Goal: Transaction & Acquisition: Purchase product/service

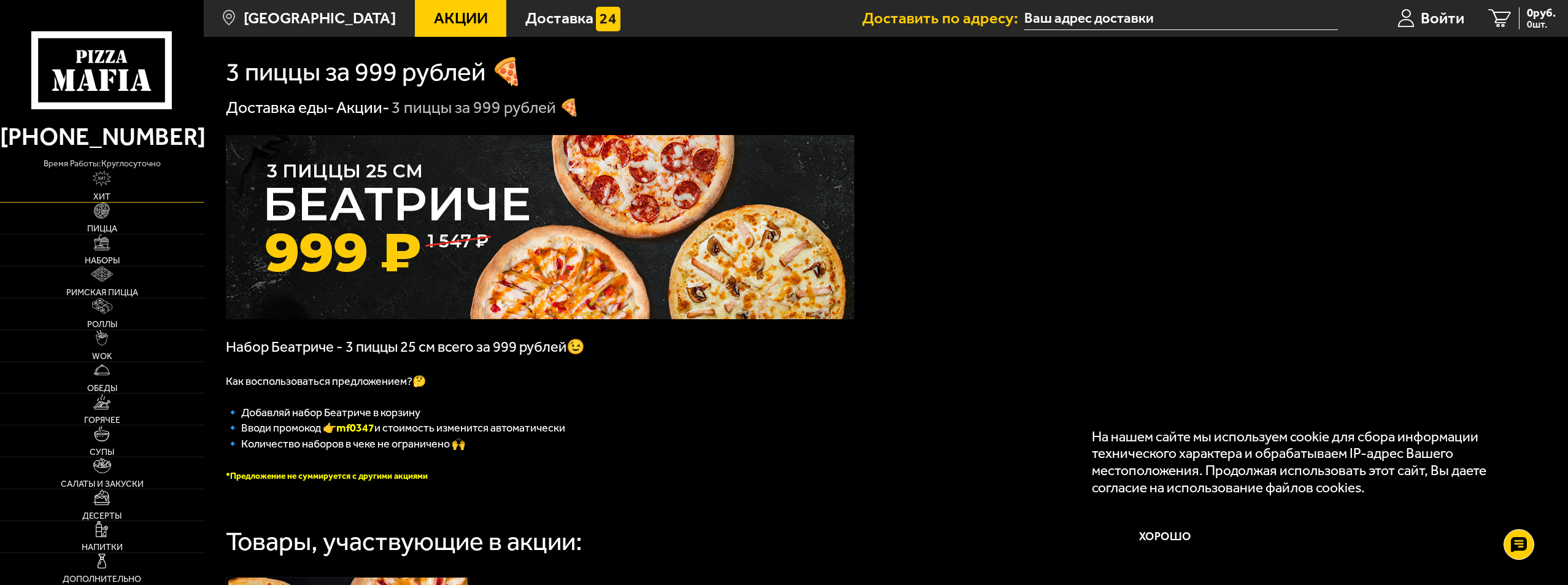
click at [102, 183] on img at bounding box center [102, 178] width 19 height 15
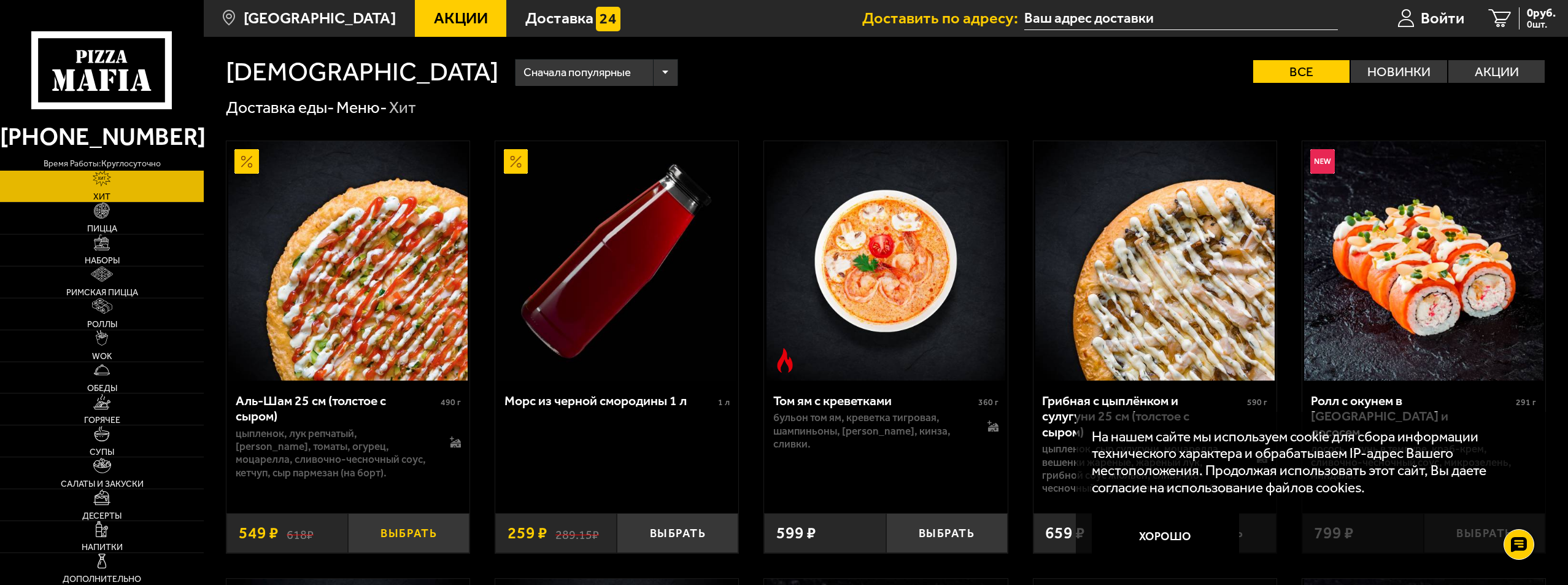
click at [414, 537] on button "Выбрать" at bounding box center [409, 533] width 121 height 40
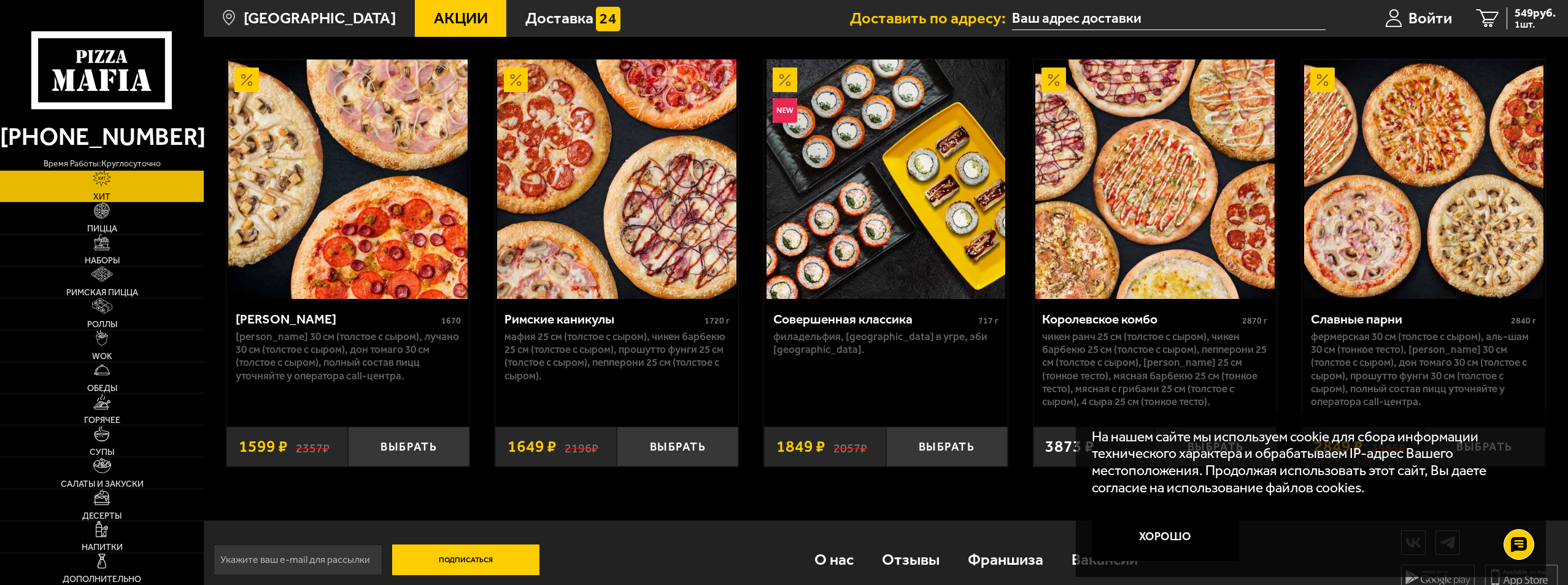
scroll to position [948, 0]
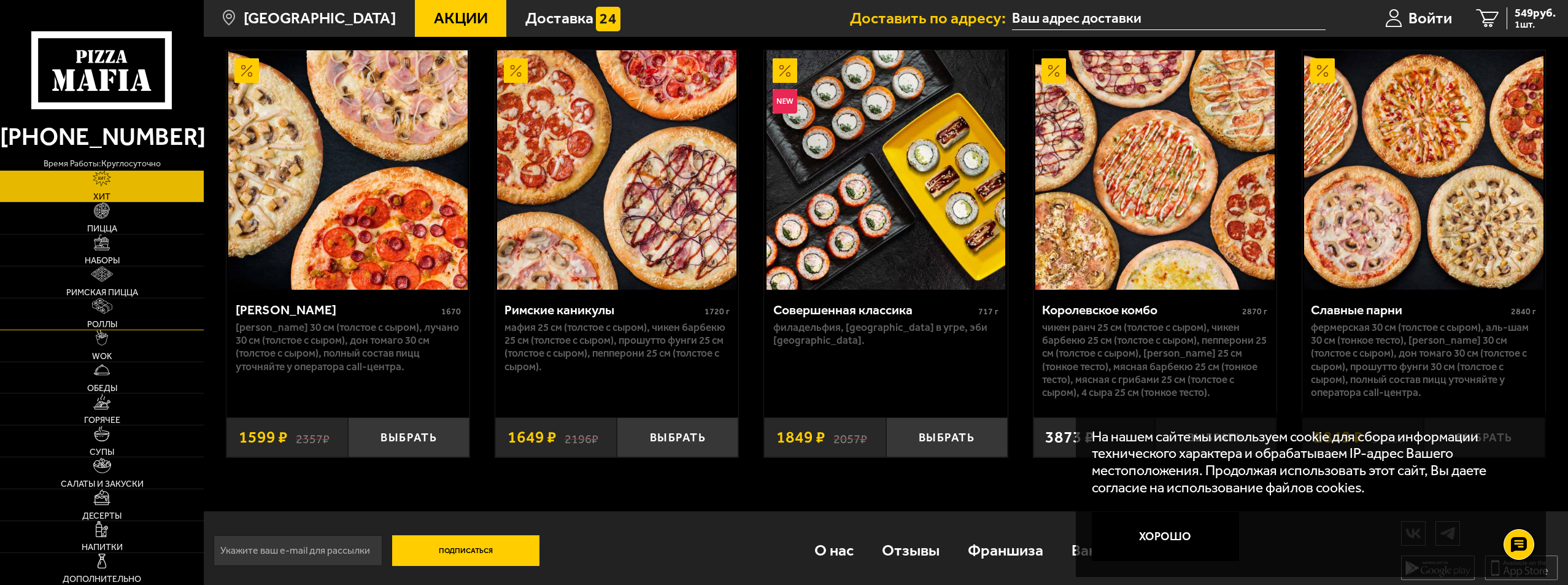
click at [101, 310] on img at bounding box center [102, 306] width 20 height 15
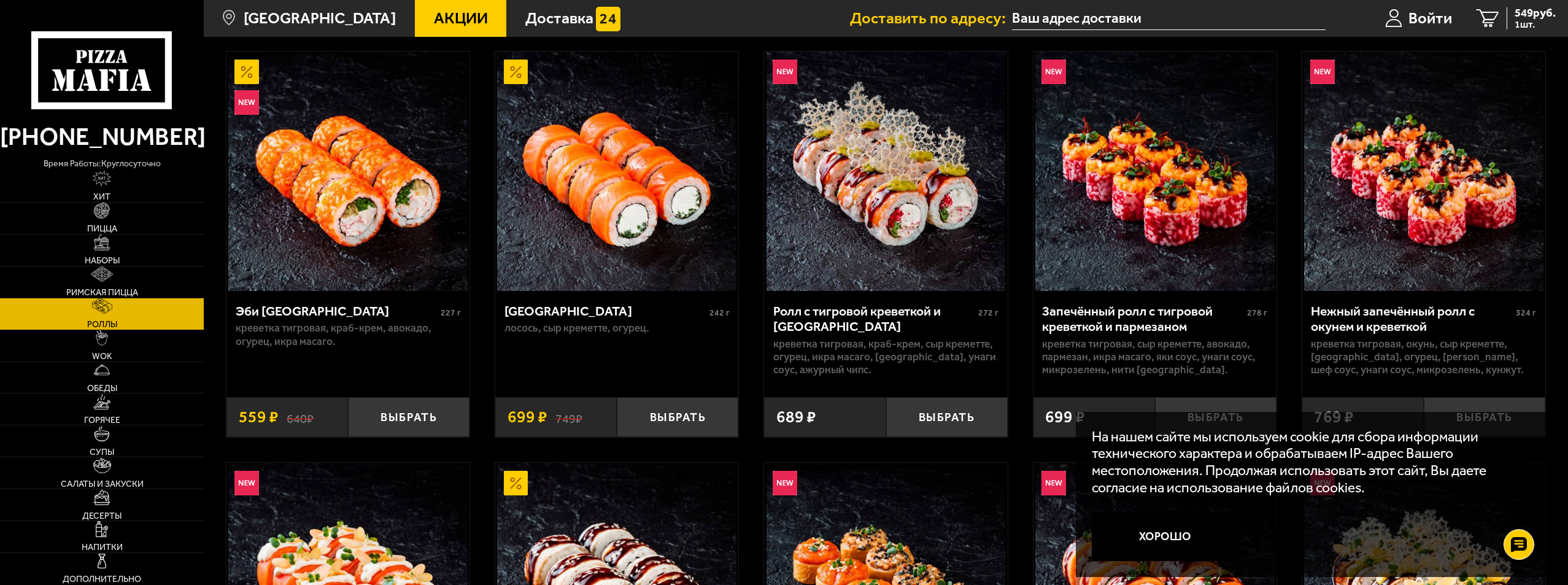
scroll to position [123, 0]
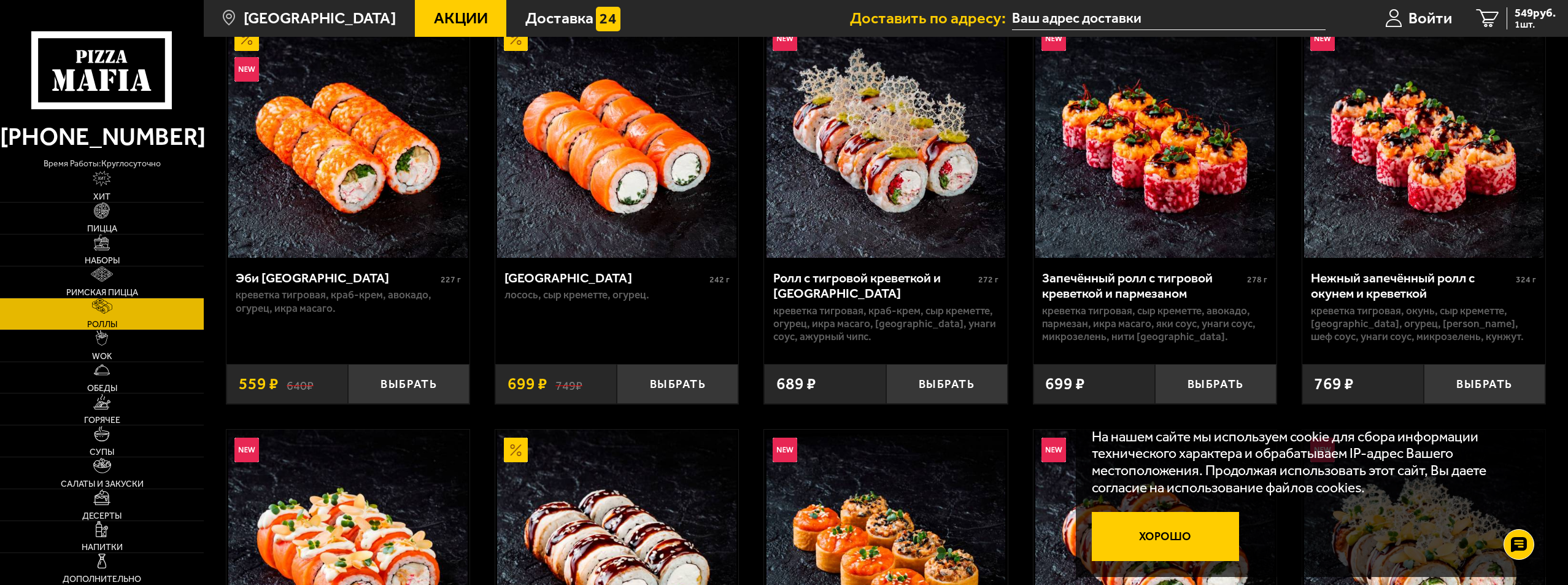
click at [1159, 542] on button "Хорошо" at bounding box center [1165, 537] width 147 height 49
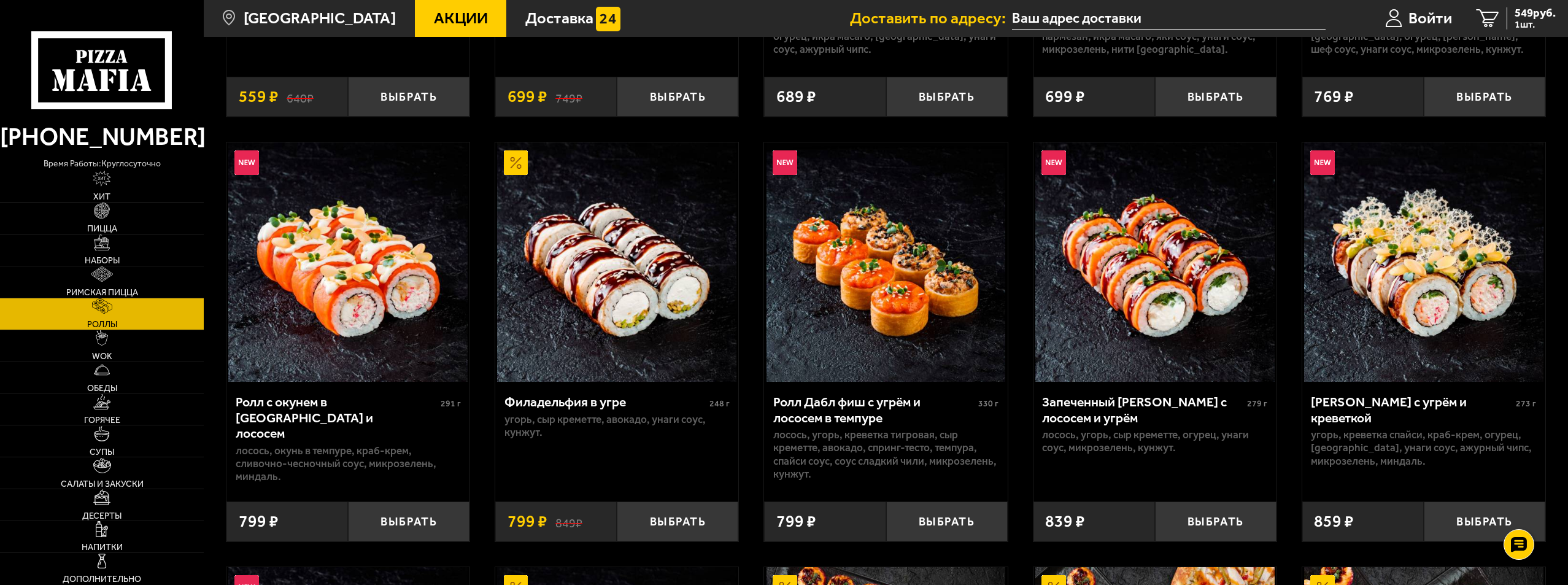
scroll to position [429, 0]
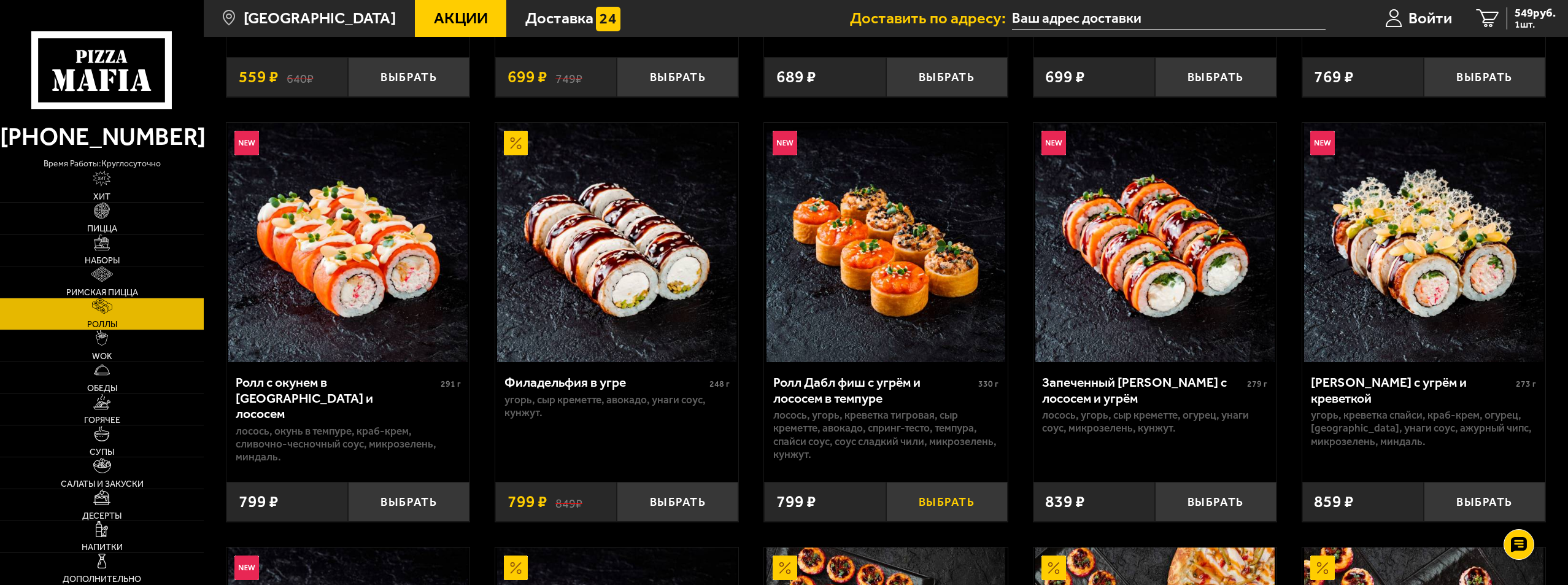
click at [942, 503] on button "Выбрать" at bounding box center [947, 501] width 121 height 40
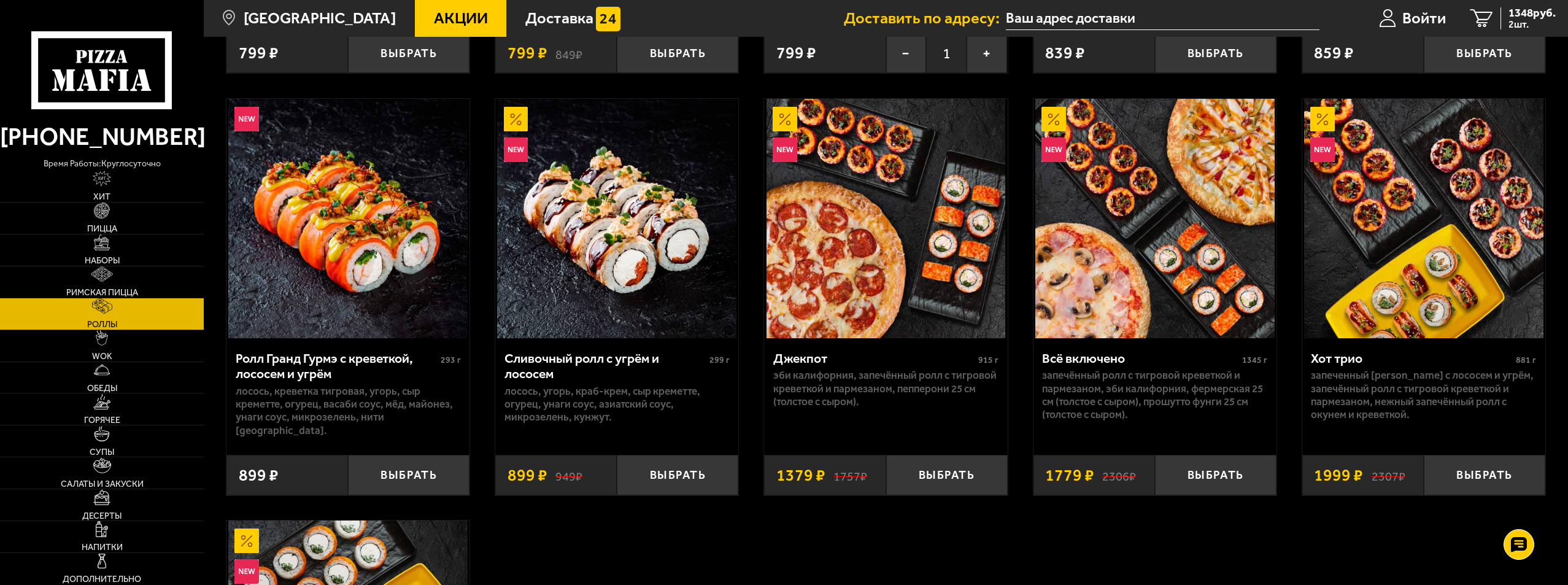
scroll to position [982, 0]
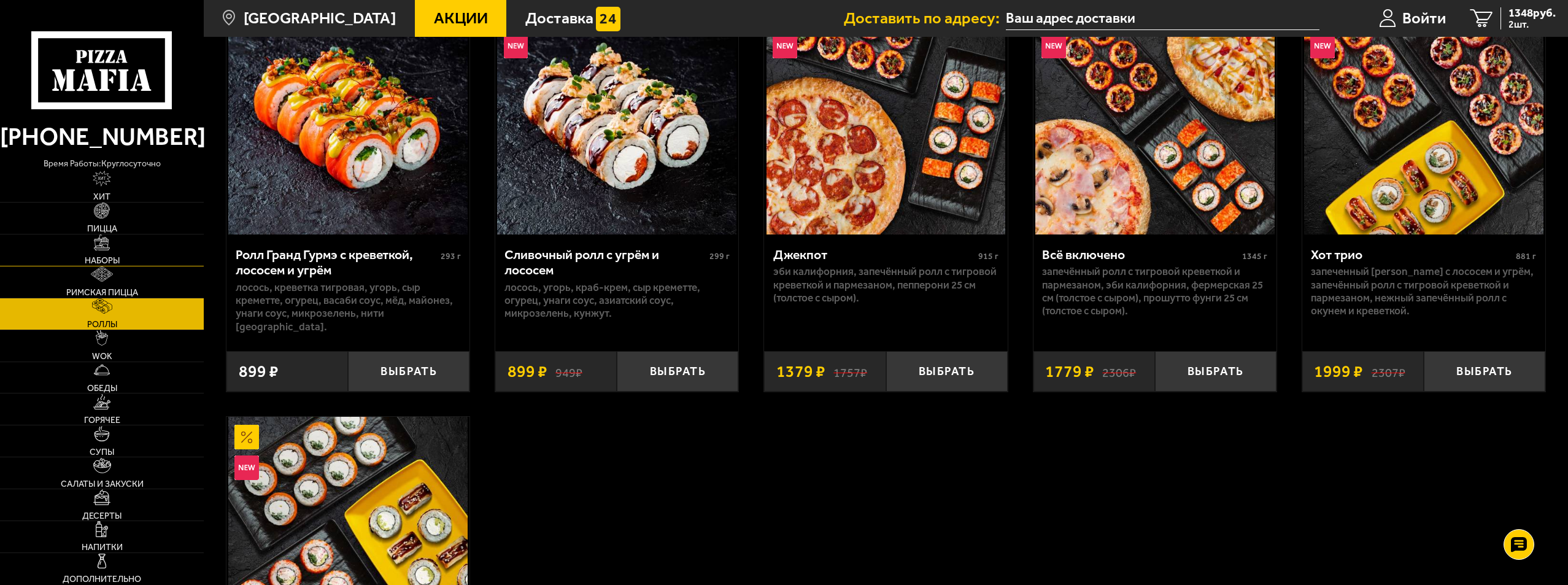
click at [105, 244] on img at bounding box center [101, 242] width 15 height 15
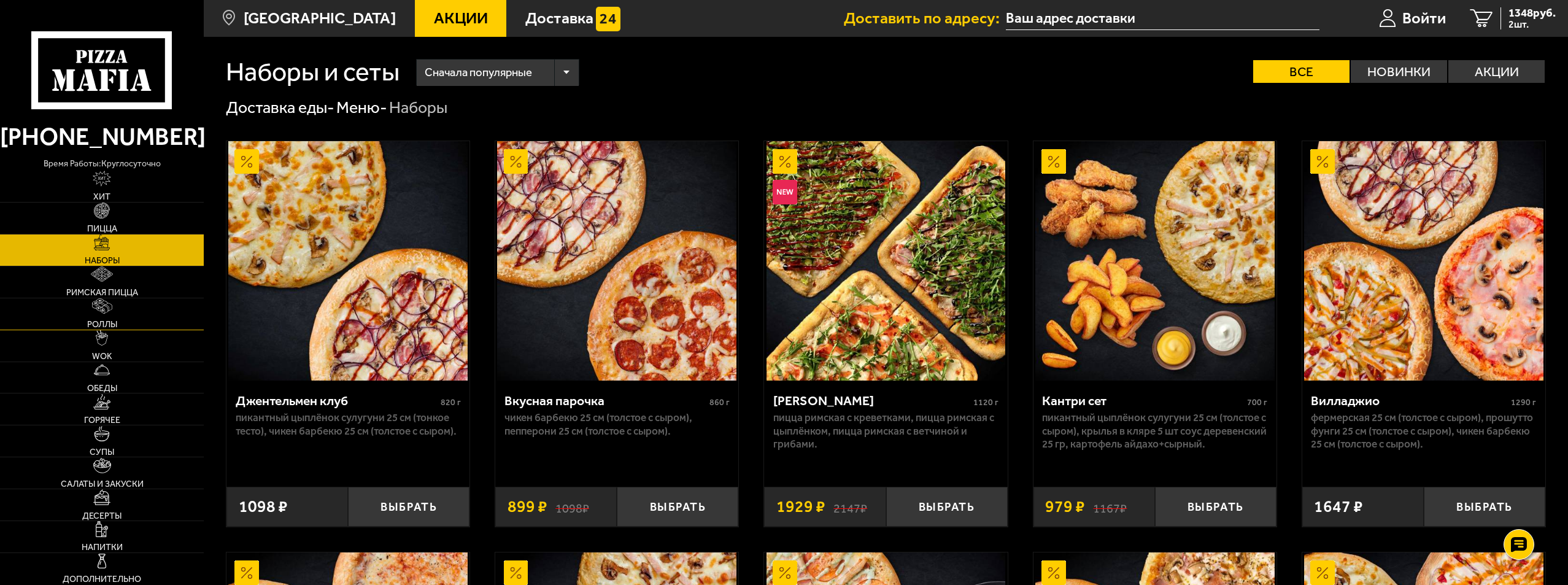
click at [115, 312] on link "Роллы" at bounding box center [102, 314] width 204 height 31
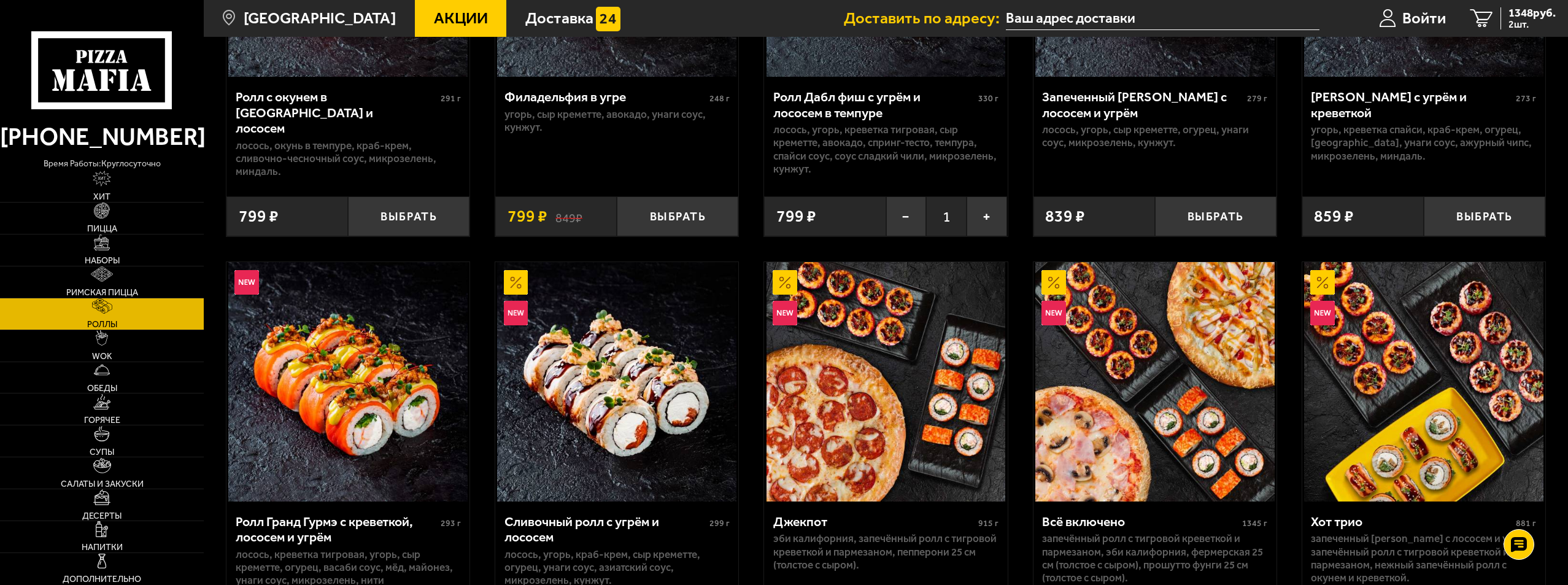
scroll to position [737, 0]
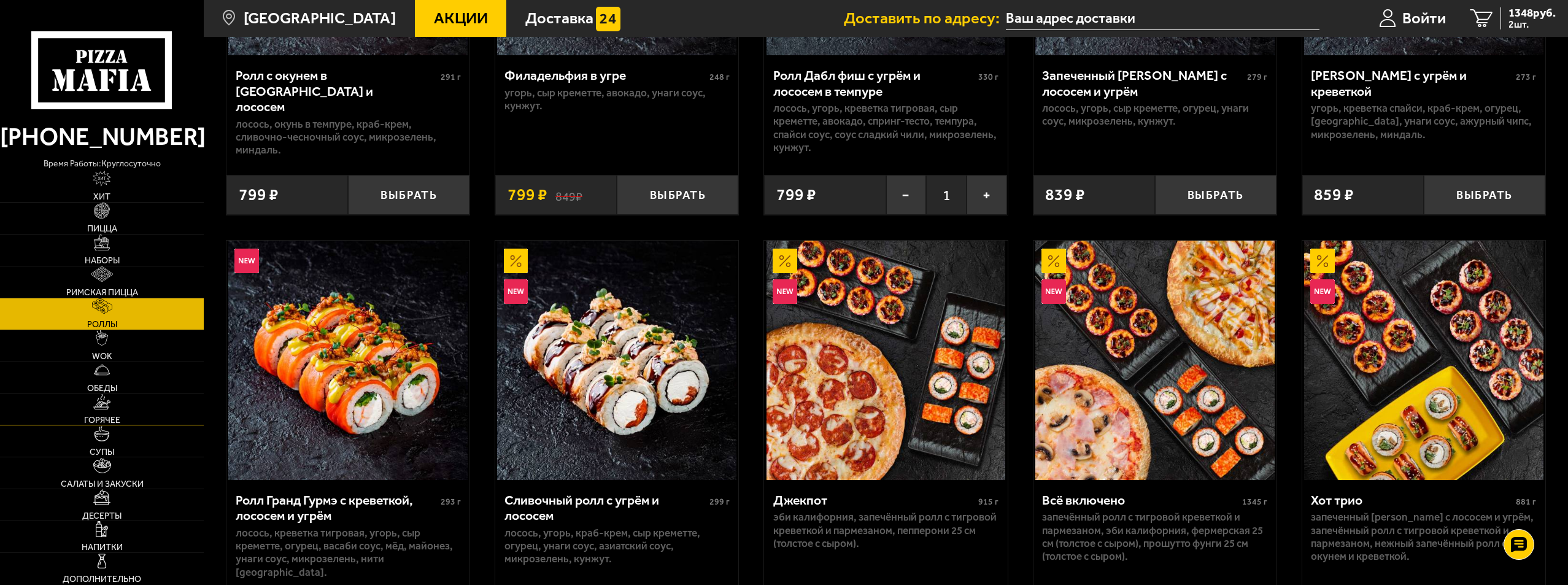
click at [102, 412] on link "Горячее" at bounding box center [102, 409] width 204 height 31
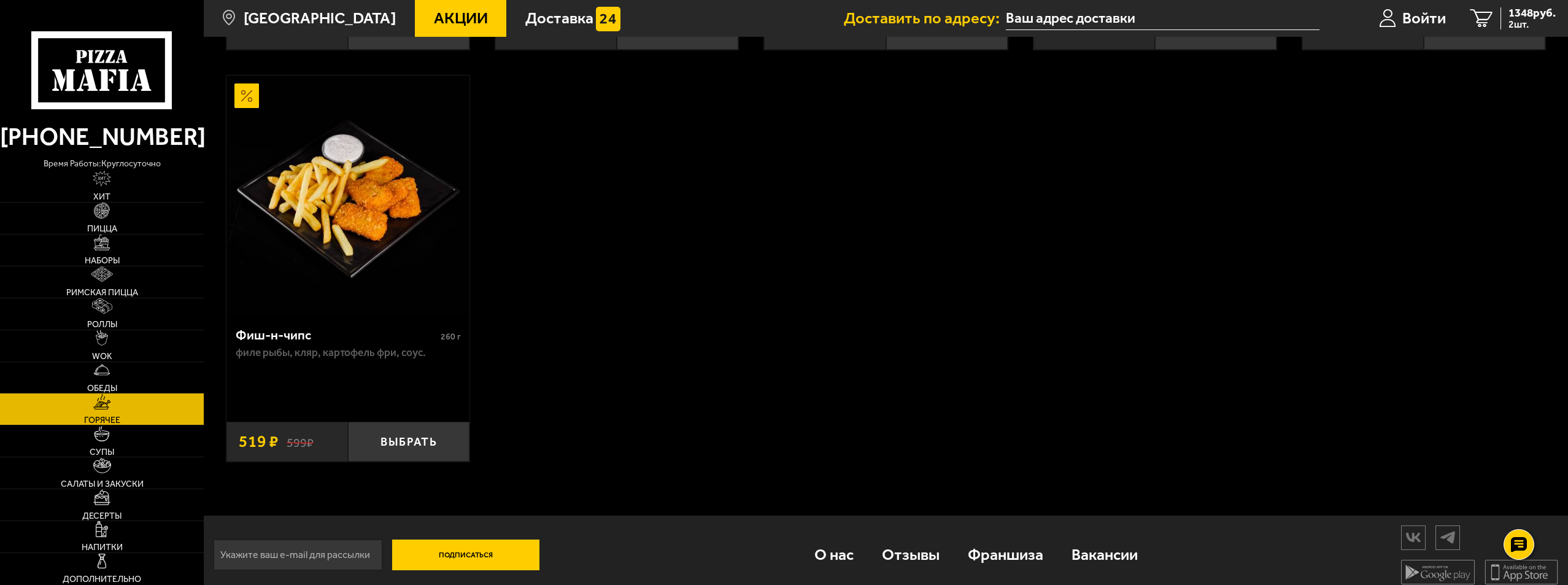
scroll to position [1405, 0]
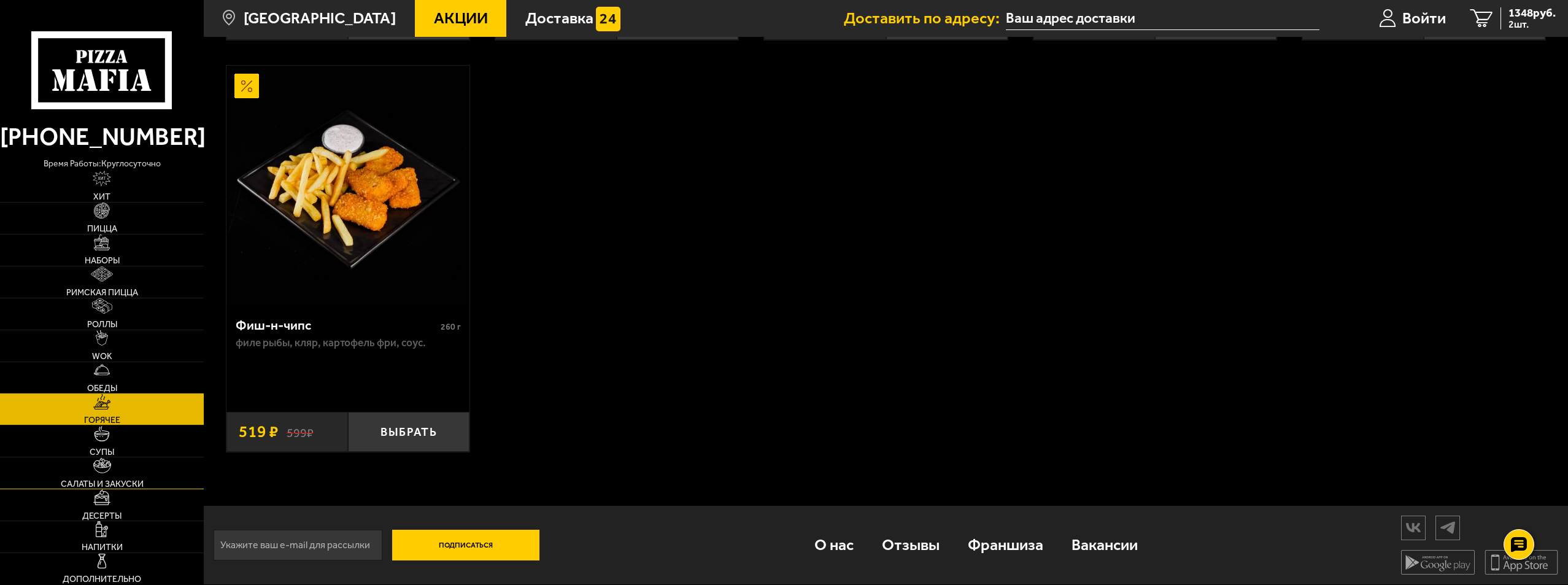
click at [116, 477] on link "Салаты и закуски" at bounding box center [102, 473] width 204 height 31
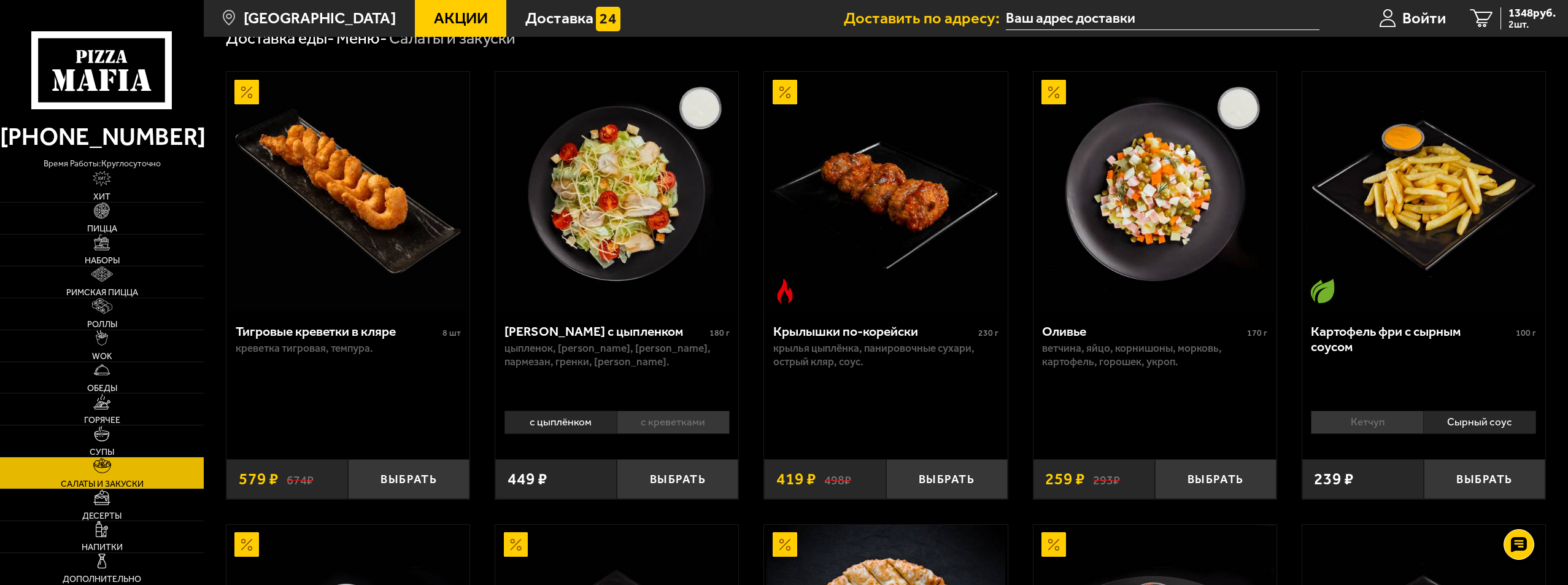
scroll to position [61, 0]
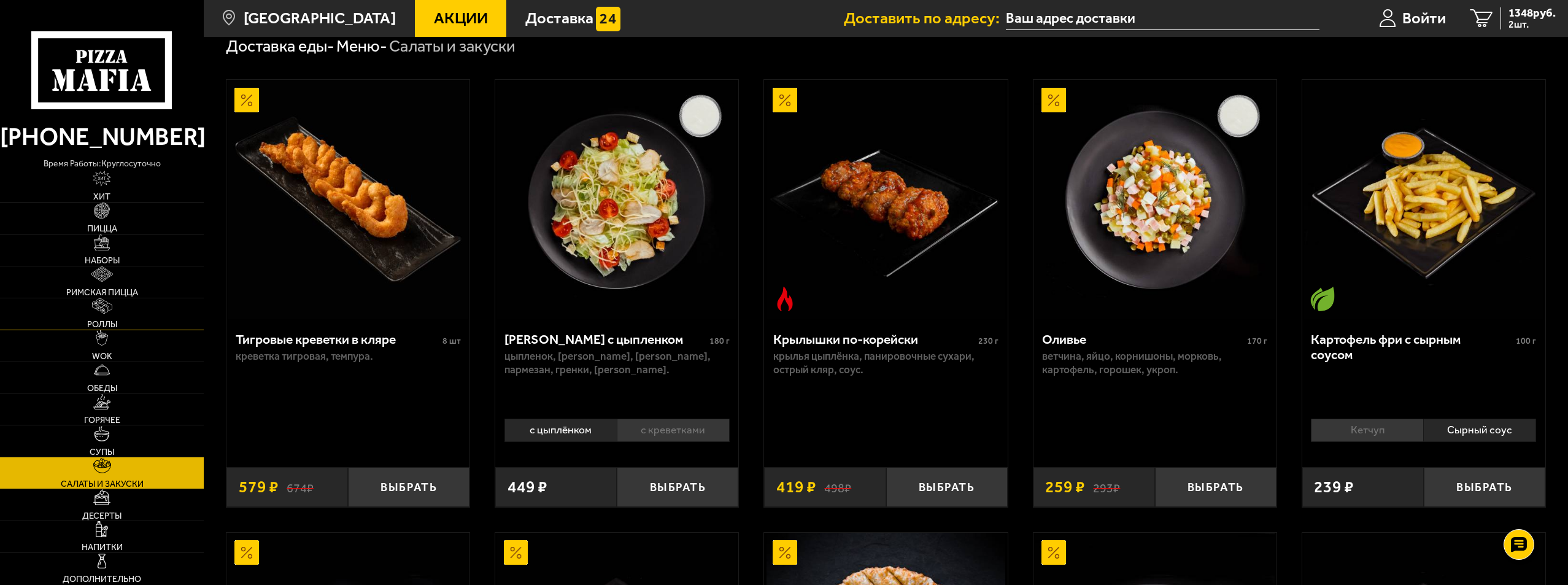
click at [127, 317] on link "Роллы" at bounding box center [102, 314] width 204 height 31
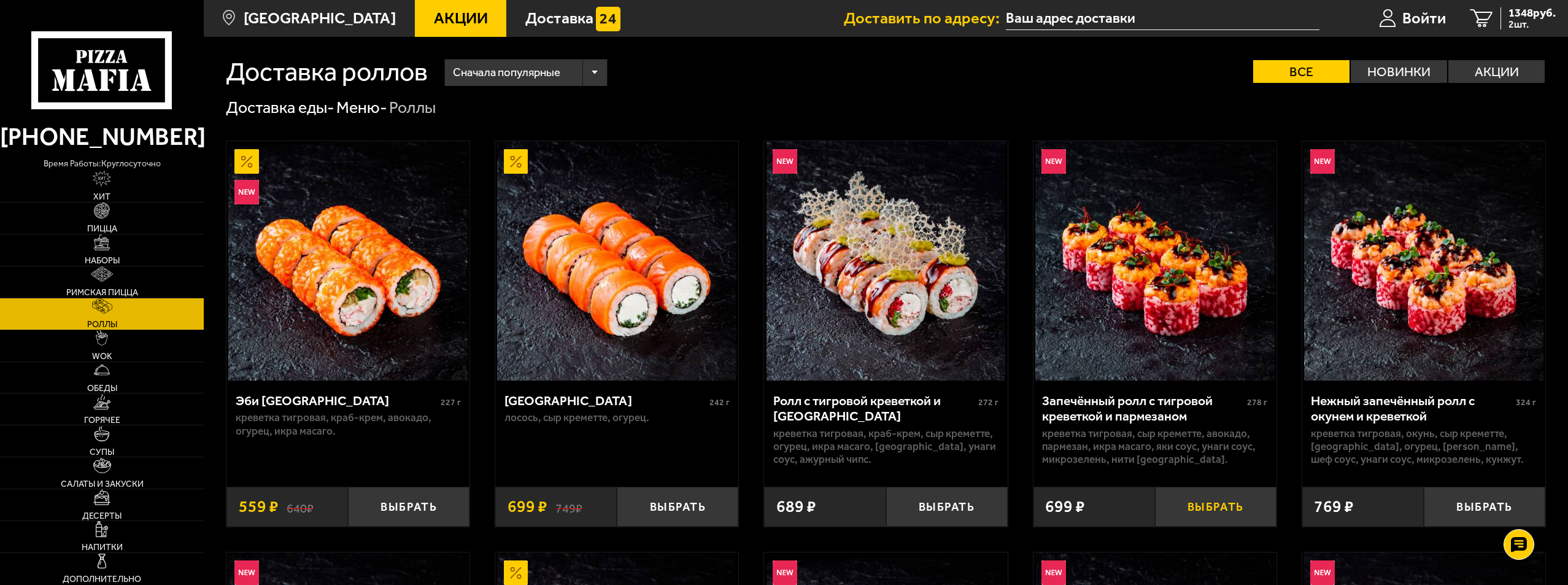
click at [1222, 512] on button "Выбрать" at bounding box center [1215, 506] width 121 height 40
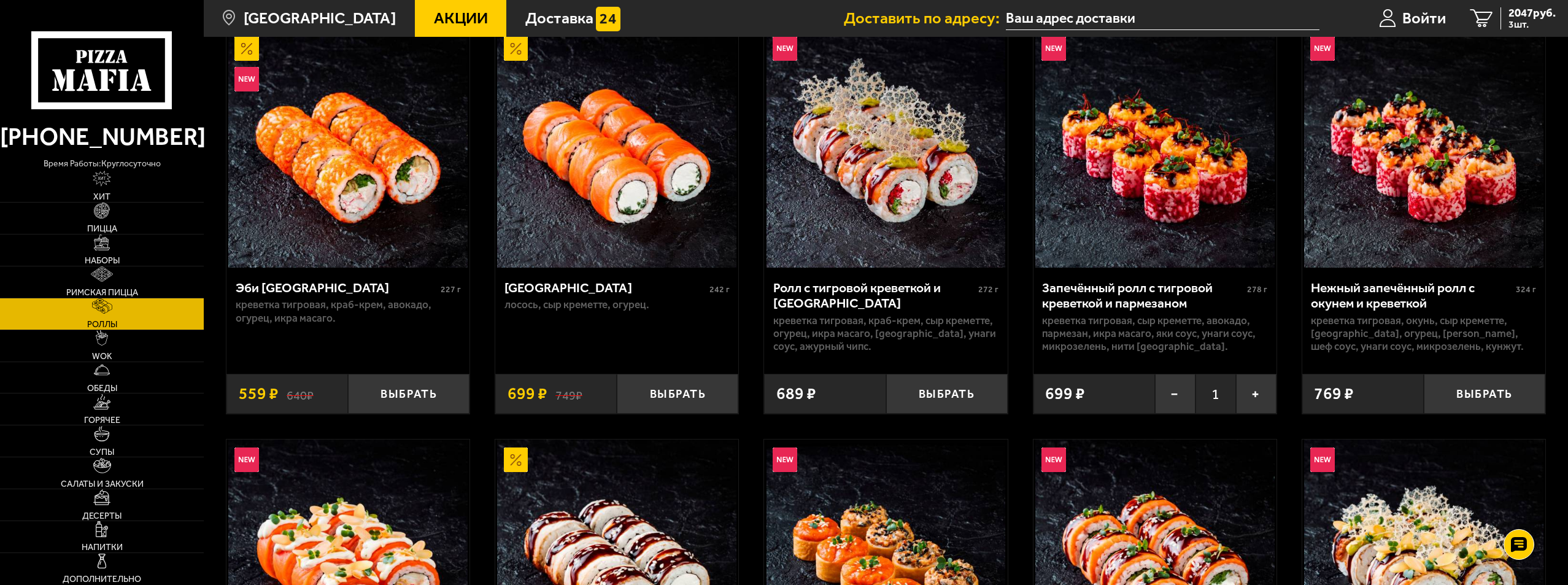
scroll to position [123, 0]
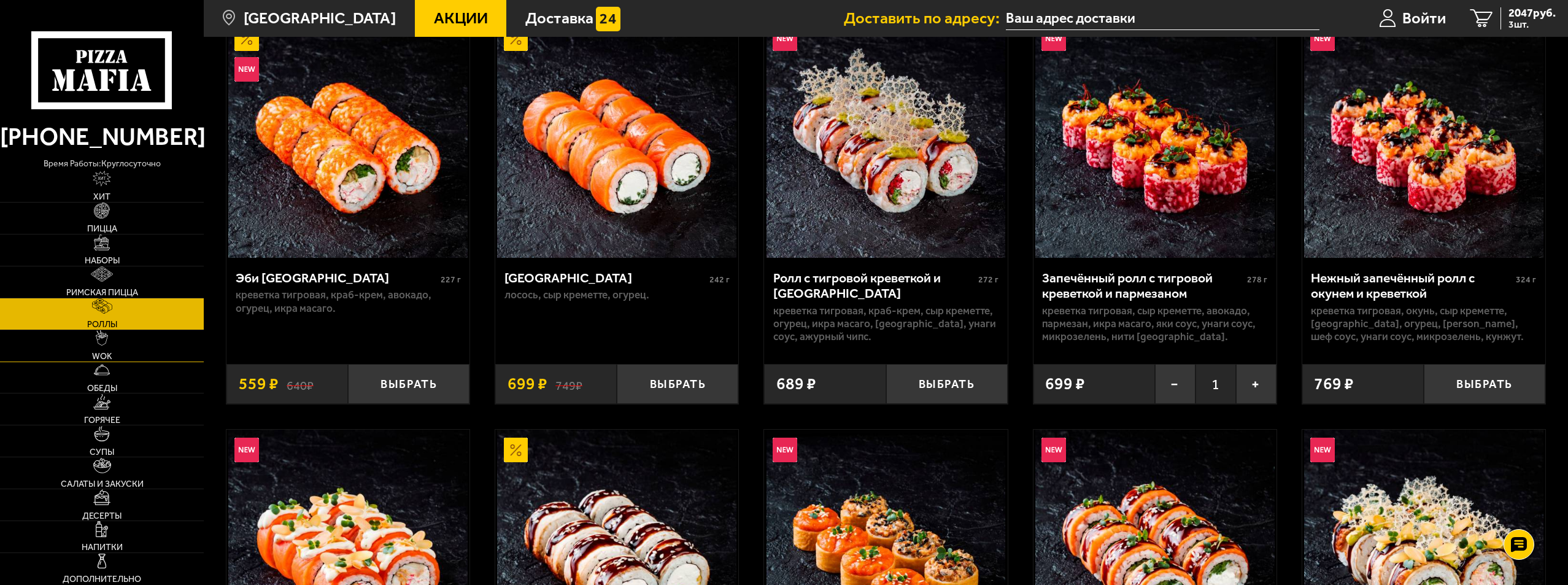
click at [149, 345] on link "WOK" at bounding box center [102, 346] width 204 height 31
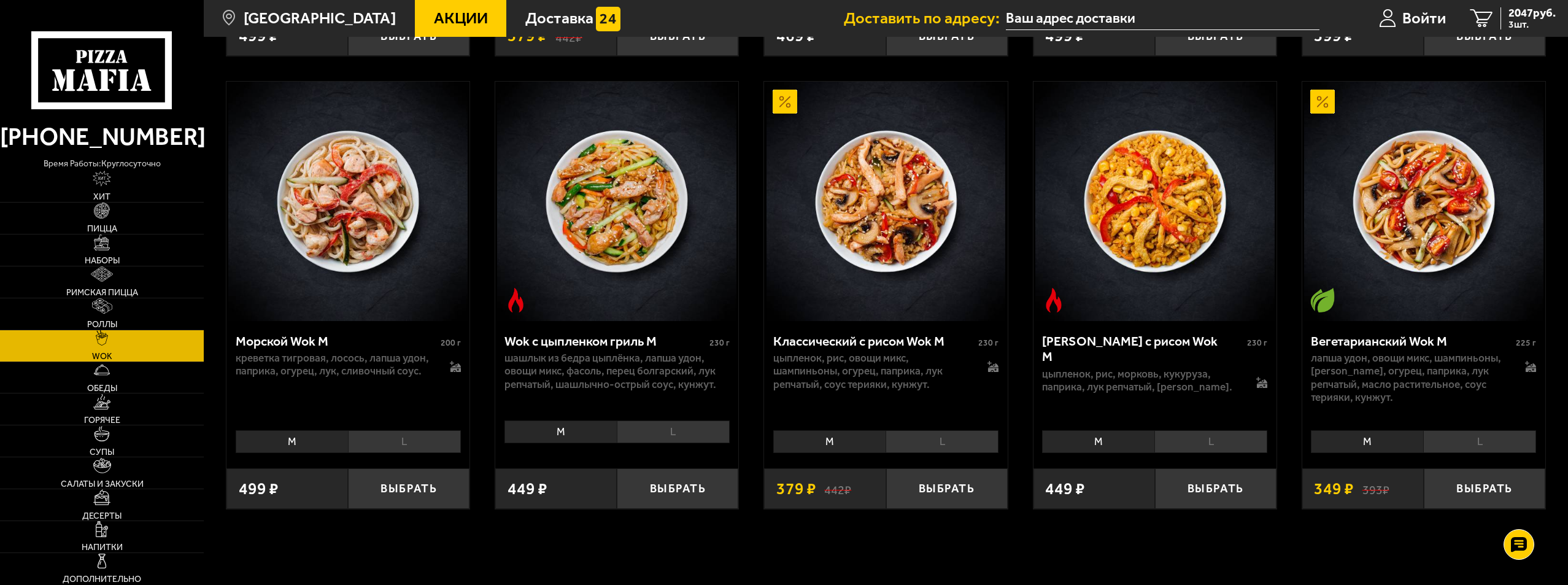
scroll to position [982, 0]
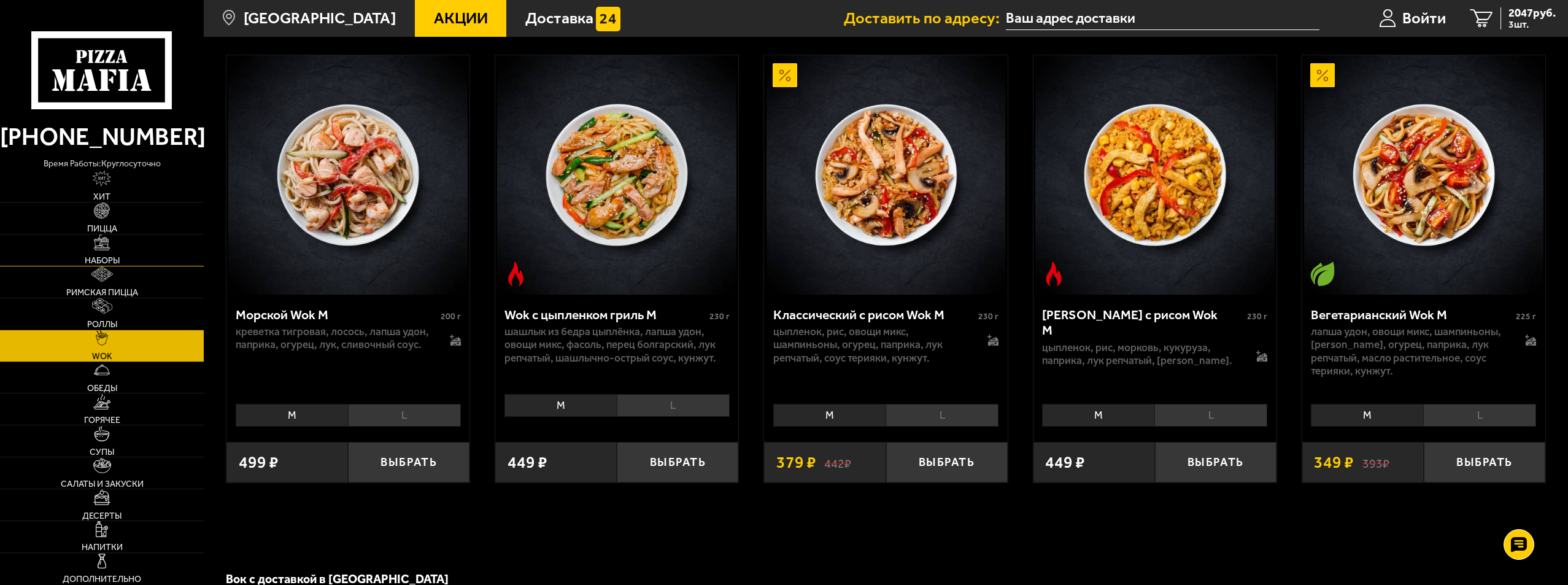
click at [106, 248] on img at bounding box center [101, 242] width 15 height 15
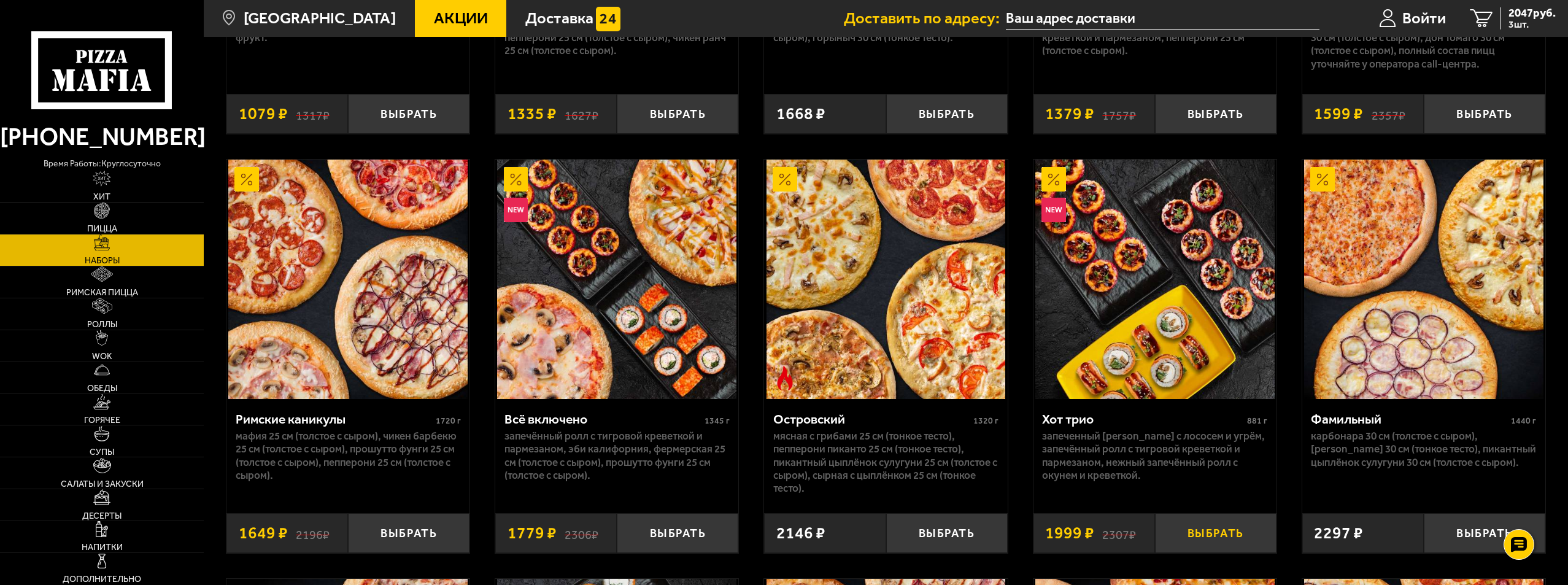
scroll to position [1235, 0]
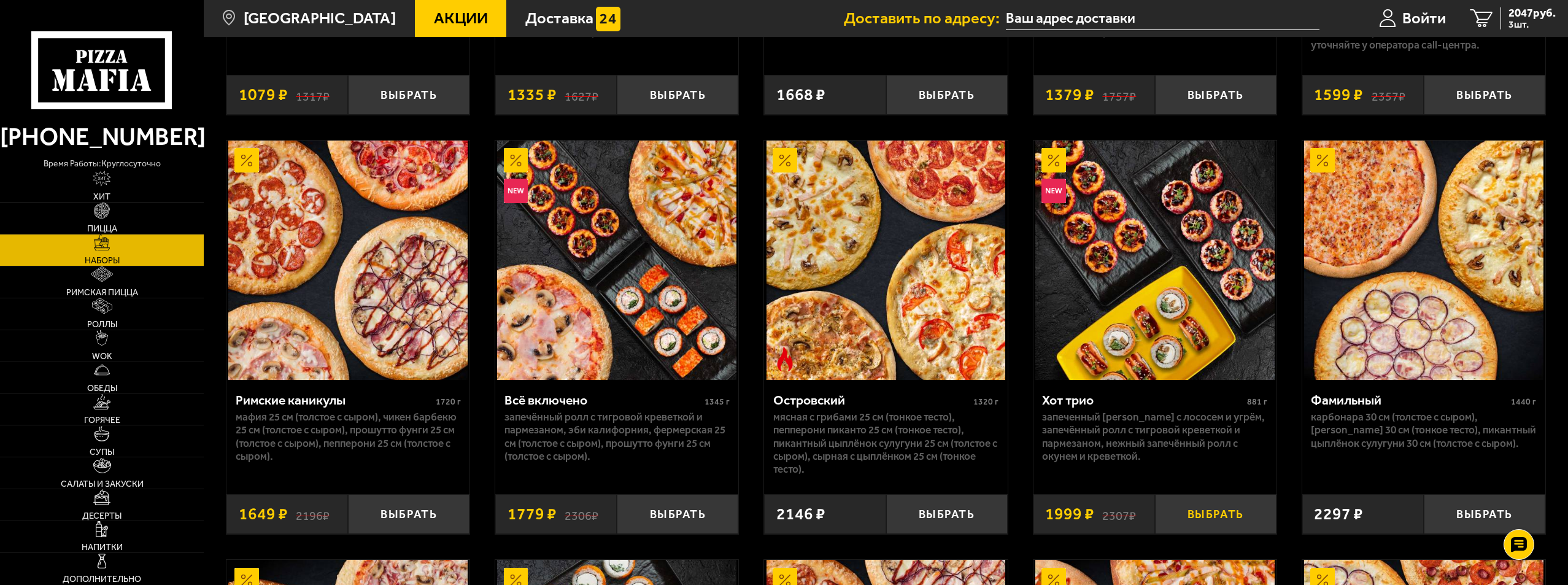
click at [1209, 518] on button "Выбрать" at bounding box center [1215, 514] width 121 height 40
click at [1488, 13] on icon "4" at bounding box center [1482, 19] width 23 height 19
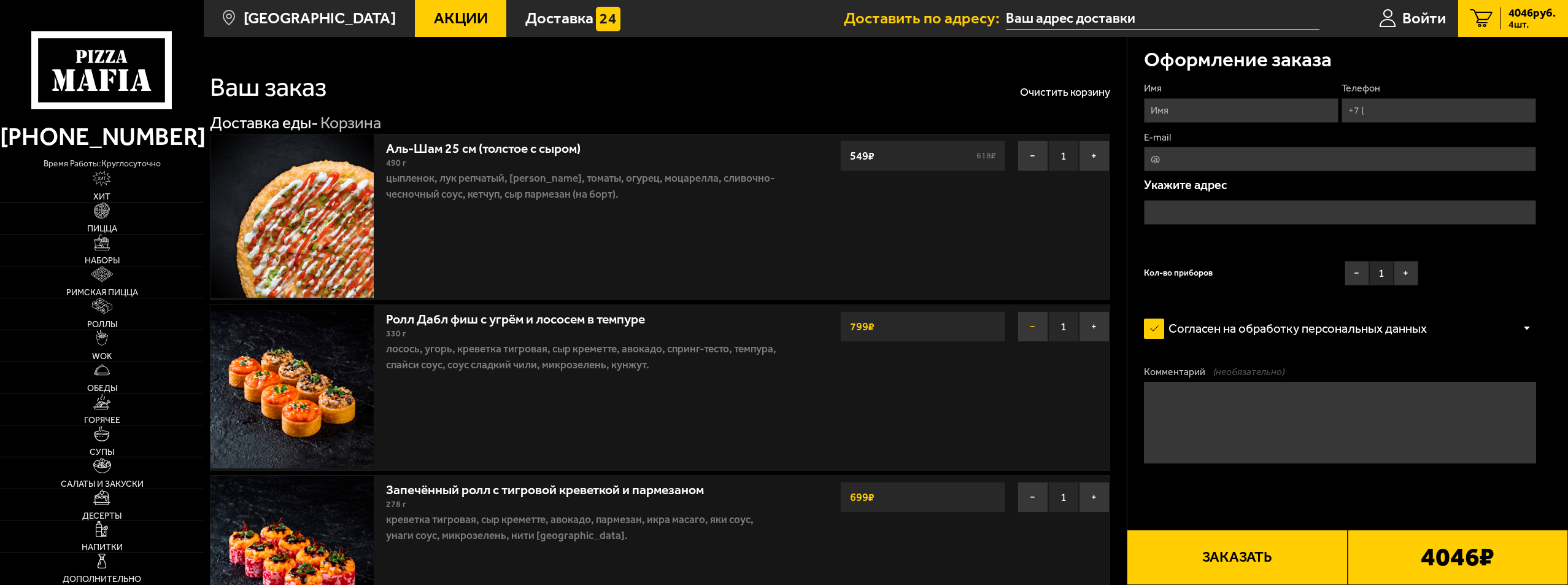
click at [1030, 329] on button "−" at bounding box center [1032, 326] width 31 height 31
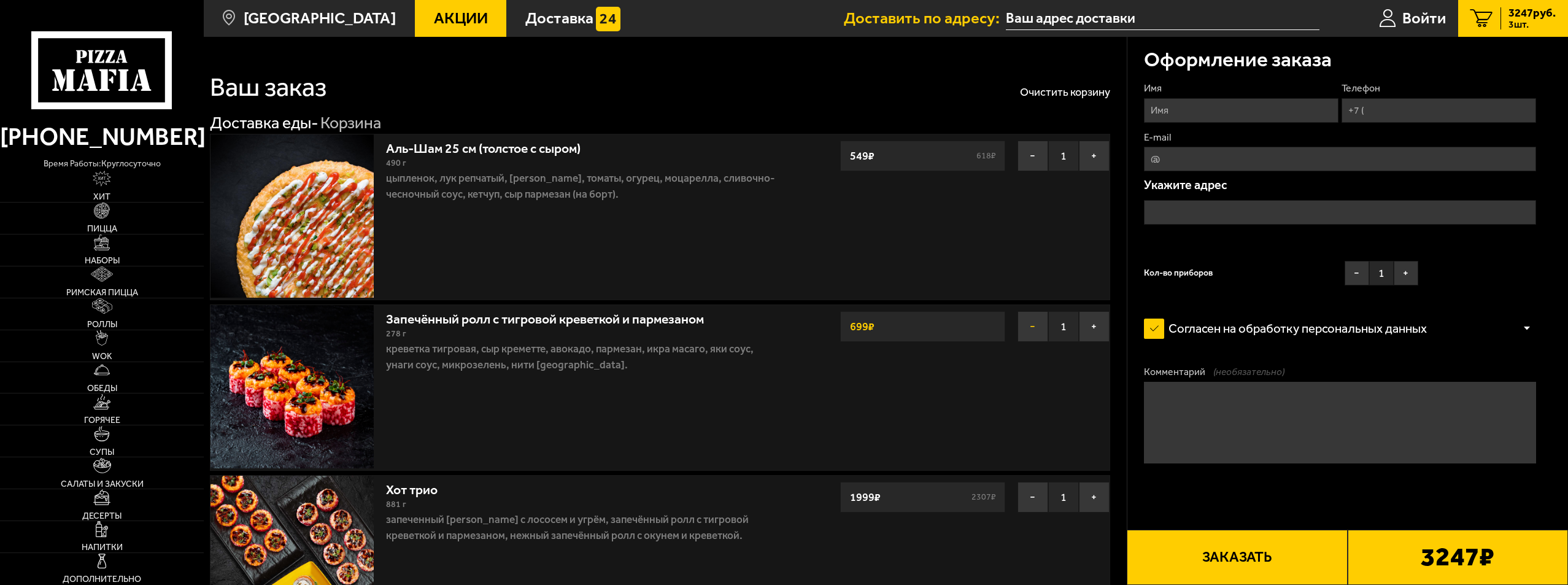
click at [1031, 329] on button "−" at bounding box center [1032, 326] width 31 height 31
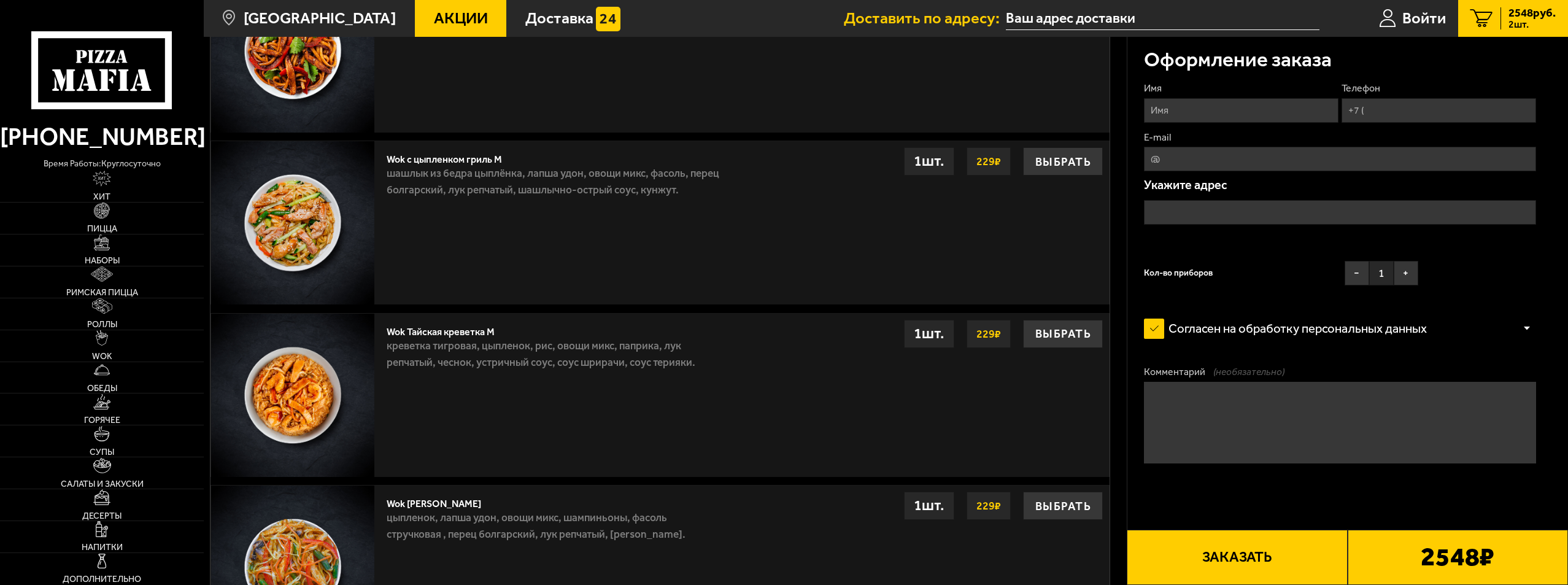
scroll to position [1166, 0]
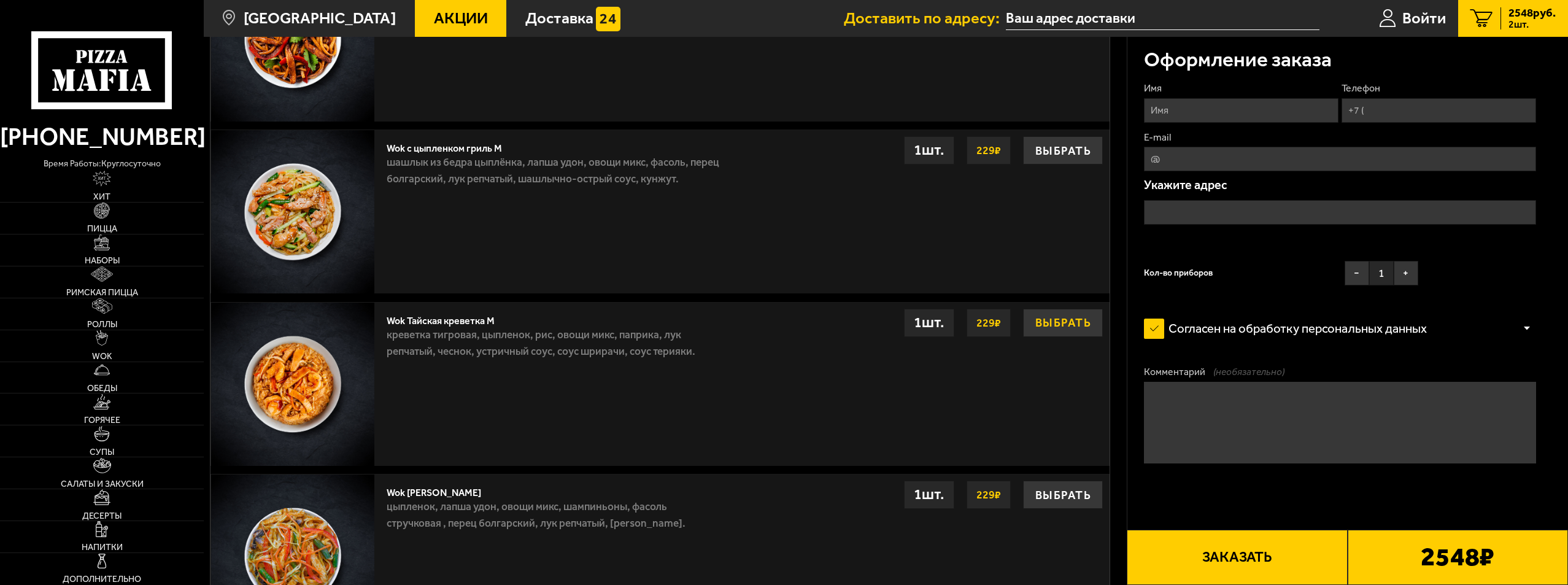
click at [1063, 325] on button "Выбрать" at bounding box center [1063, 322] width 80 height 28
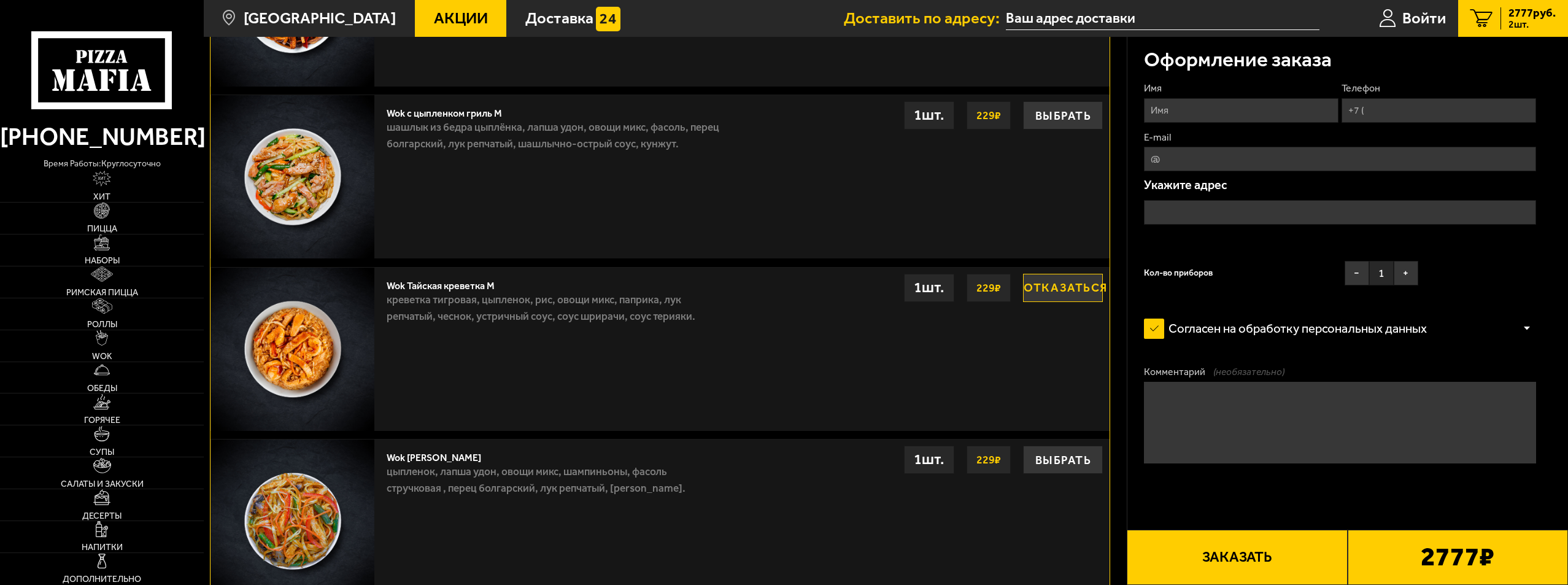
scroll to position [1161, 0]
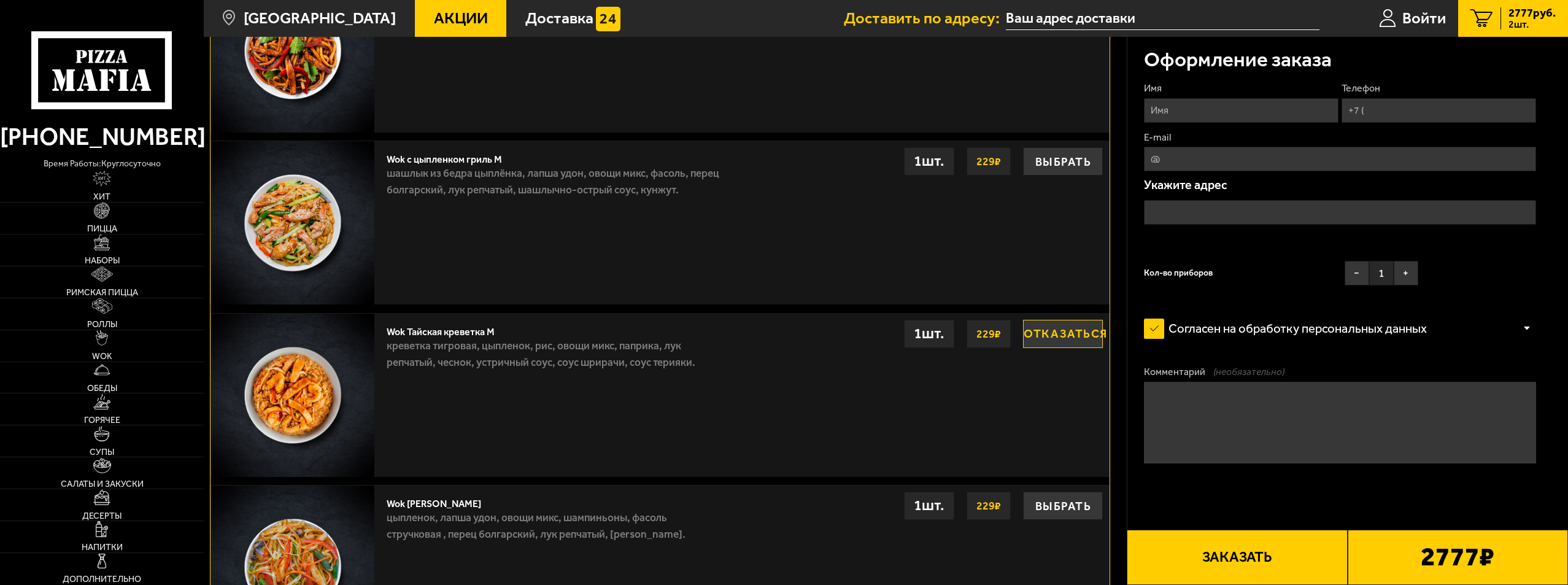
click at [1156, 110] on input "Имя" at bounding box center [1241, 110] width 195 height 25
type input "[PERSON_NAME]"
click at [1479, 12] on icon "2" at bounding box center [1482, 19] width 23 height 19
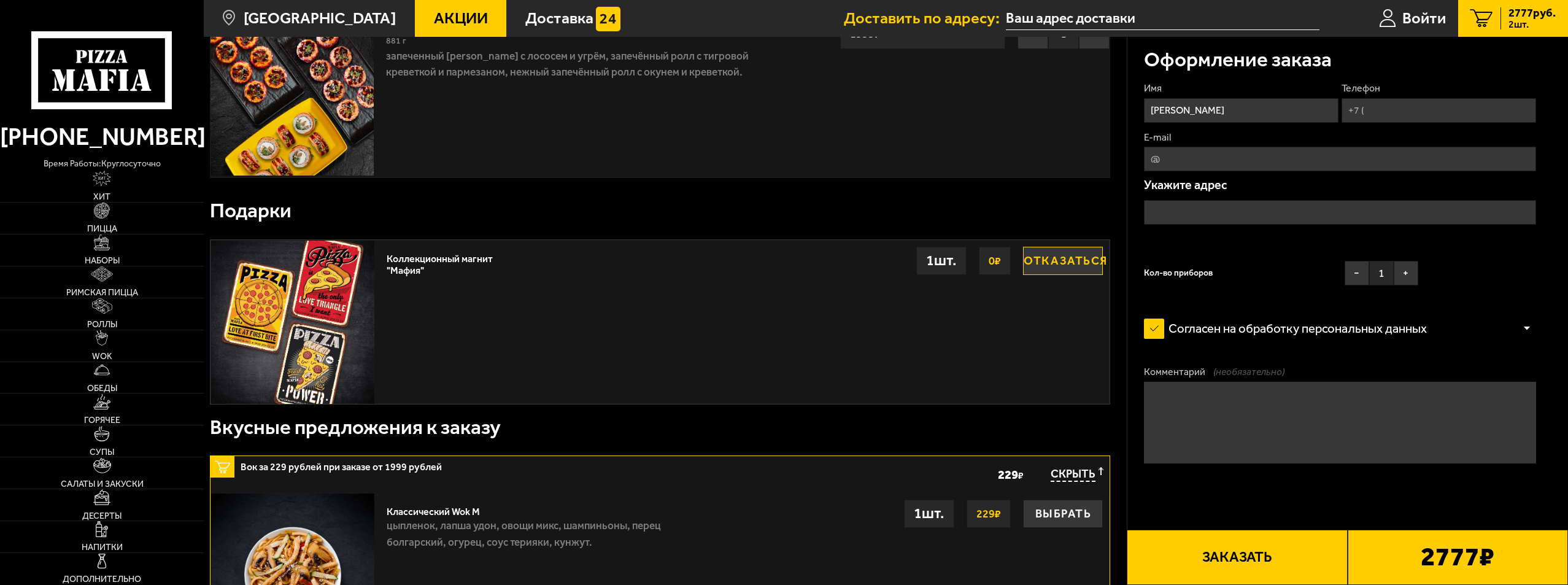
scroll to position [57, 0]
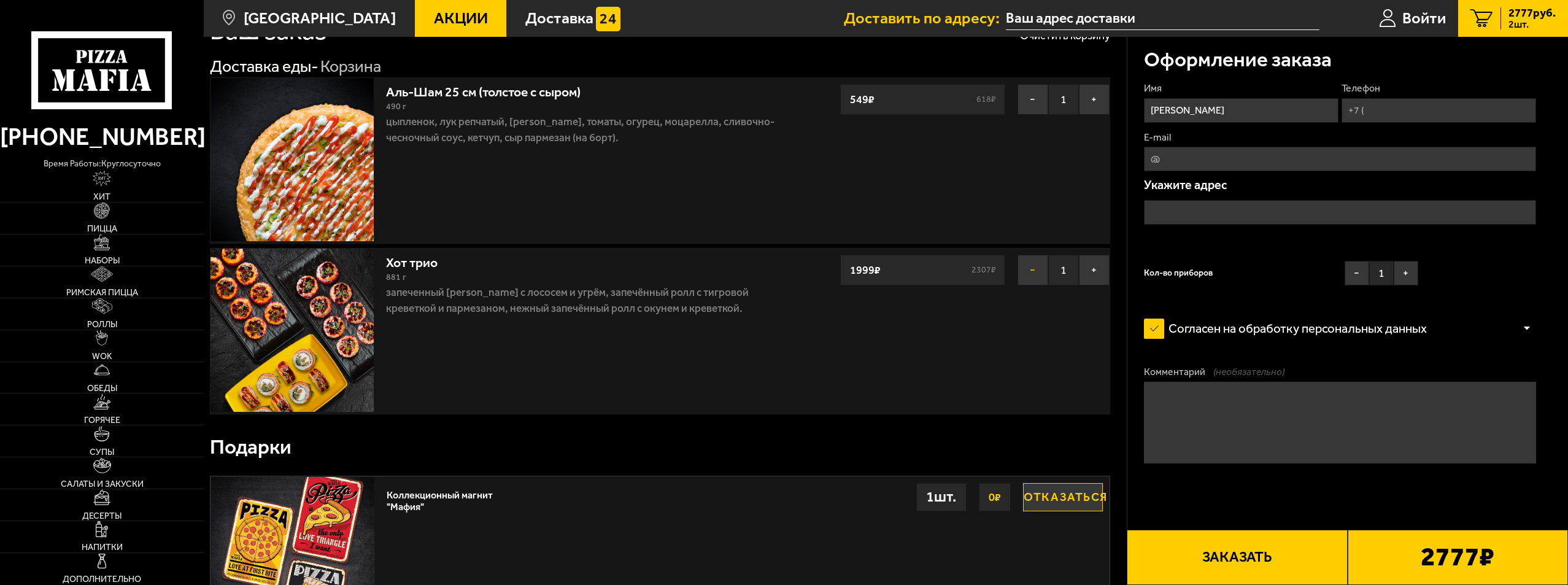
click at [1034, 269] on button "−" at bounding box center [1032, 270] width 31 height 31
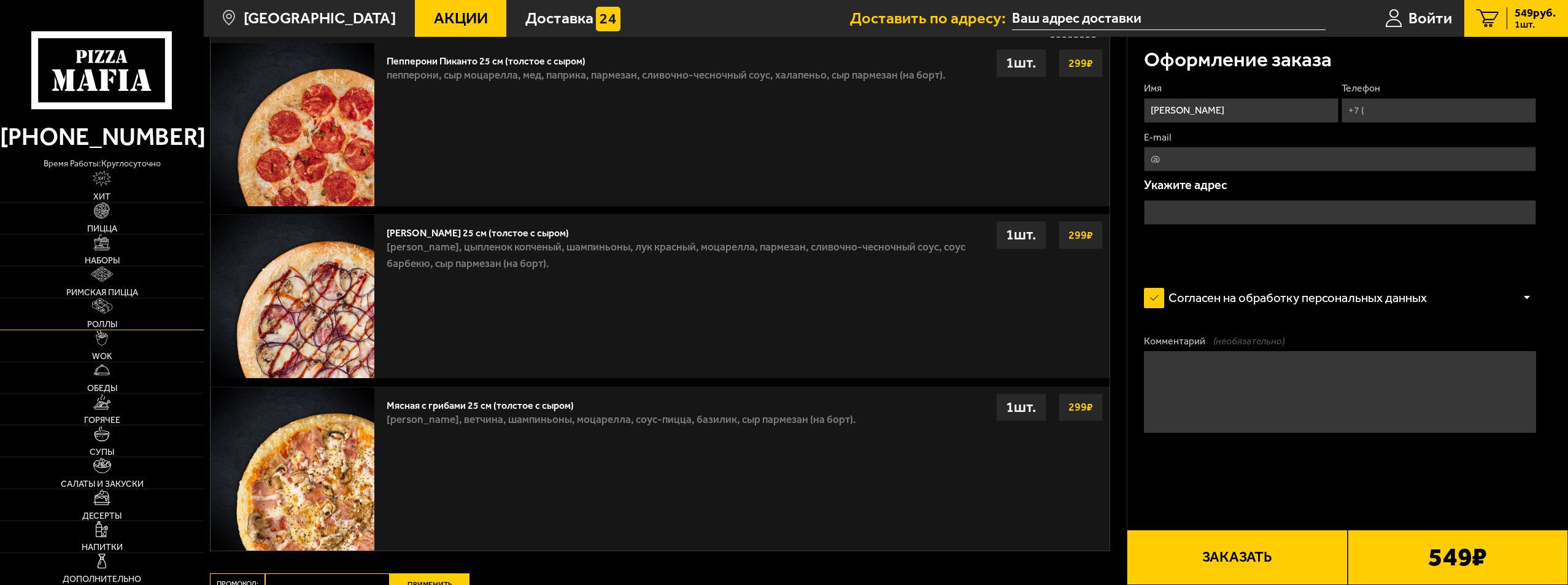
scroll to position [363, 0]
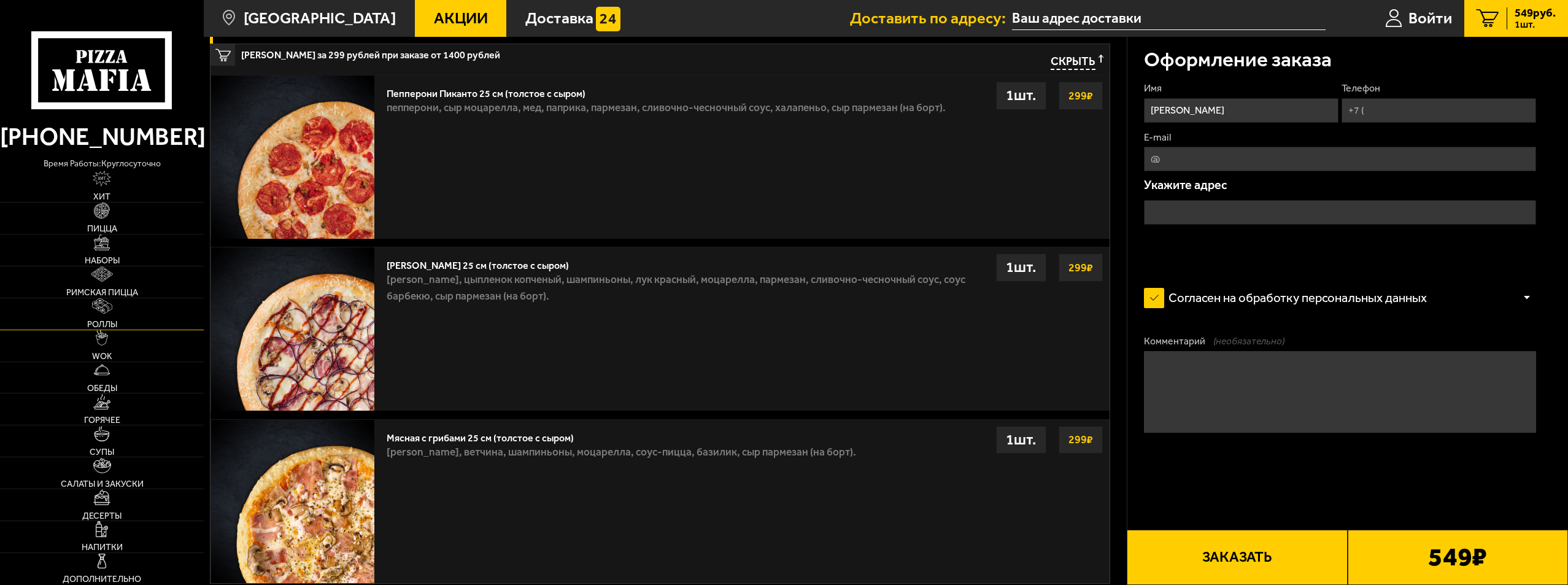
click at [125, 314] on link "Роллы" at bounding box center [102, 314] width 204 height 31
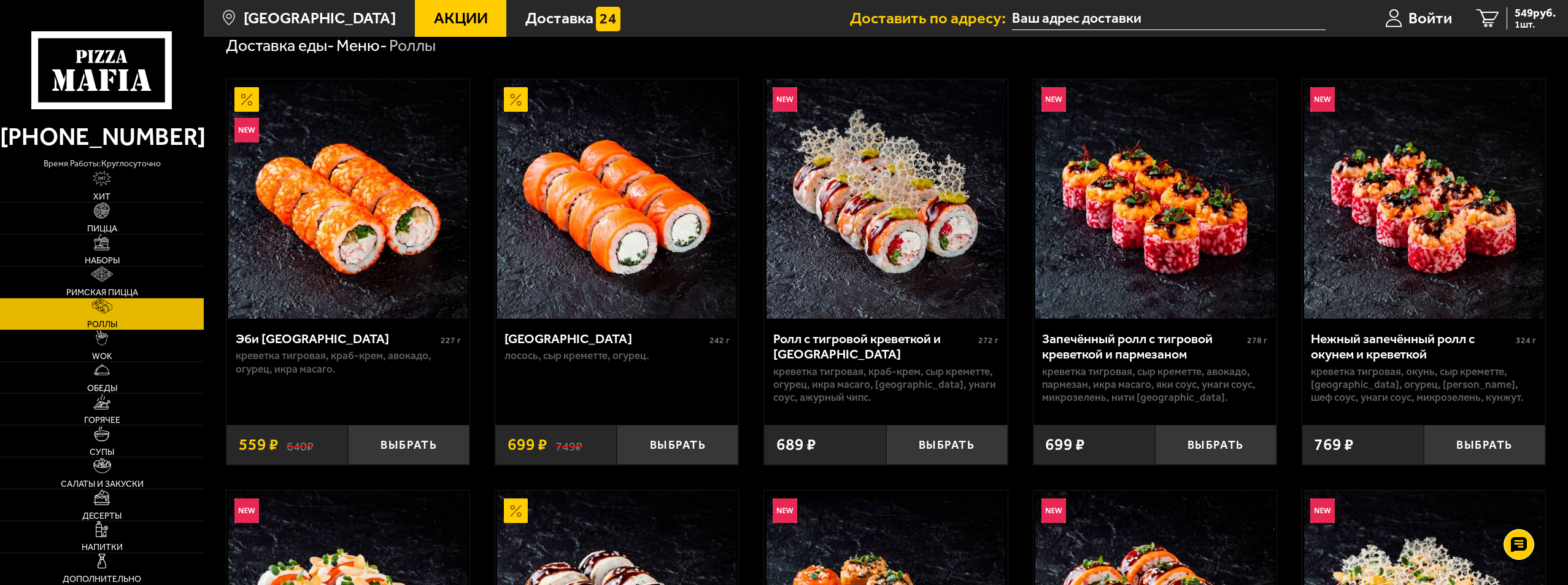
scroll to position [61, 0]
click at [395, 448] on button "Выбрать" at bounding box center [409, 445] width 121 height 40
click at [1221, 444] on button "Выбрать" at bounding box center [1215, 445] width 121 height 40
click at [1483, 12] on icon "3" at bounding box center [1482, 19] width 23 height 19
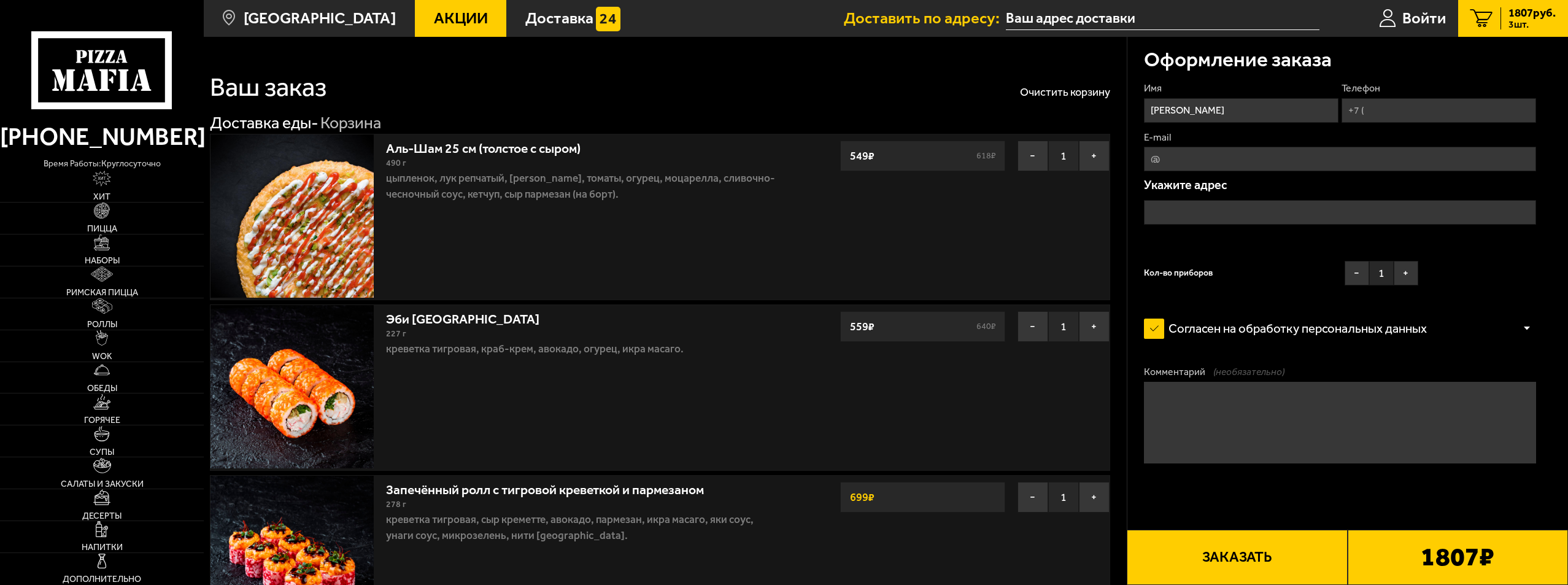
click at [1379, 108] on input "Телефон" at bounding box center [1438, 110] width 195 height 25
type input "[PHONE_NUMBER]"
click at [1173, 156] on input "E-mail" at bounding box center [1340, 159] width 392 height 25
type input "[EMAIL_ADDRESS][DOMAIN_NAME]"
click at [1175, 210] on input "text" at bounding box center [1340, 212] width 392 height 25
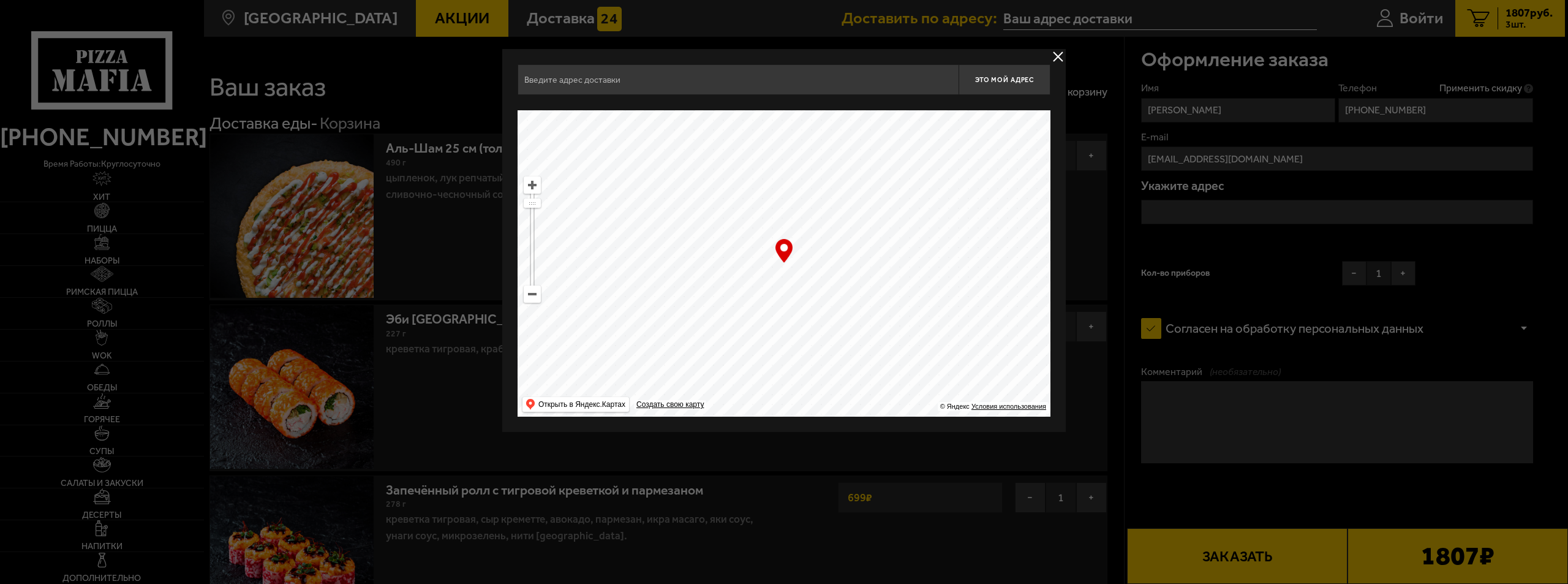
click at [544, 77] on input "text" at bounding box center [738, 79] width 441 height 31
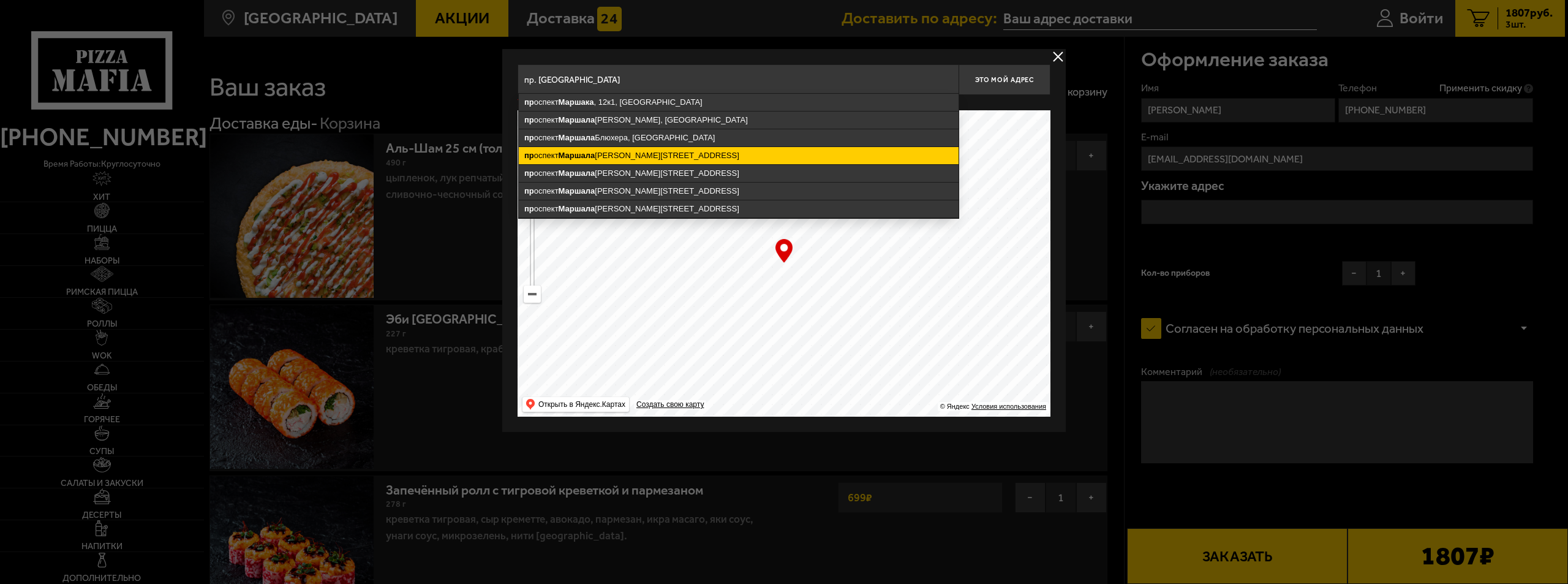
click at [606, 155] on ymaps "[STREET_ADDRESS][PERSON_NAME]" at bounding box center [739, 155] width 440 height 17
type input "[STREET_ADDRESS][PERSON_NAME]"
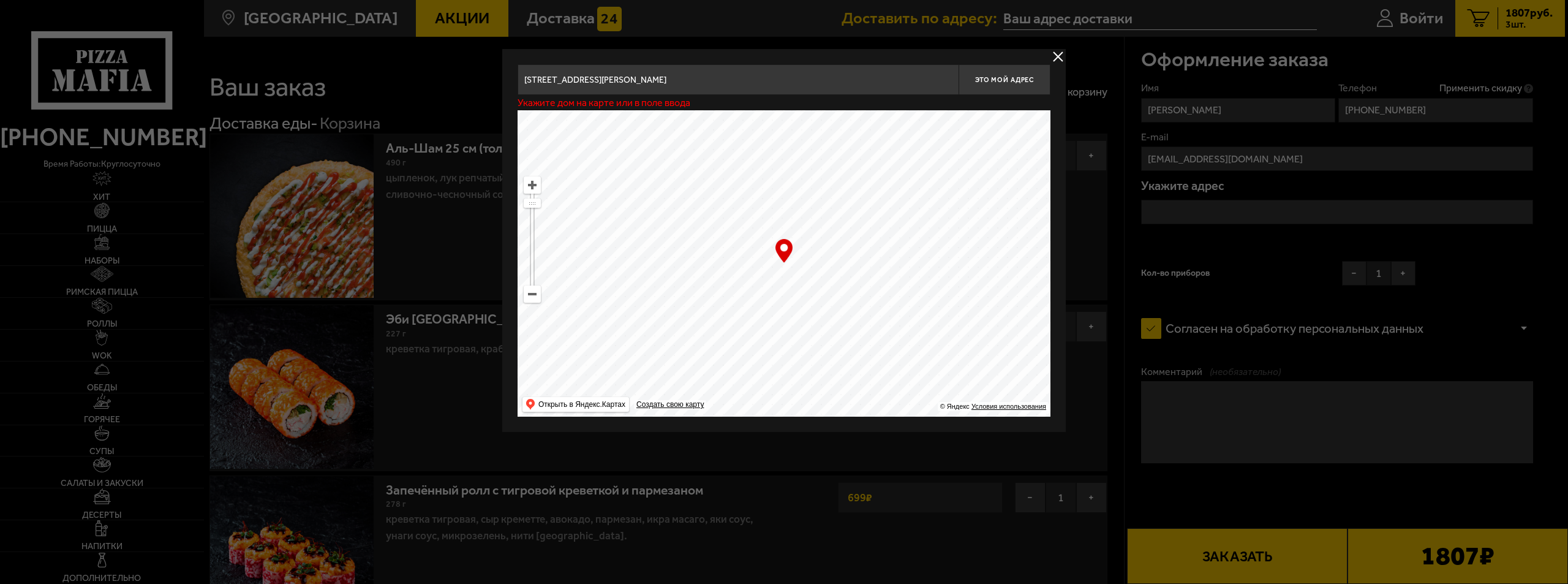
type input "[STREET_ADDRESS][PERSON_NAME]"
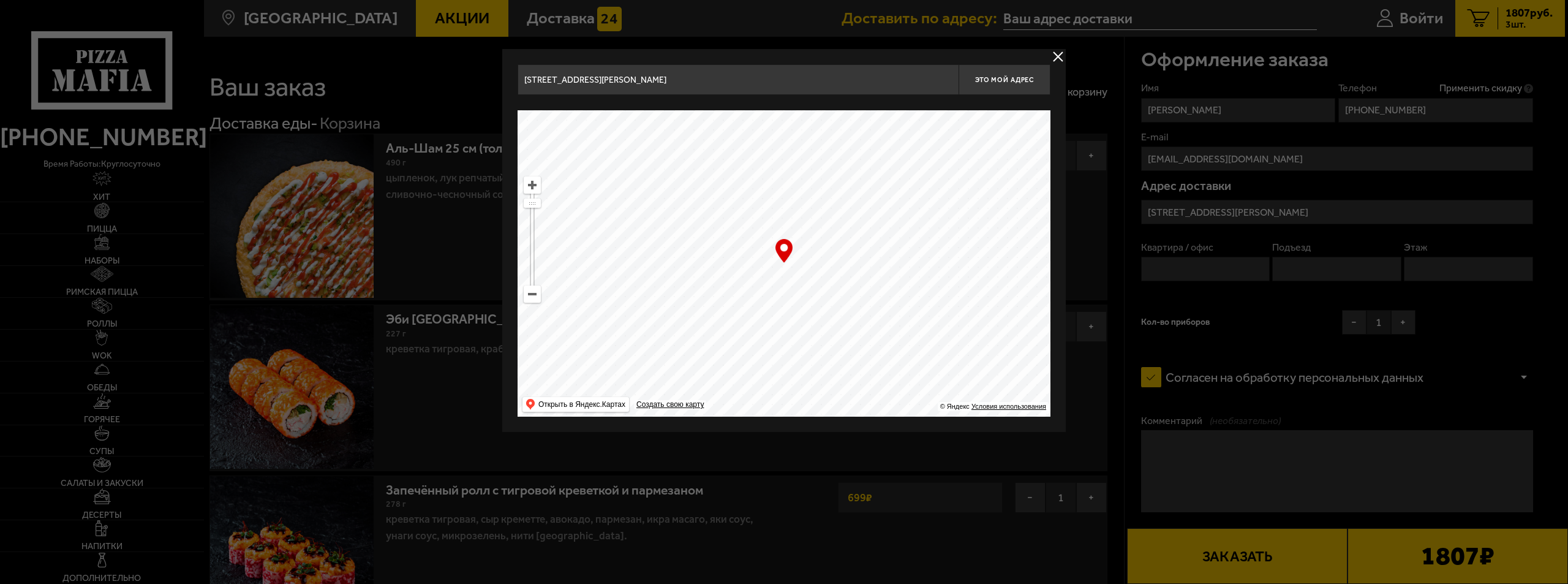
click at [732, 83] on input "[STREET_ADDRESS][PERSON_NAME]" at bounding box center [738, 79] width 441 height 31
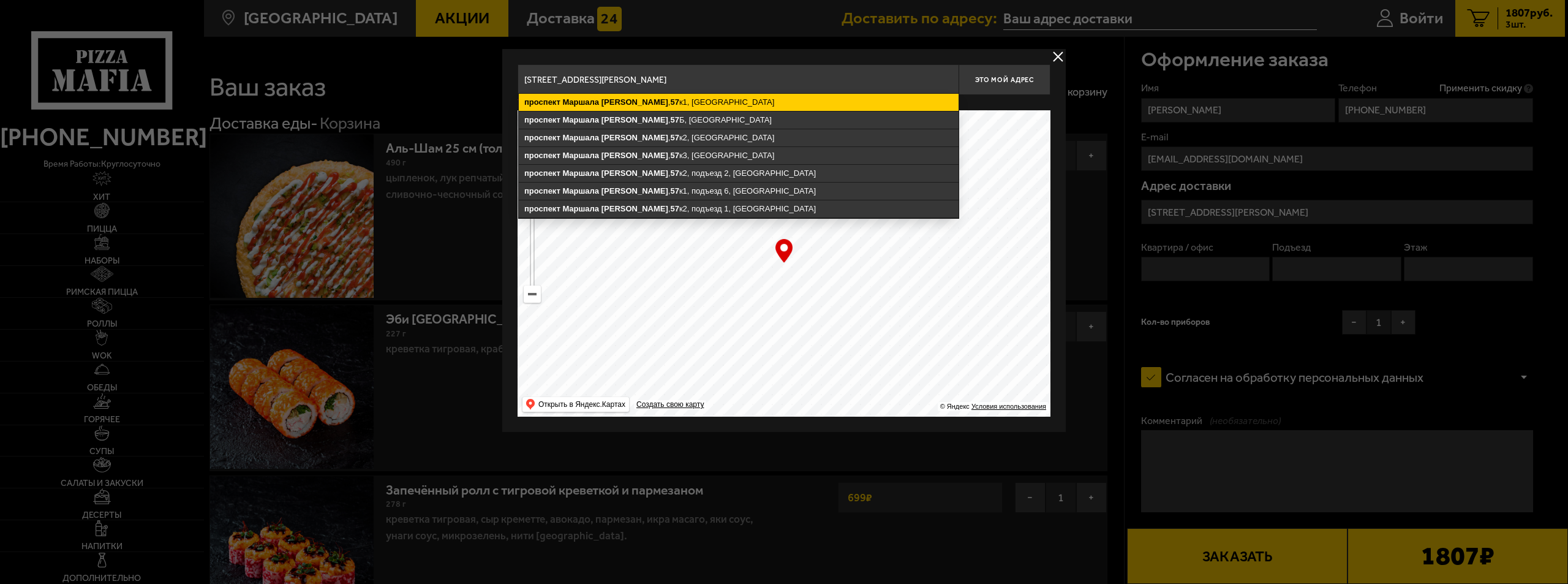
click at [699, 100] on ymaps "[STREET_ADDRESS][PERSON_NAME]" at bounding box center [739, 102] width 440 height 17
type input "[STREET_ADDRESS][PERSON_NAME]"
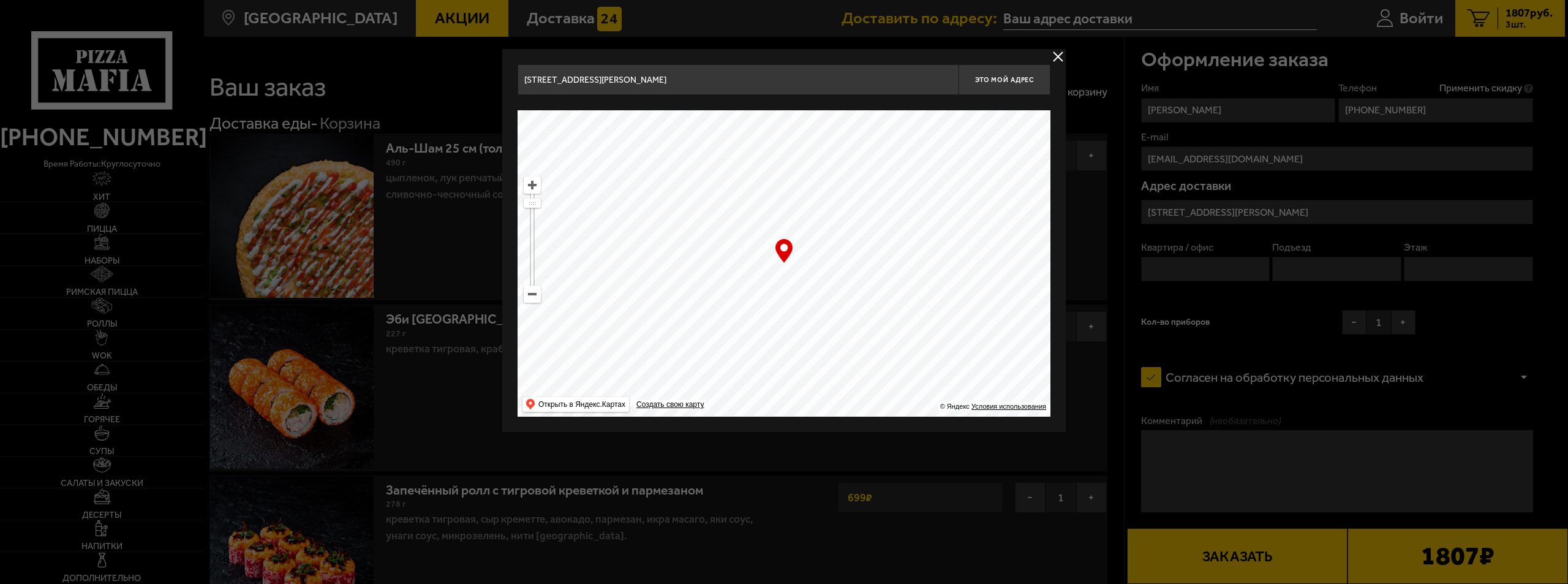
click at [1190, 263] on div at bounding box center [784, 292] width 1568 height 584
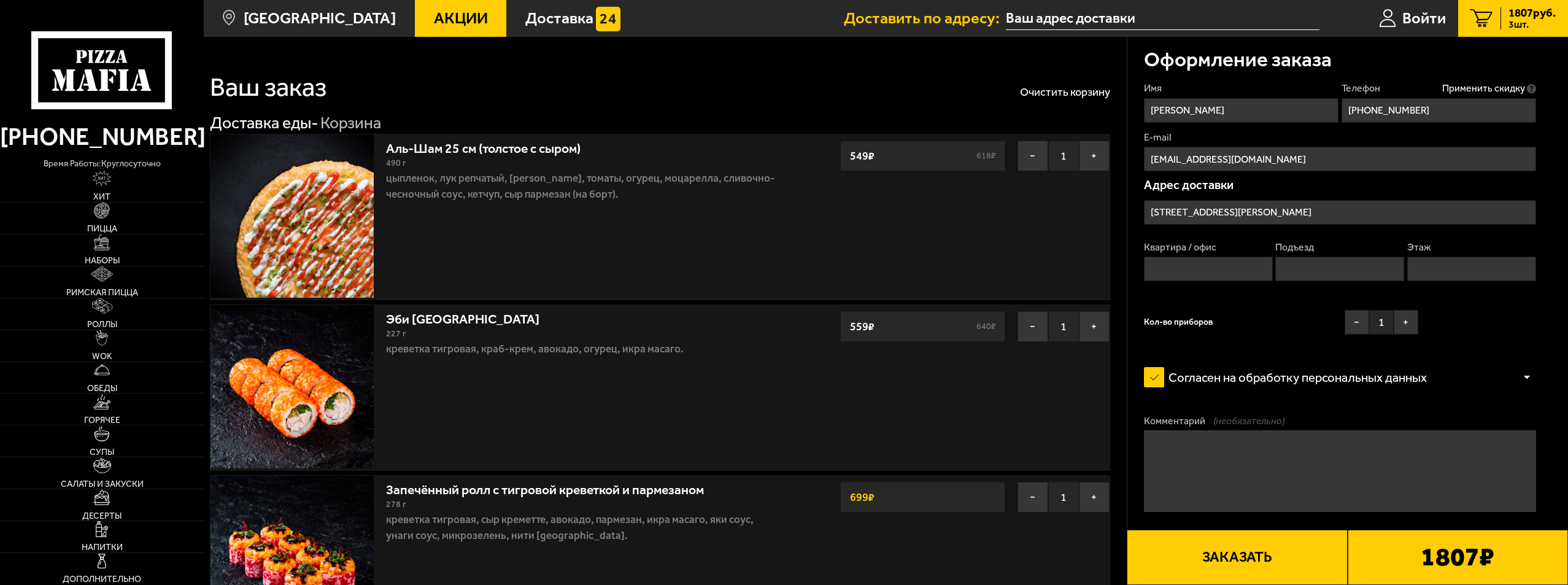
click at [1192, 273] on input "Квартира / офис" at bounding box center [1208, 269] width 129 height 25
type input "149"
click at [1311, 271] on input "Подъезд" at bounding box center [1340, 269] width 129 height 25
type input "3"
click at [1436, 273] on input "Этаж" at bounding box center [1471, 269] width 129 height 25
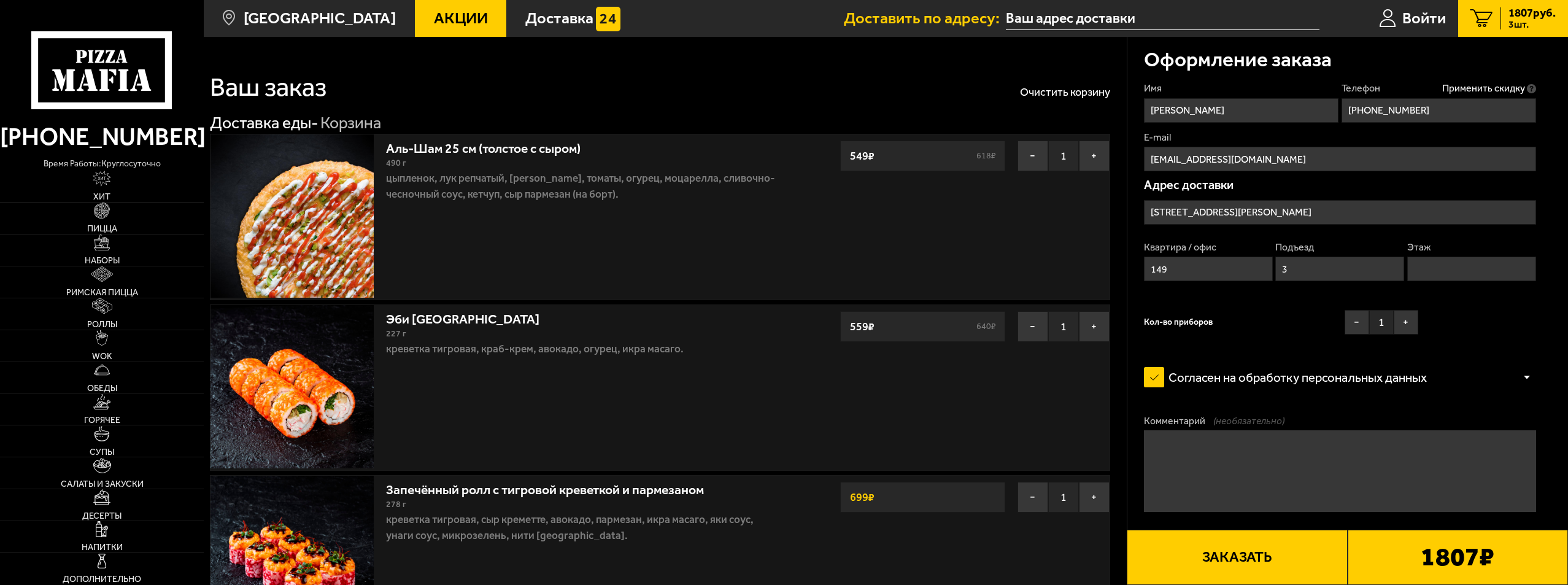
type input "7"
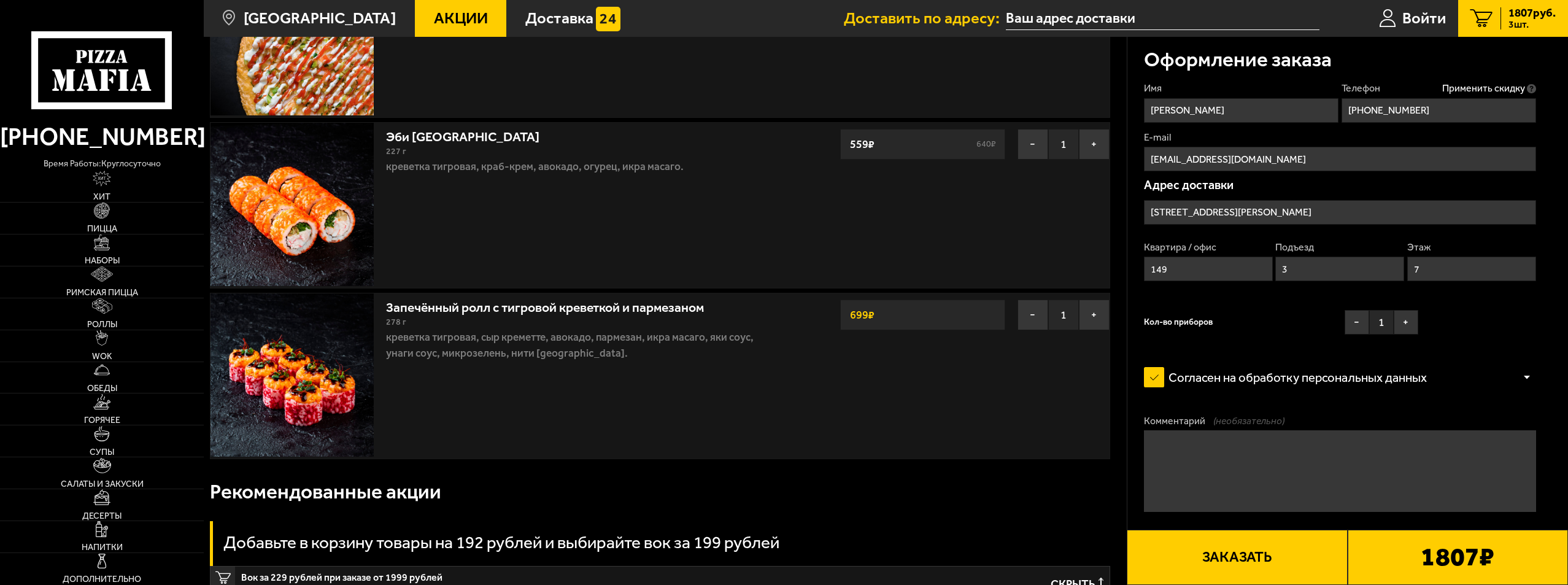
scroll to position [184, 0]
click at [1262, 557] on button "Заказать" at bounding box center [1237, 557] width 220 height 55
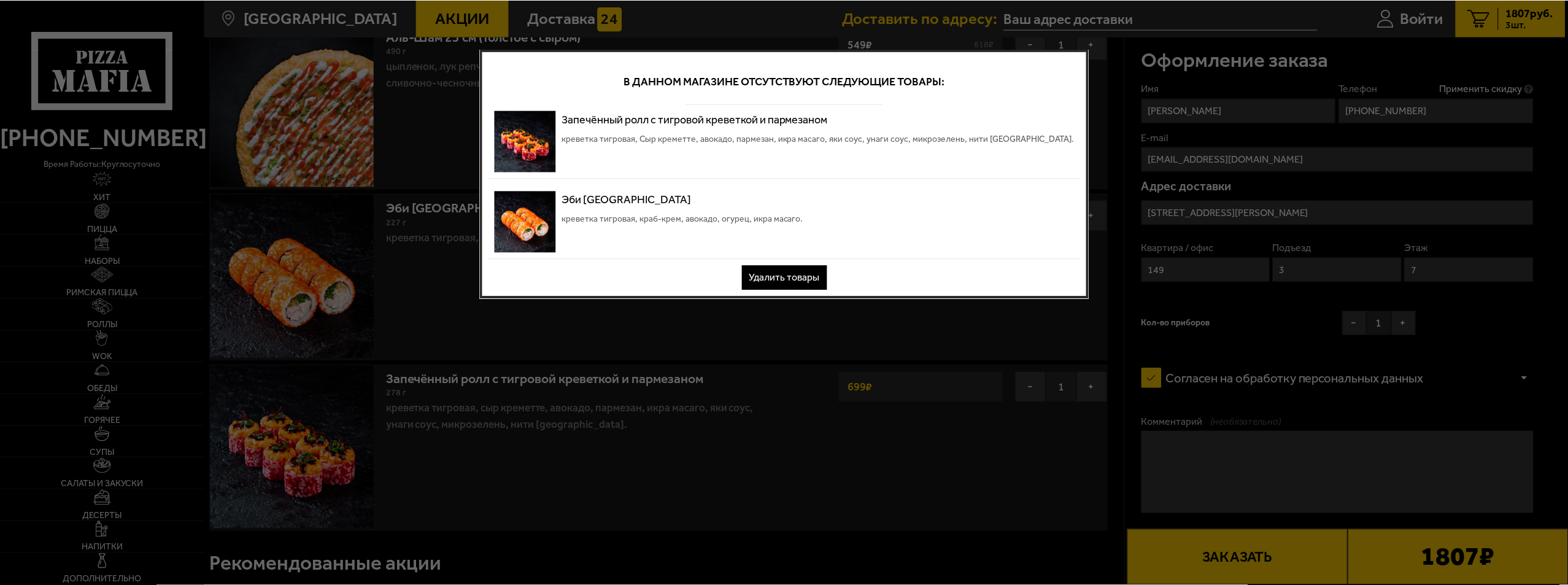
scroll to position [0, 0]
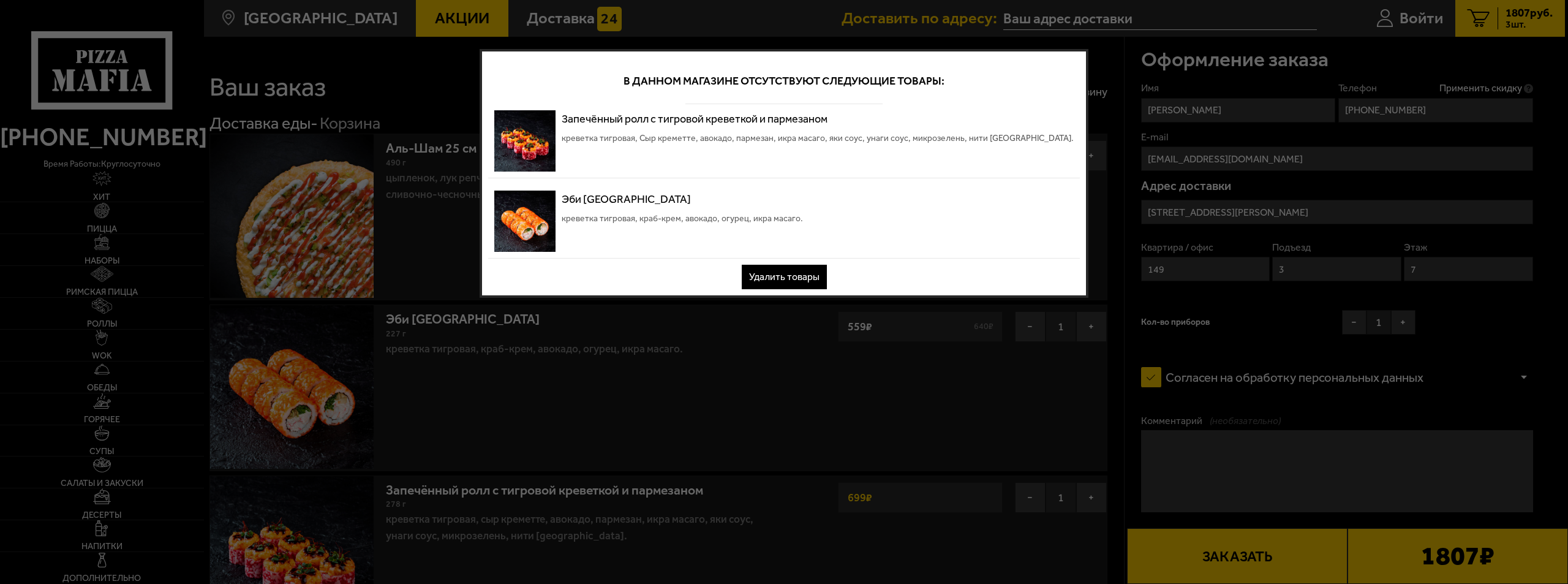
click at [795, 277] on button "Удалить товары" at bounding box center [785, 277] width 85 height 25
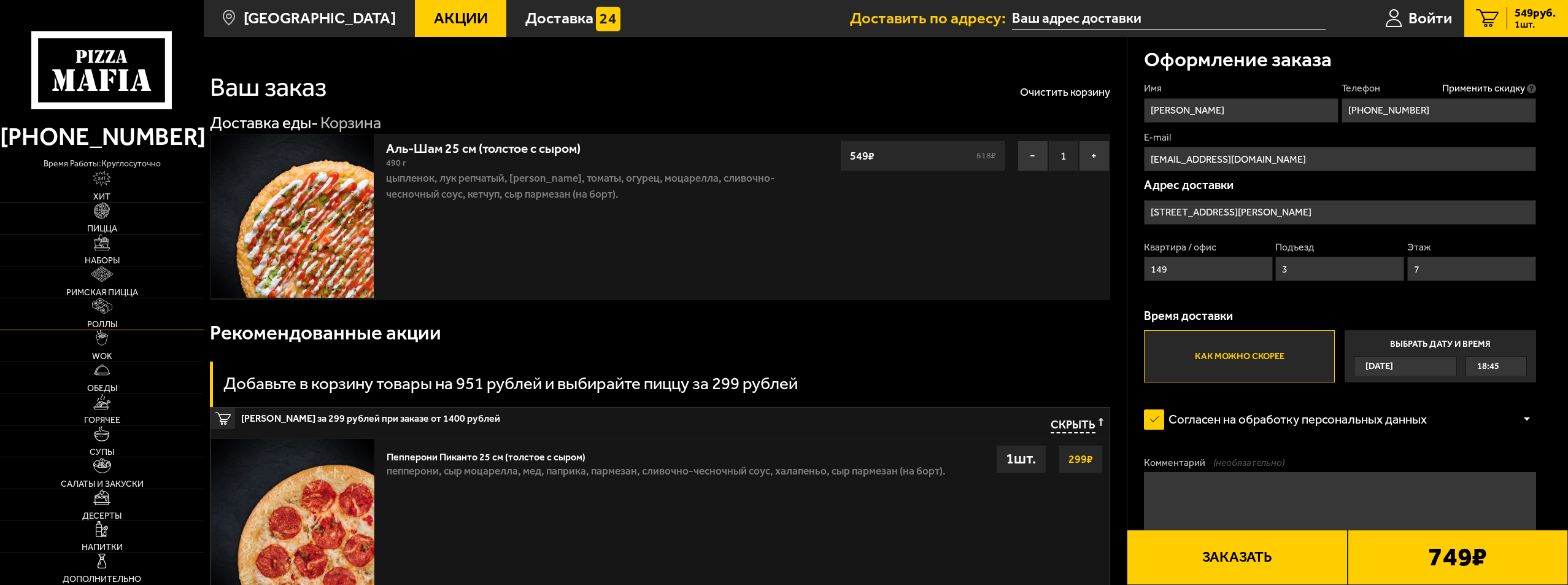
click at [127, 313] on link "Роллы" at bounding box center [102, 314] width 204 height 31
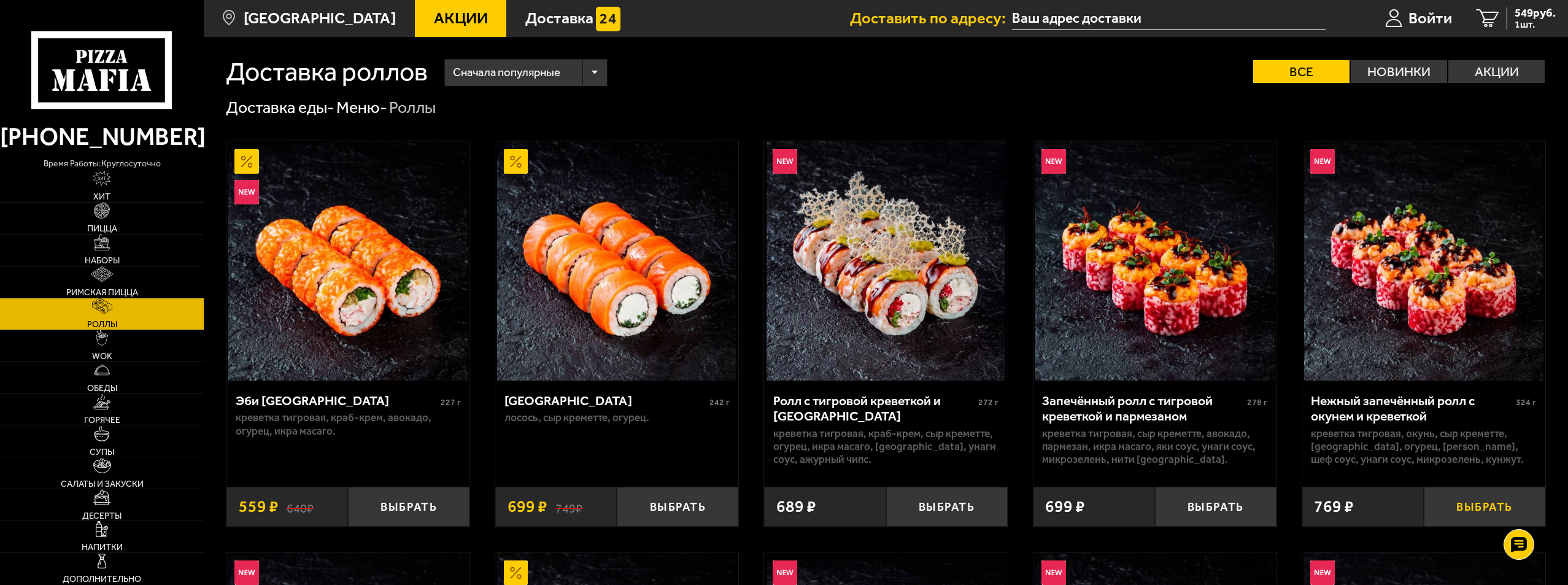
click at [1484, 502] on button "Выбрать" at bounding box center [1484, 506] width 121 height 40
click at [686, 511] on button "Выбрать" at bounding box center [677, 506] width 121 height 40
click at [1482, 13] on icon "3" at bounding box center [1482, 19] width 23 height 19
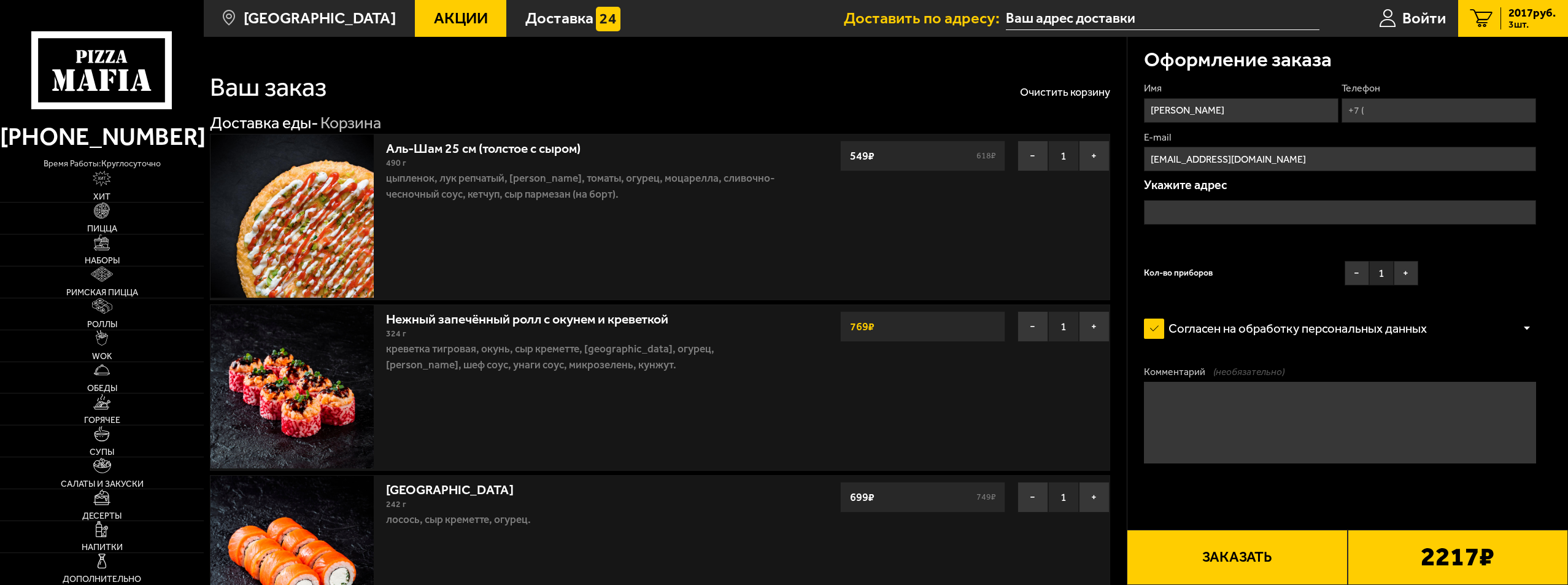
click at [1372, 110] on input "Телефон" at bounding box center [1438, 110] width 195 height 25
type input "[PHONE_NUMBER]"
click at [1163, 209] on input "text" at bounding box center [1340, 212] width 392 height 25
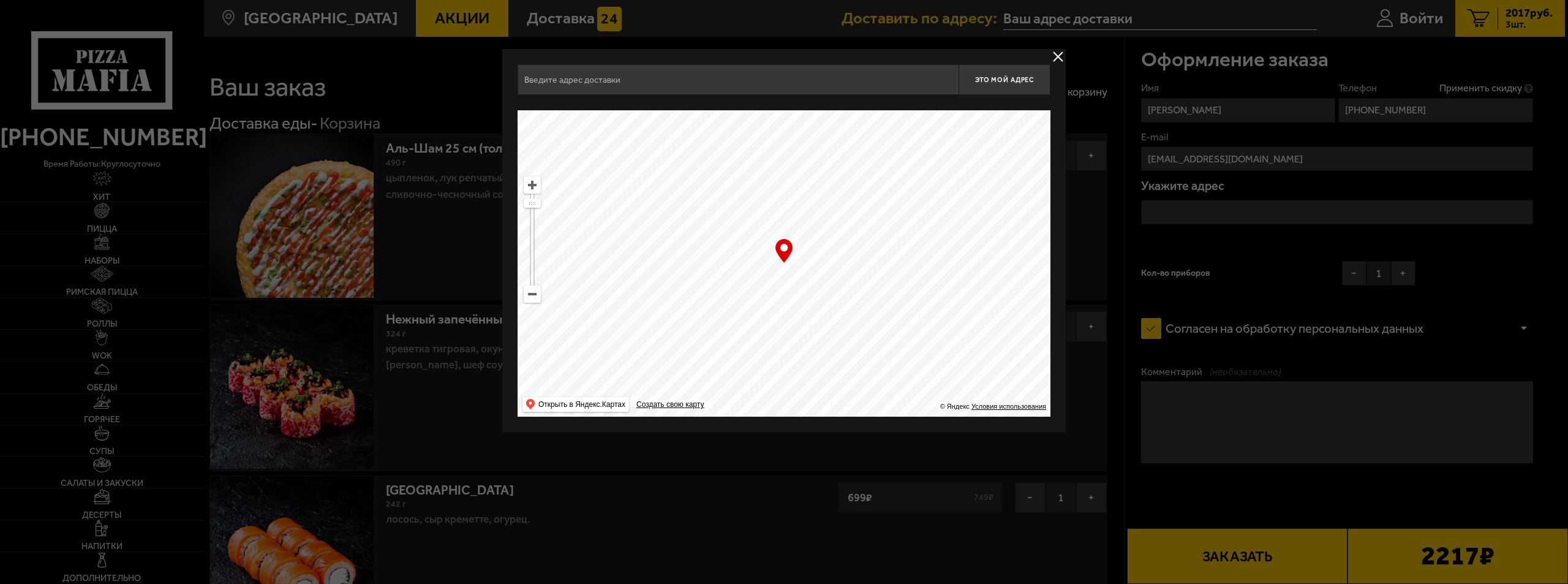
click at [541, 72] on input "text" at bounding box center [738, 79] width 441 height 31
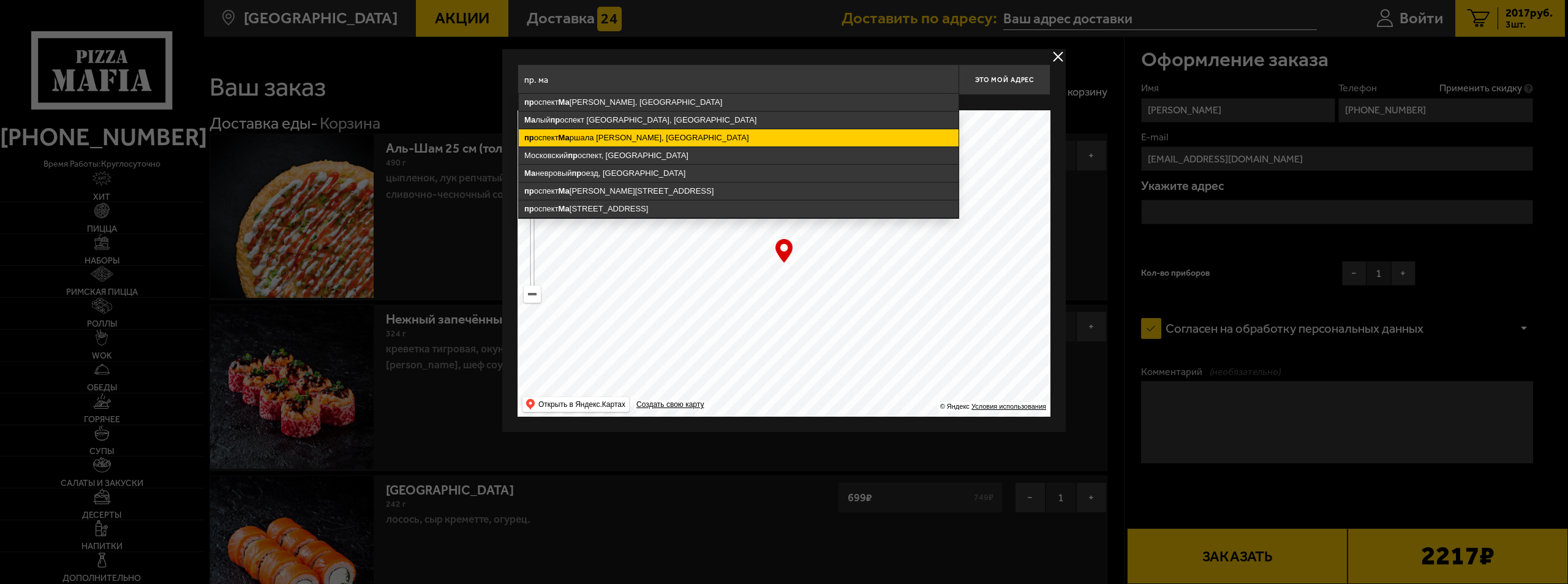
click at [624, 138] on ymaps "пр оспект Ма ршала [PERSON_NAME], [GEOGRAPHIC_DATA]" at bounding box center [739, 138] width 440 height 17
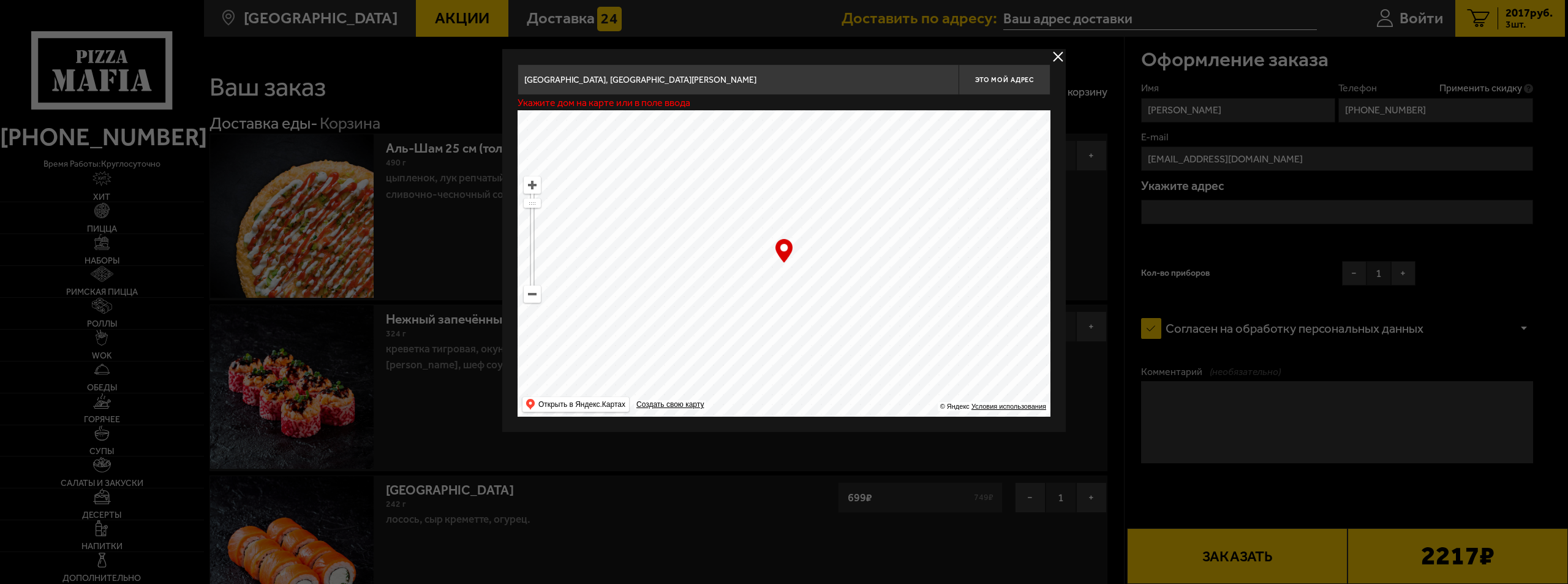
click at [709, 82] on input "[GEOGRAPHIC_DATA], [GEOGRAPHIC_DATA][PERSON_NAME]" at bounding box center [738, 79] width 441 height 31
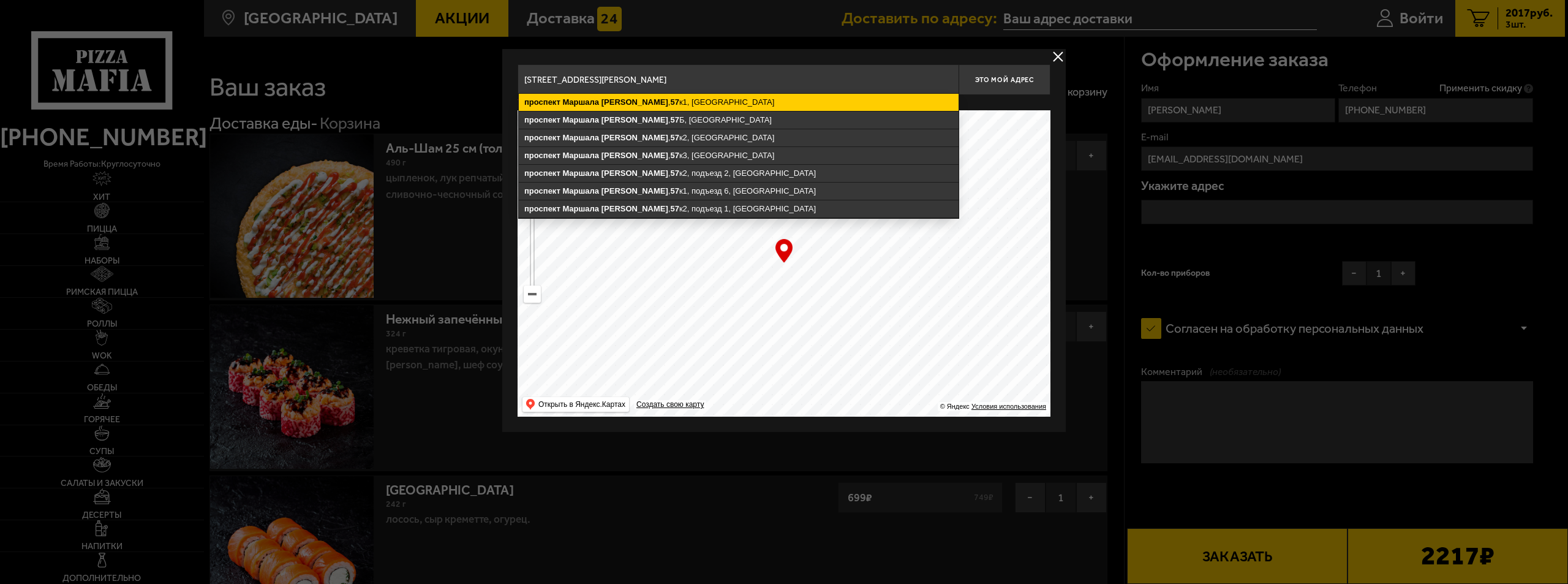
click at [716, 102] on ymaps "[STREET_ADDRESS][PERSON_NAME]" at bounding box center [739, 102] width 440 height 17
type input "[STREET_ADDRESS][PERSON_NAME]"
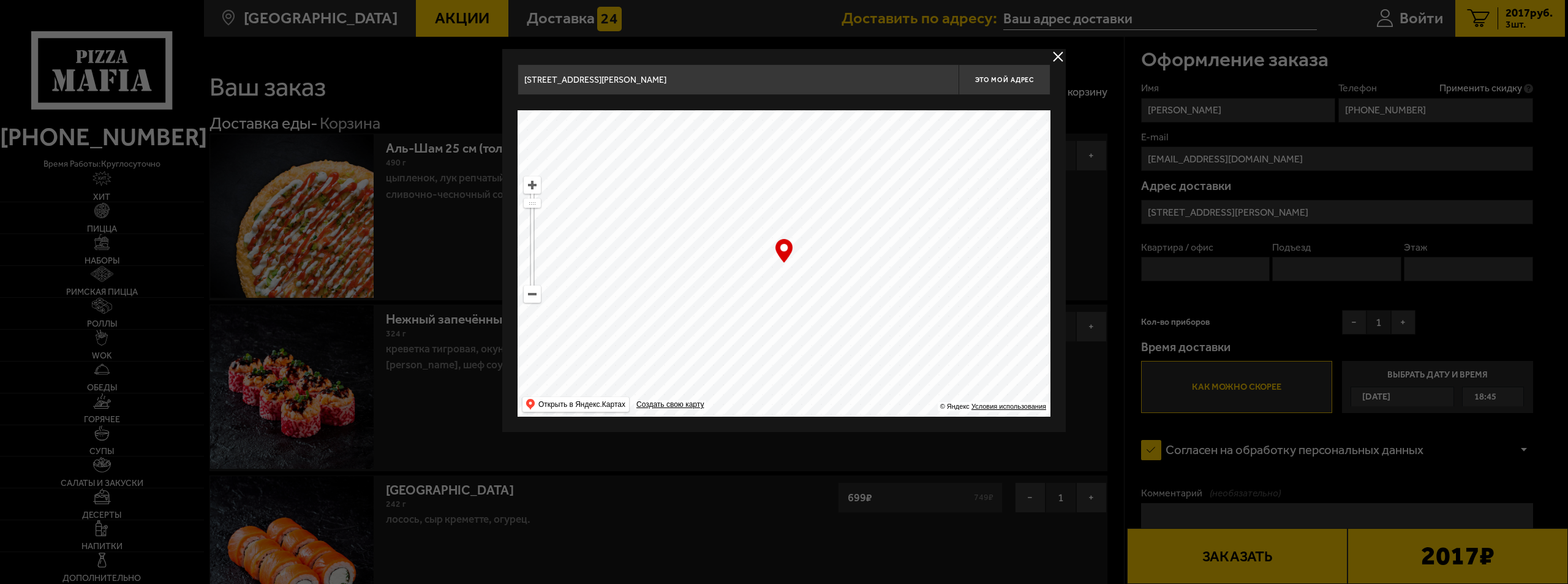
click at [1169, 265] on div at bounding box center [784, 292] width 1568 height 584
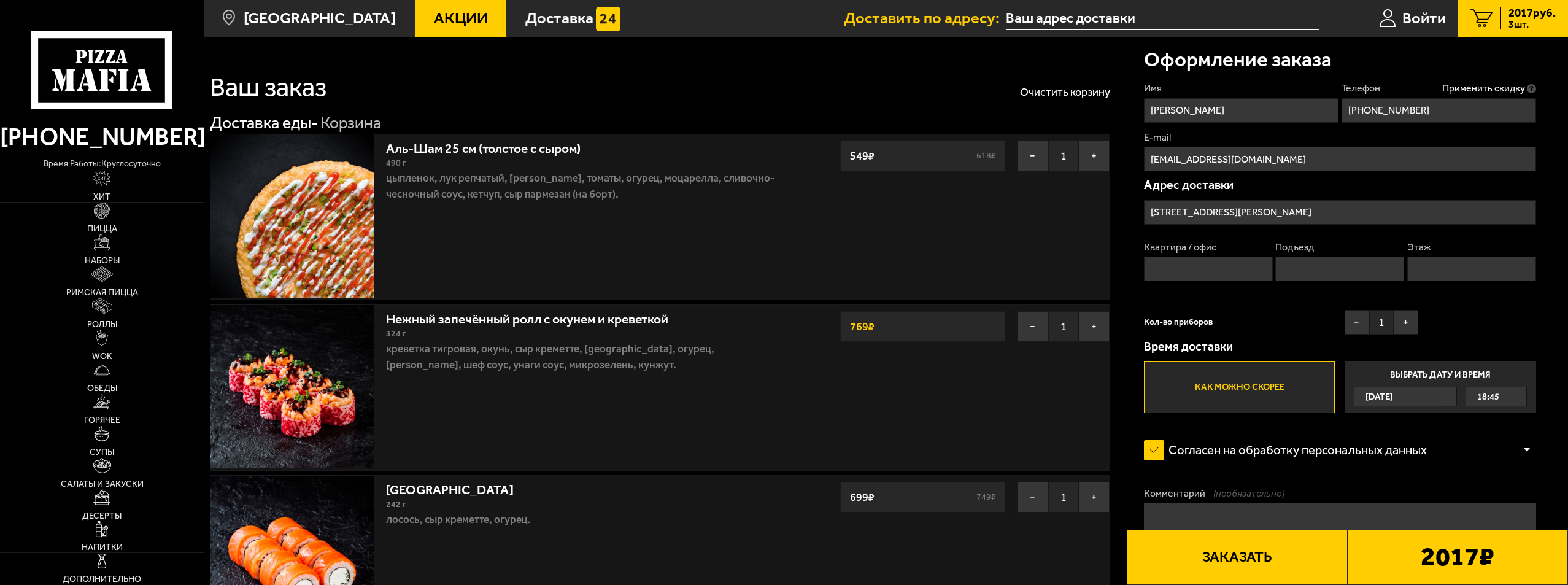
click at [1163, 269] on input "Квартира / офис" at bounding box center [1208, 269] width 129 height 25
type input "149"
click at [1313, 267] on input "Подъезд" at bounding box center [1340, 269] width 129 height 25
type input "3"
click at [1457, 268] on input "Этаж" at bounding box center [1471, 269] width 129 height 25
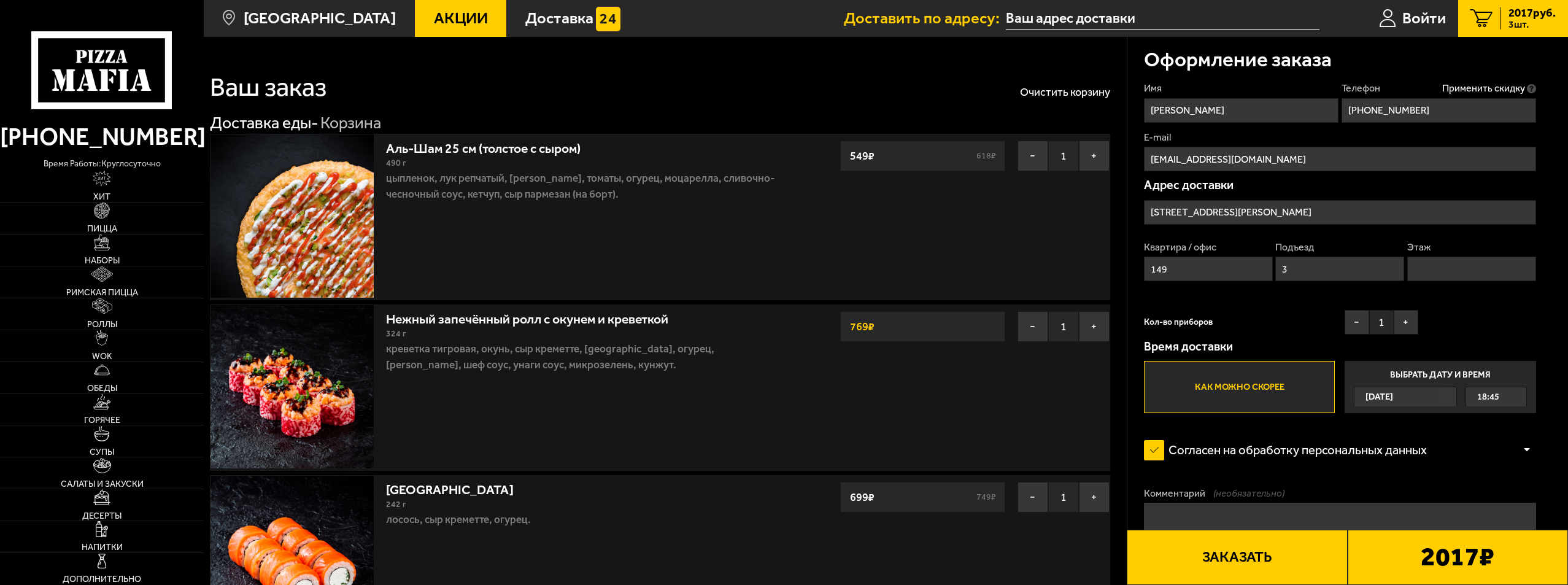
type input "7"
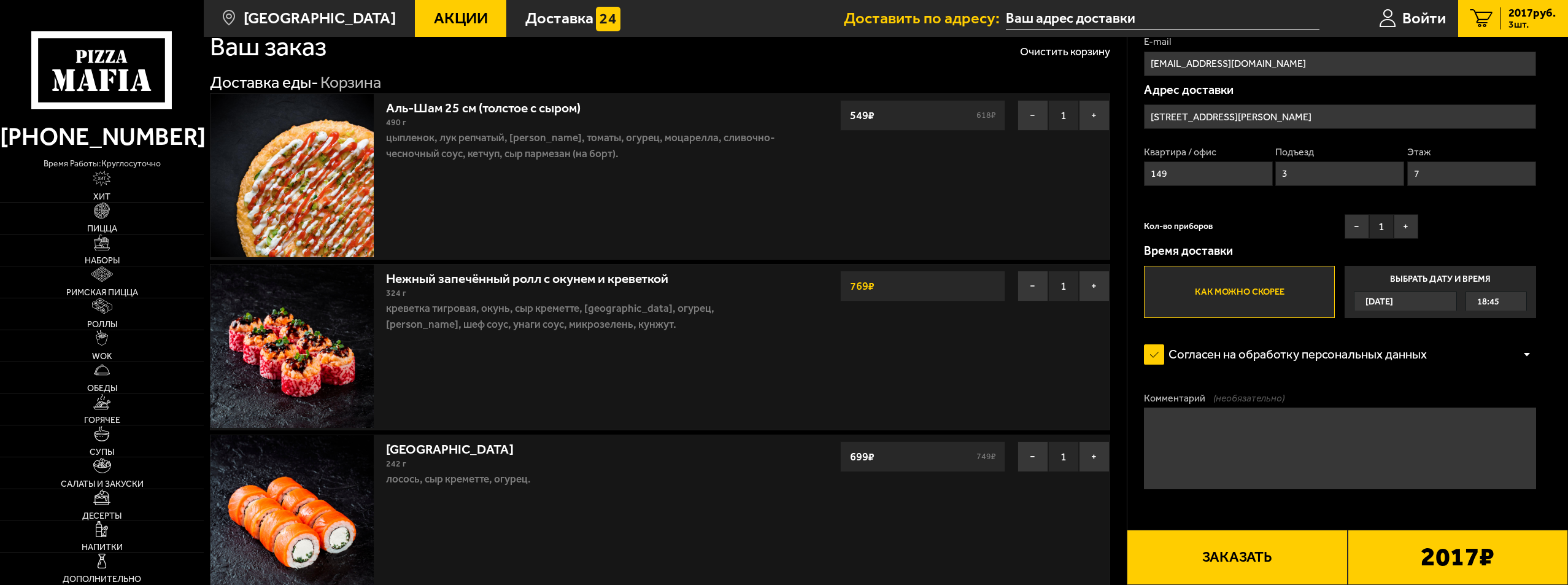
scroll to position [123, 0]
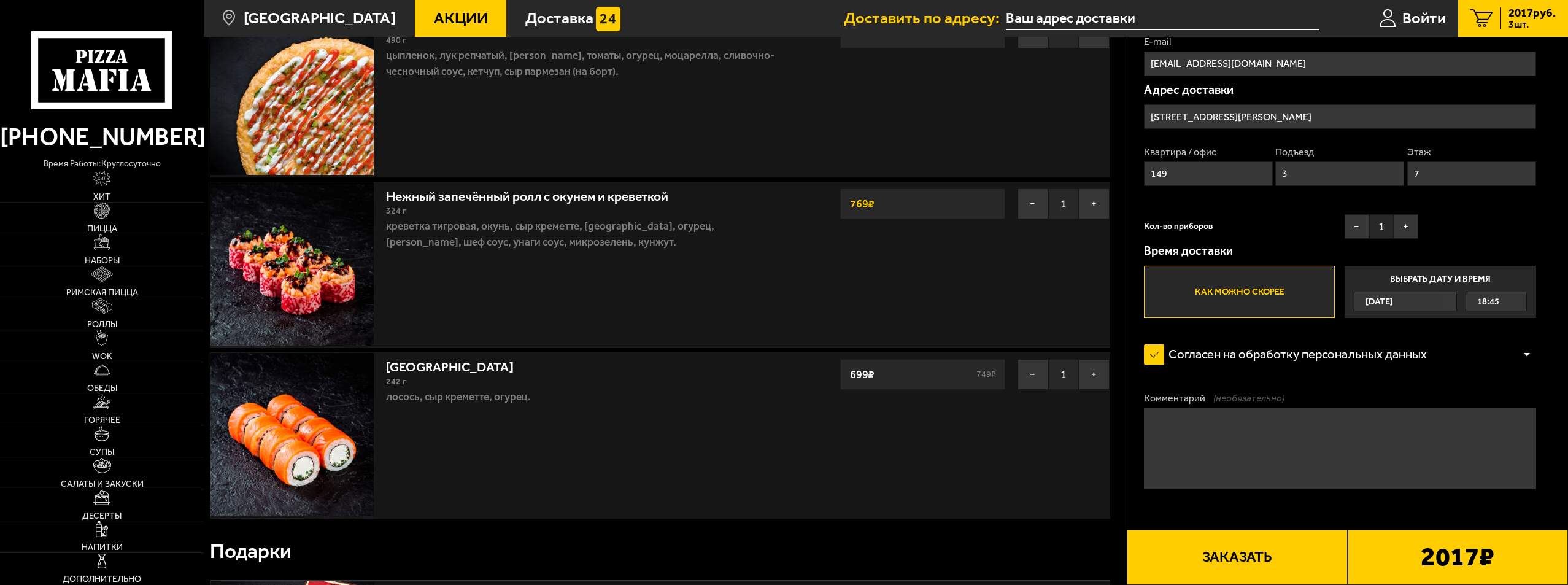
click at [1266, 564] on button "Заказать" at bounding box center [1237, 557] width 220 height 55
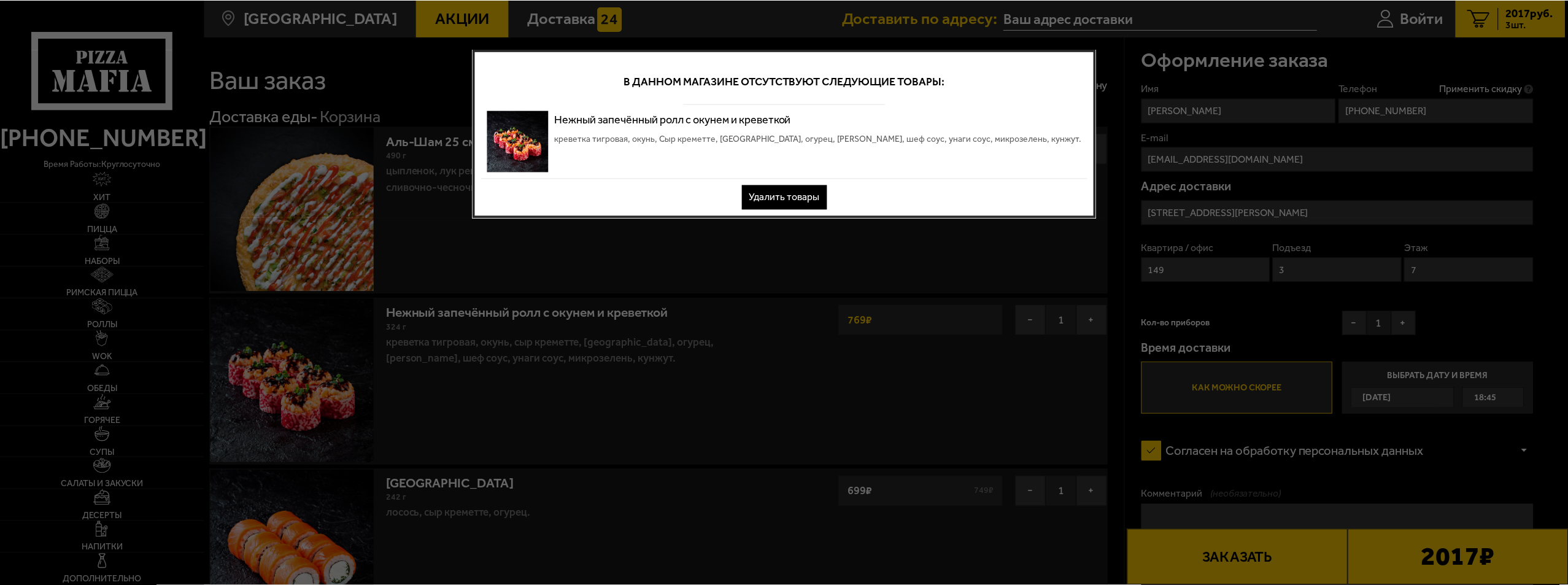
scroll to position [0, 0]
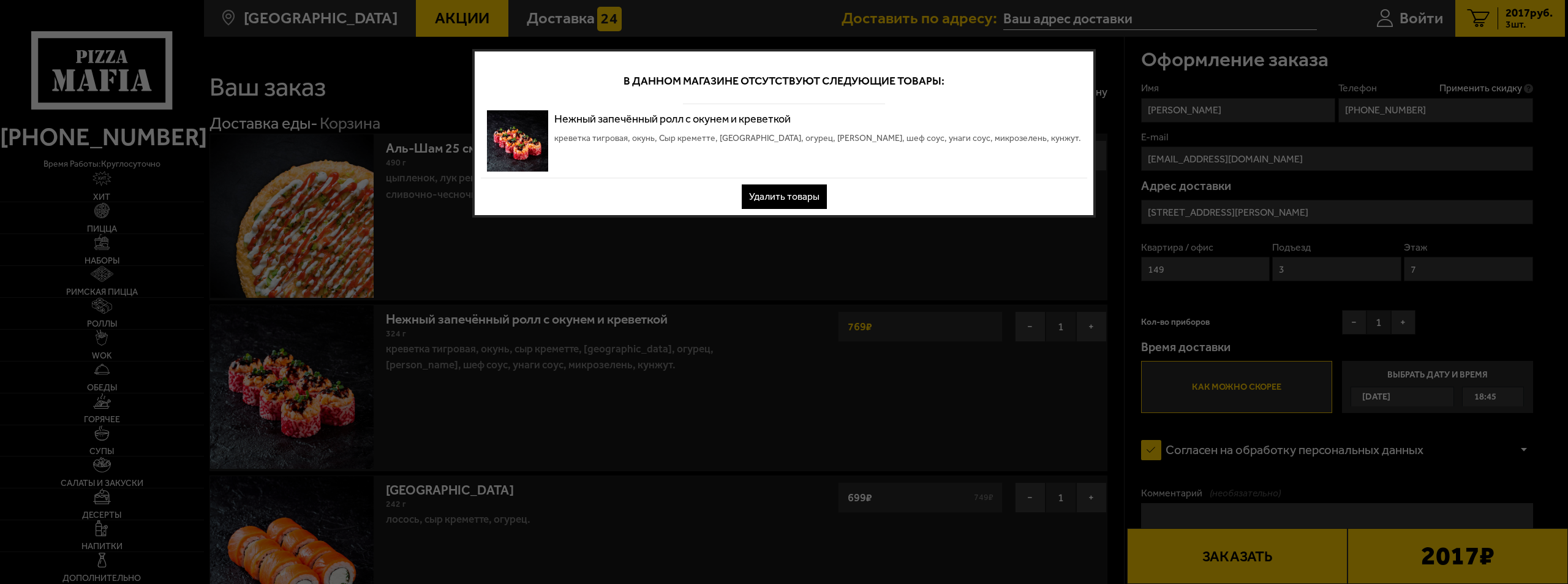
click at [793, 197] on button "Удалить товары" at bounding box center [785, 196] width 85 height 25
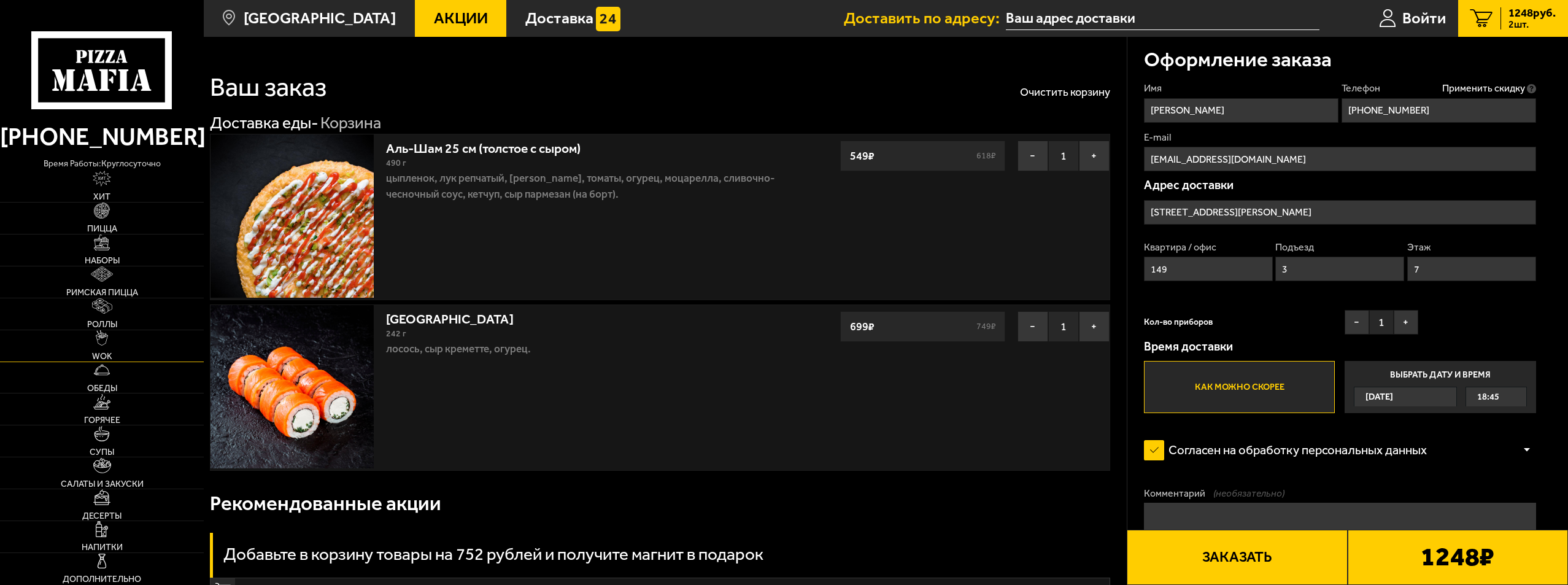
click at [131, 348] on link "WOK" at bounding box center [102, 346] width 204 height 31
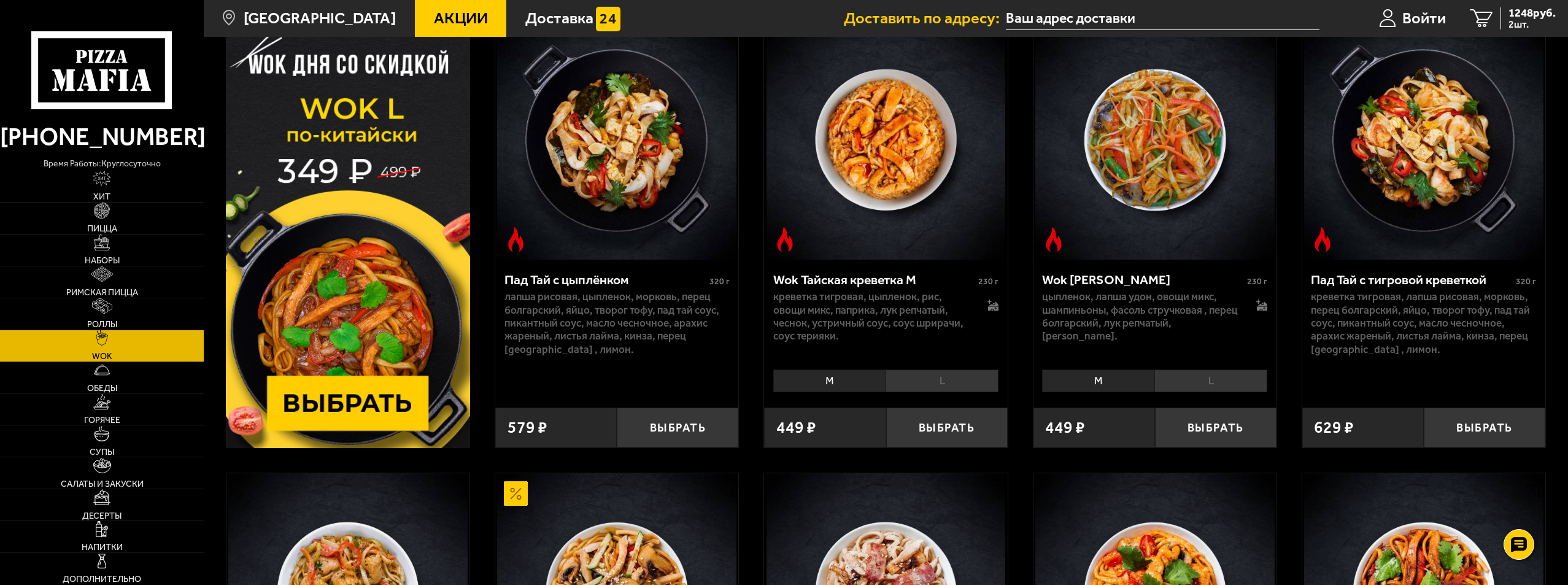
scroll to position [123, 0]
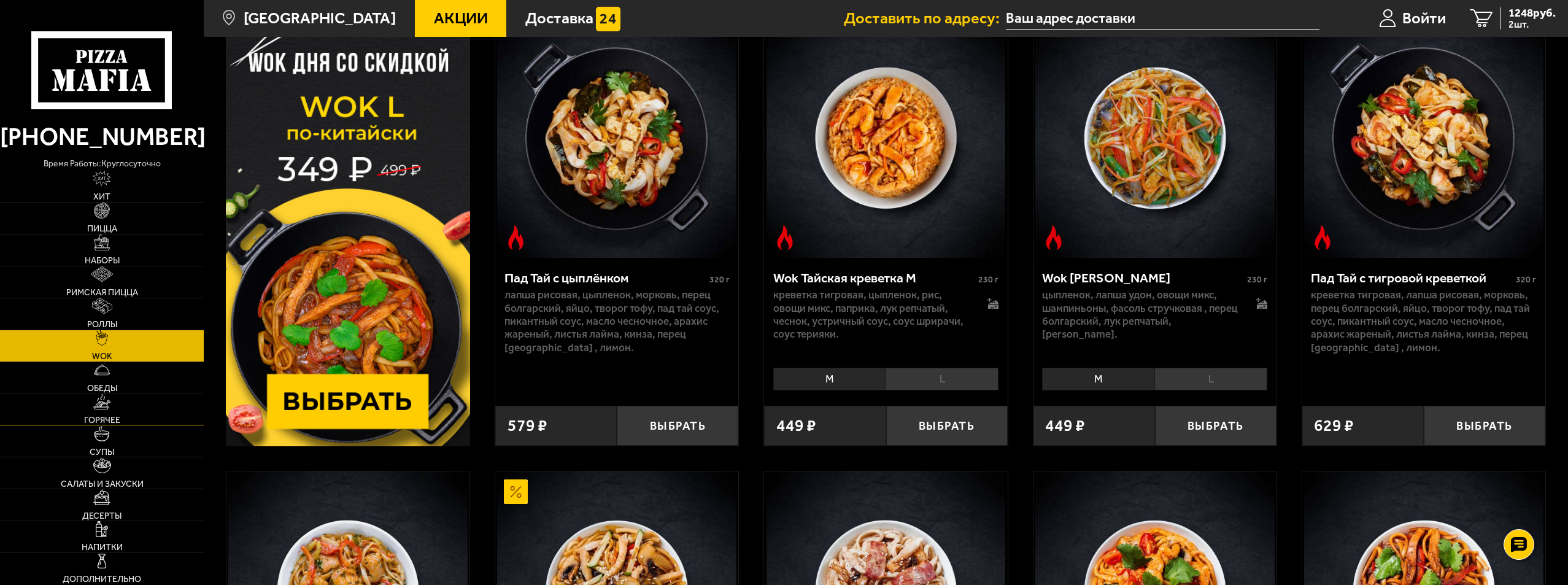
click at [135, 408] on link "Горячее" at bounding box center [102, 409] width 204 height 31
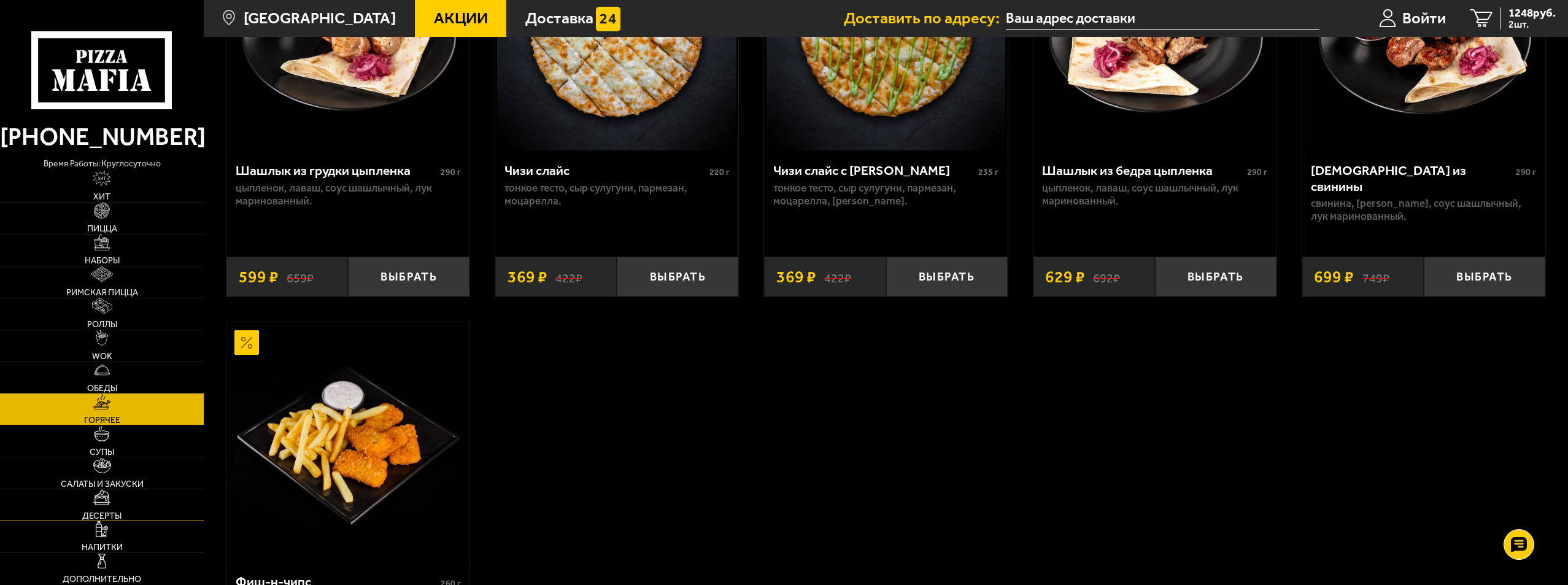
scroll to position [1166, 0]
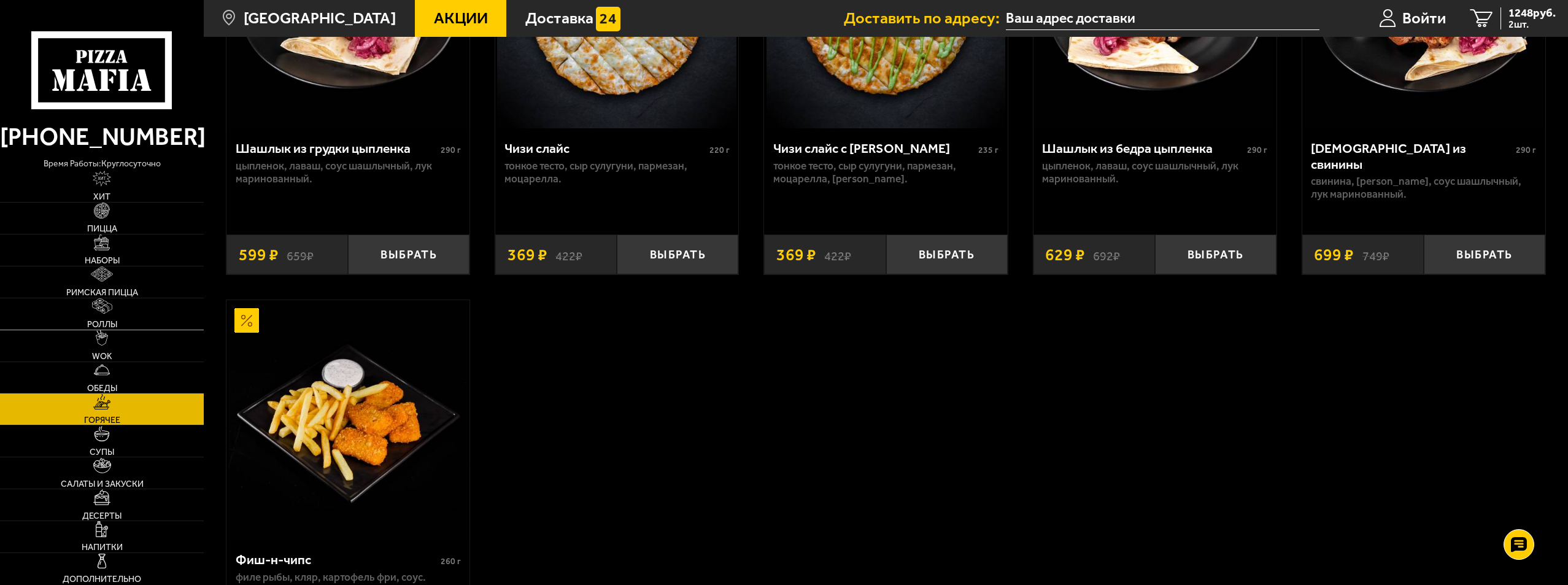
click at [143, 310] on link "Роллы" at bounding box center [102, 314] width 204 height 31
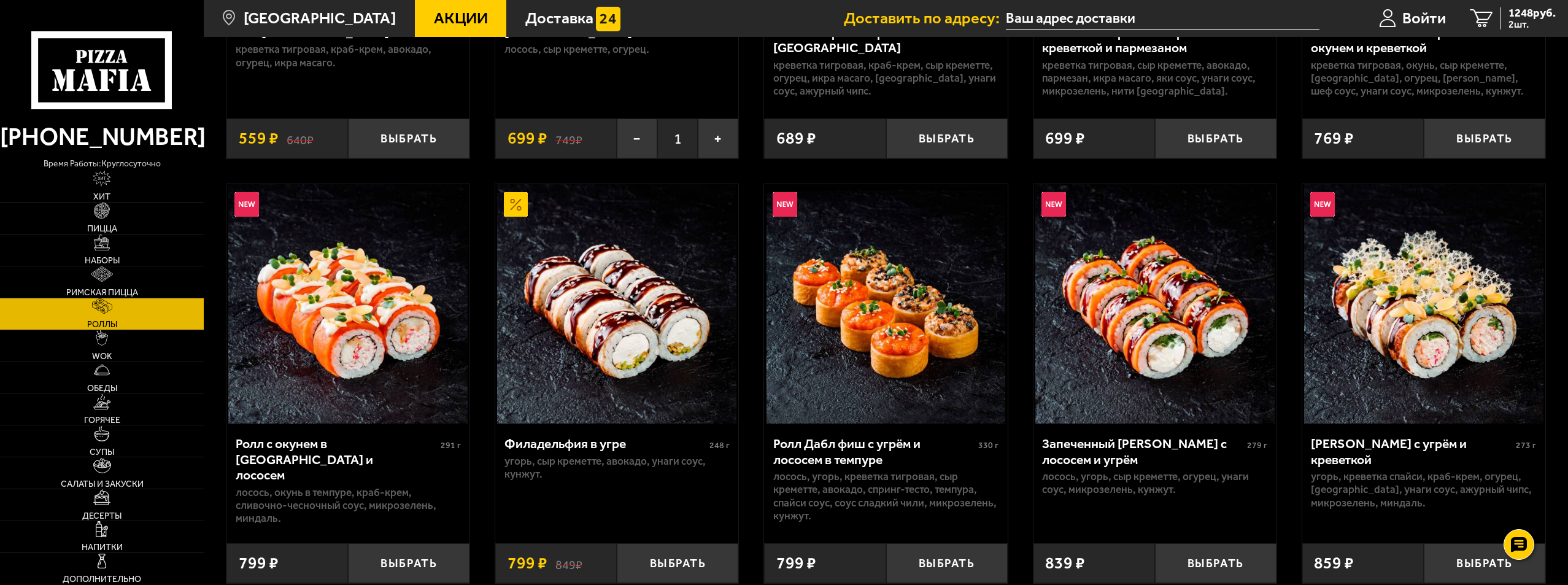
scroll to position [429, 0]
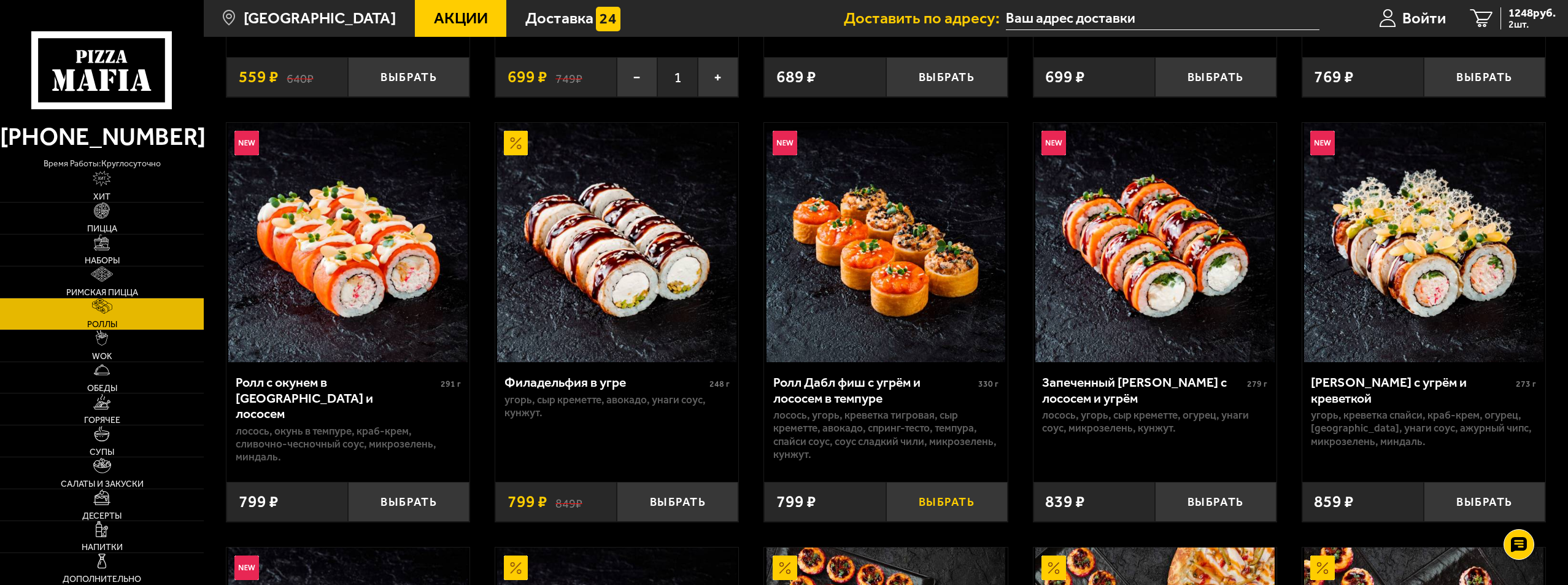
click at [948, 495] on button "Выбрать" at bounding box center [947, 501] width 121 height 40
click at [1479, 14] on icon "3" at bounding box center [1482, 19] width 23 height 19
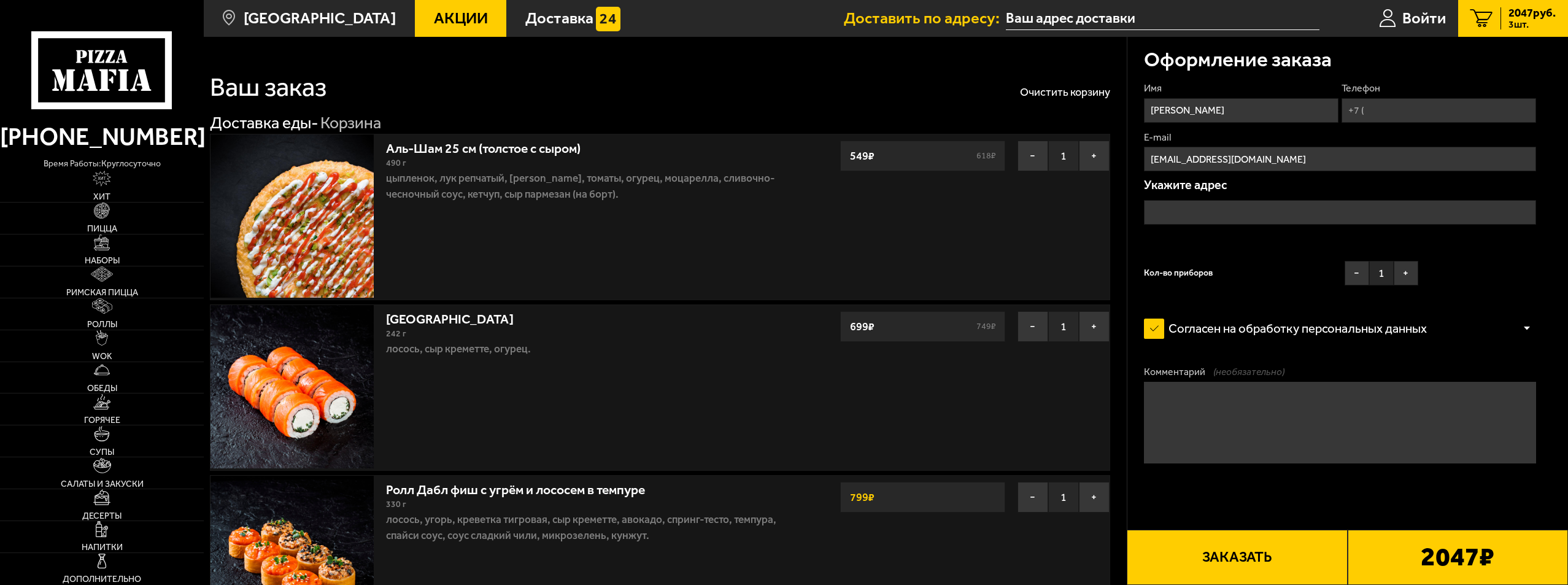
click at [1398, 104] on input "Телефон" at bounding box center [1438, 110] width 195 height 25
type input "[PHONE_NUMBER]"
click at [1158, 210] on input "text" at bounding box center [1340, 212] width 392 height 25
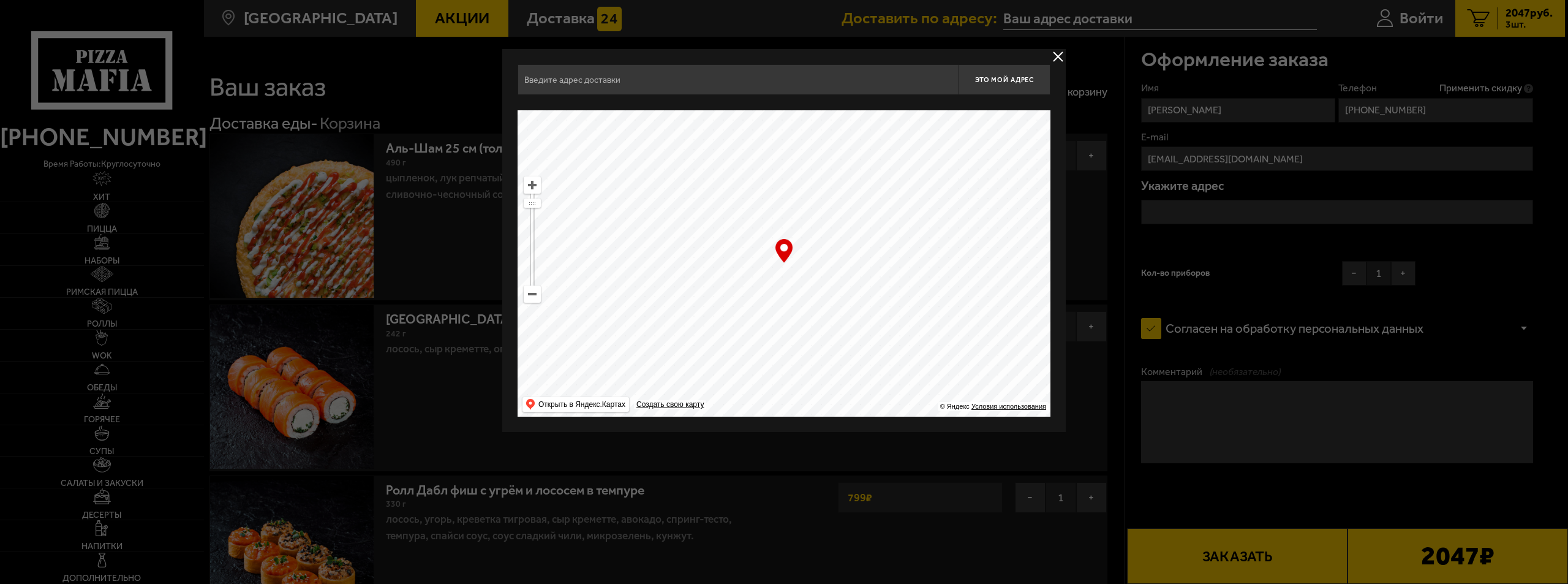
click at [528, 84] on input "text" at bounding box center [738, 79] width 441 height 31
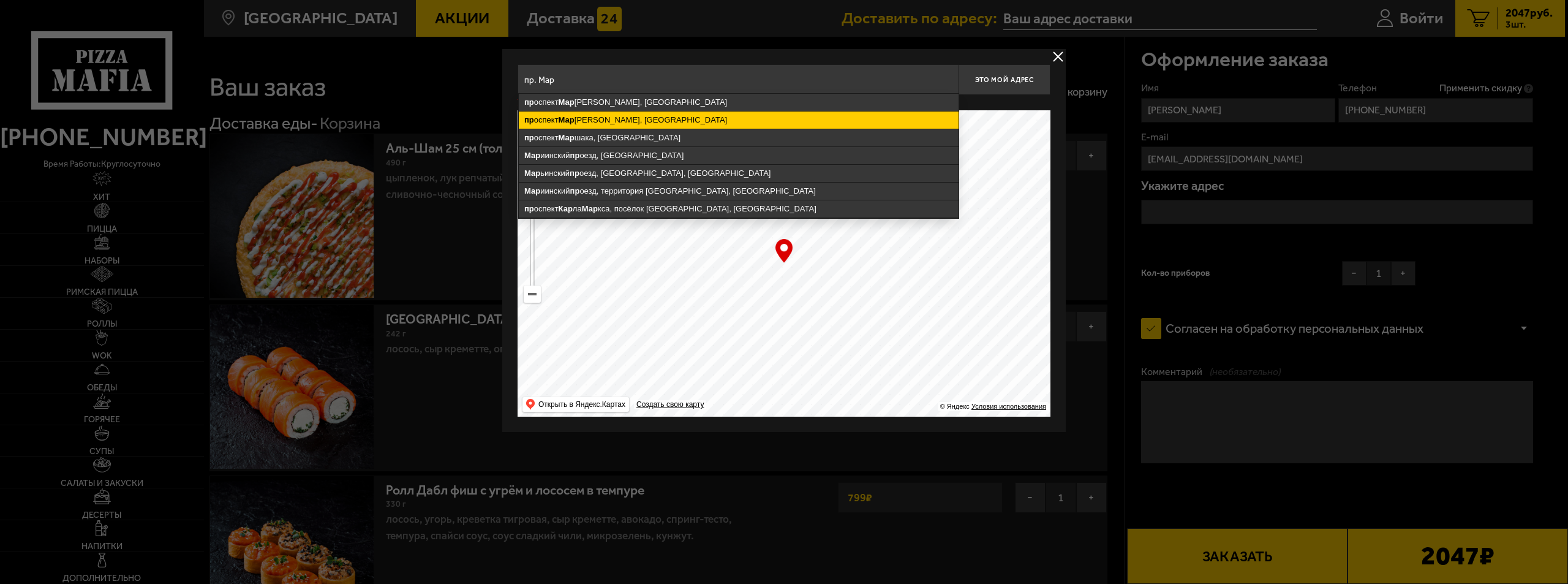
click at [646, 119] on ymaps "пр оспект Мар шала Блюхера, [GEOGRAPHIC_DATA]" at bounding box center [739, 119] width 440 height 17
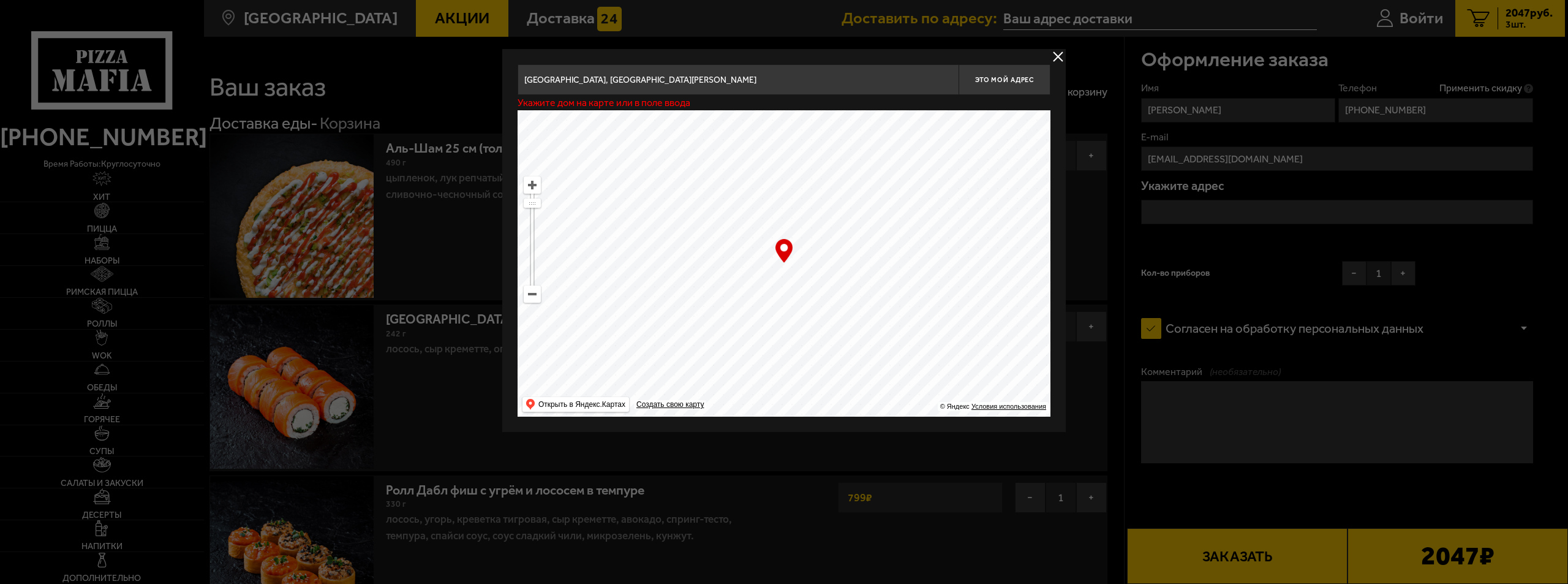
click at [714, 81] on input "[GEOGRAPHIC_DATA], [GEOGRAPHIC_DATA][PERSON_NAME]" at bounding box center [738, 79] width 441 height 31
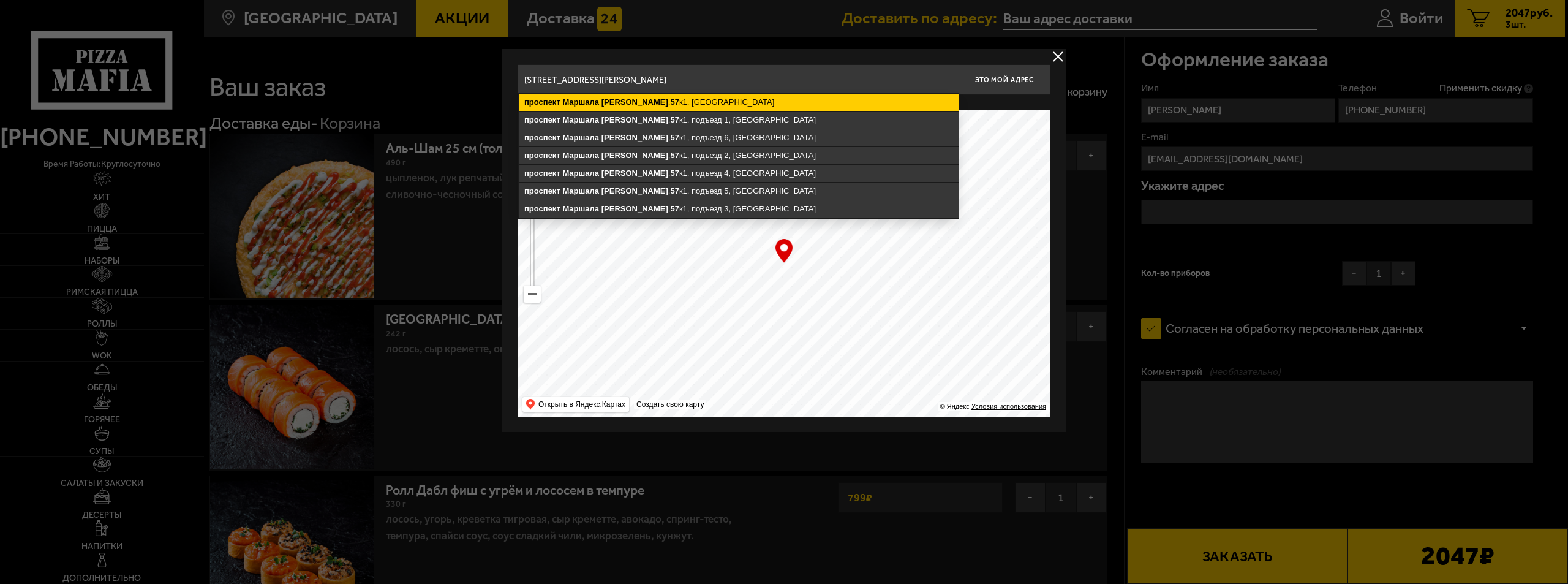
click at [721, 98] on ymaps "[STREET_ADDRESS][PERSON_NAME]" at bounding box center [739, 102] width 440 height 17
type input "[STREET_ADDRESS][PERSON_NAME]"
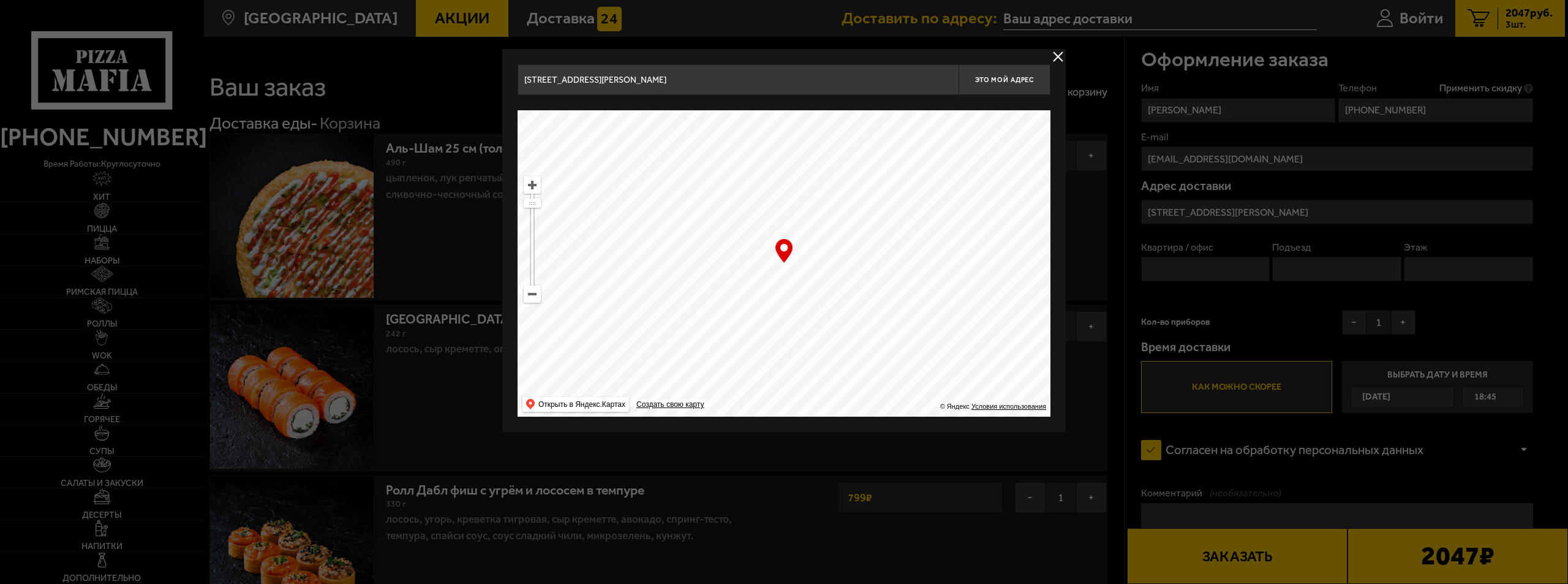
click at [1175, 265] on div at bounding box center [784, 292] width 1568 height 584
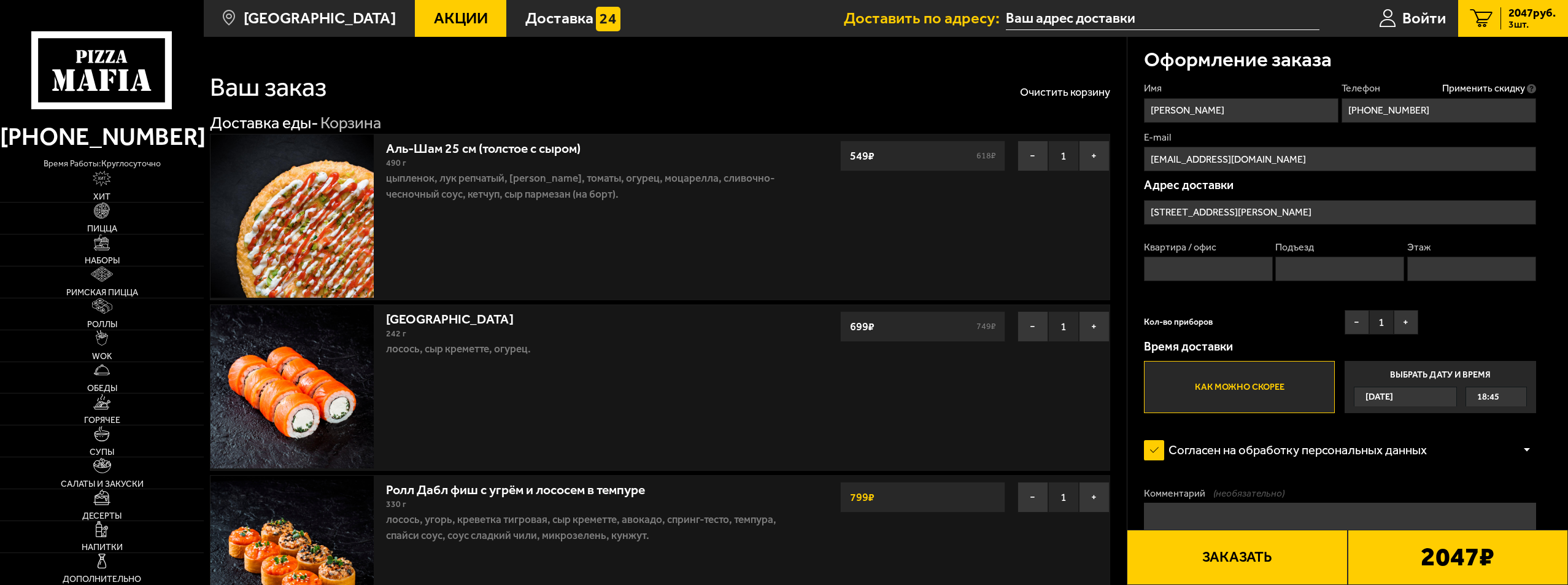
click at [1161, 273] on input "Квартира / офис" at bounding box center [1208, 269] width 129 height 25
type input "149"
drag, startPoint x: 1287, startPoint y: 266, endPoint x: 1305, endPoint y: 281, distance: 23.4
click at [1287, 266] on input "Подъезд" at bounding box center [1340, 269] width 129 height 25
type input "3"
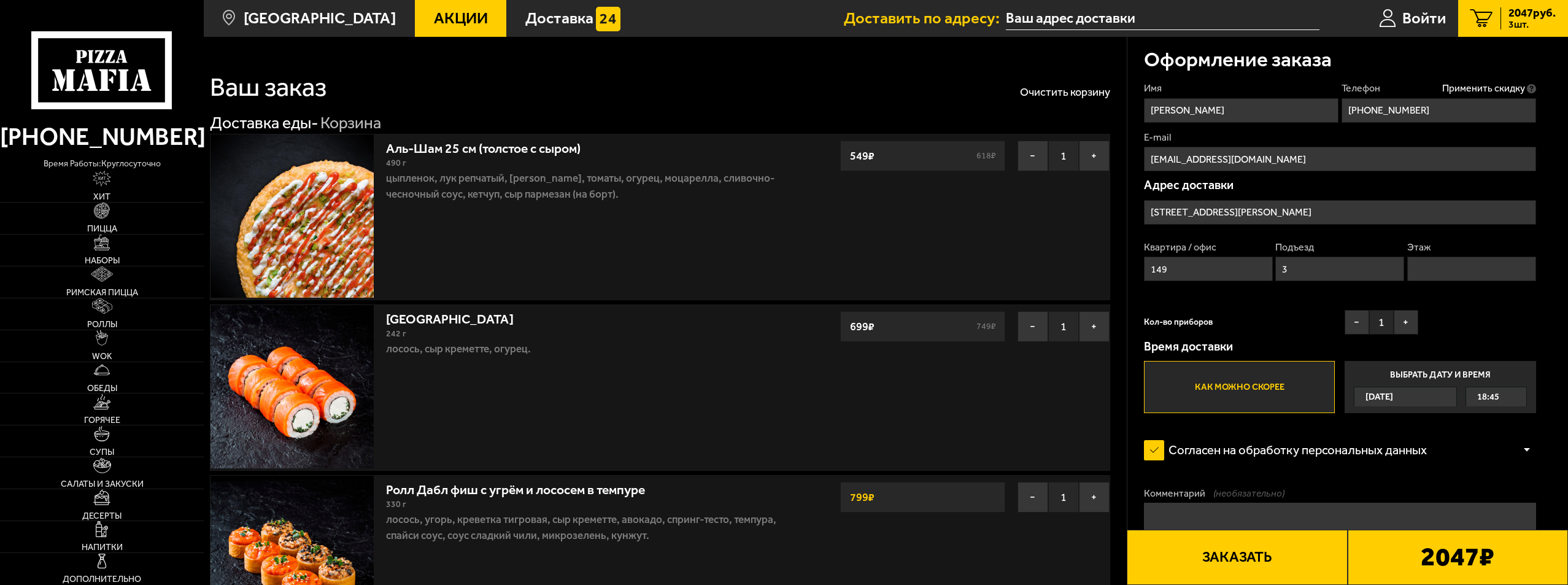
click at [1417, 266] on input "Этаж" at bounding box center [1471, 269] width 129 height 25
type input "7"
click at [1239, 565] on button "Заказать" at bounding box center [1237, 557] width 220 height 55
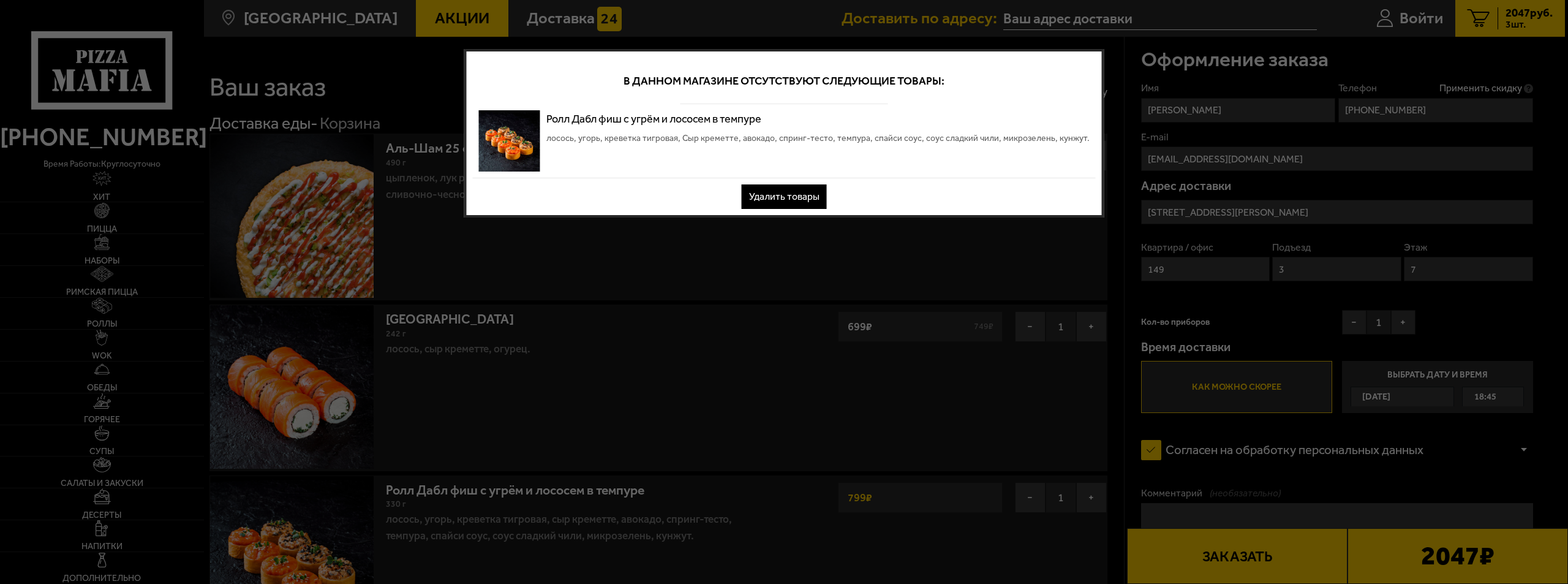
click at [795, 199] on button "Удалить товары" at bounding box center [785, 196] width 85 height 25
